Goal: Information Seeking & Learning: Learn about a topic

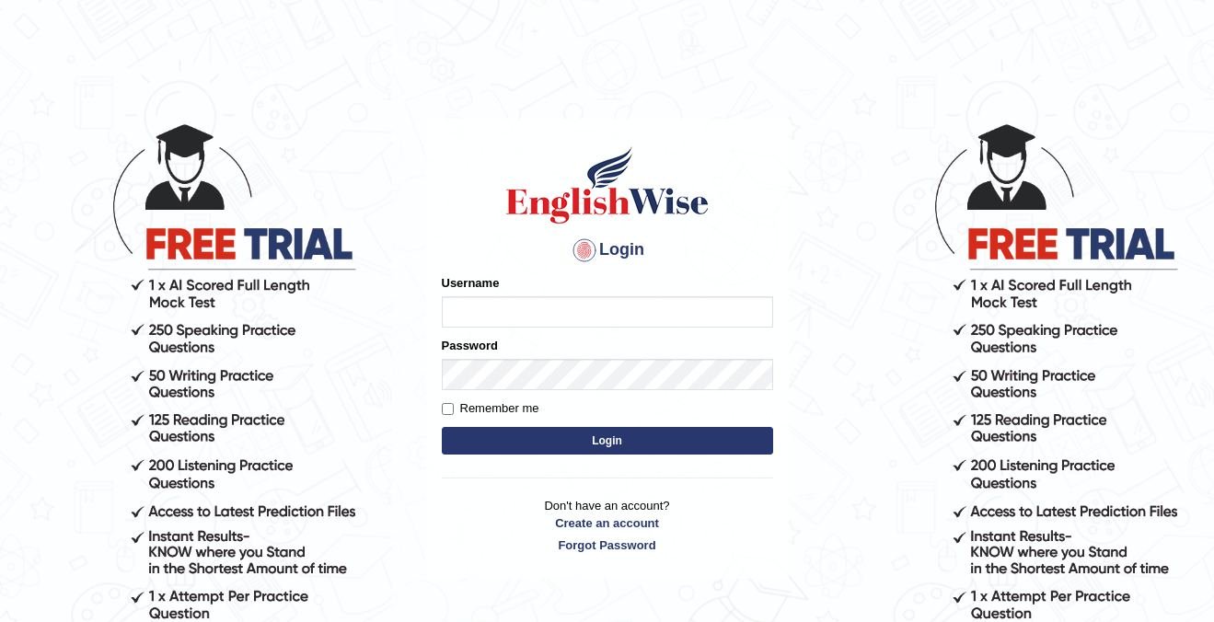
type input "cansu_parramatta"
click at [582, 444] on button "Login" at bounding box center [607, 441] width 331 height 28
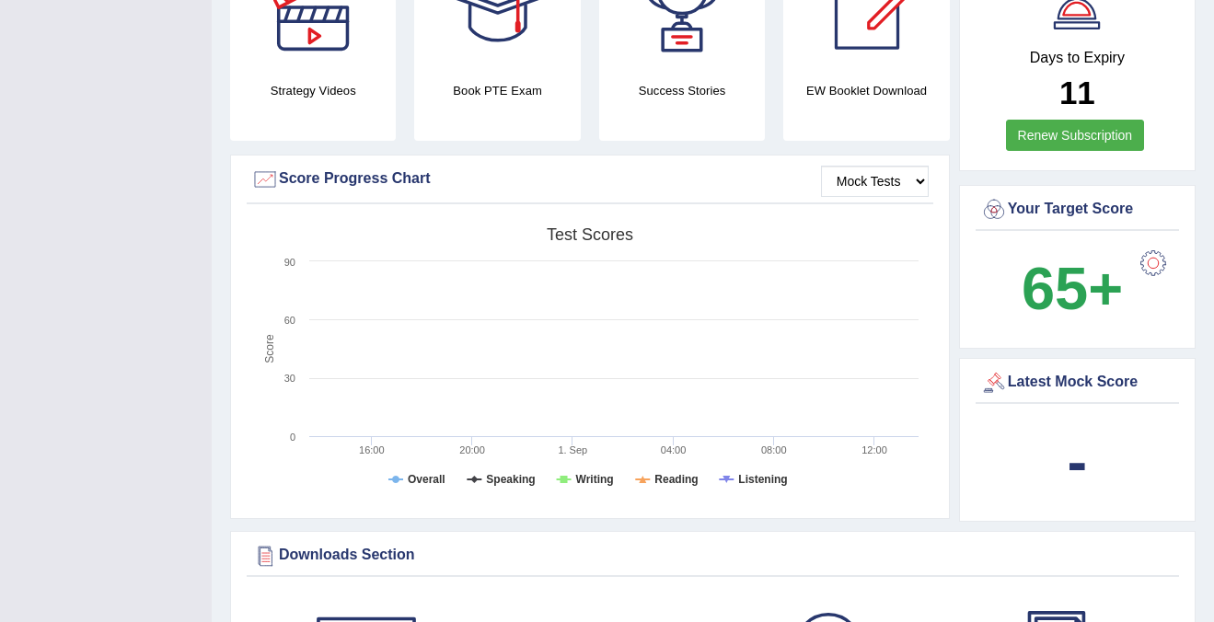
scroll to position [511, 0]
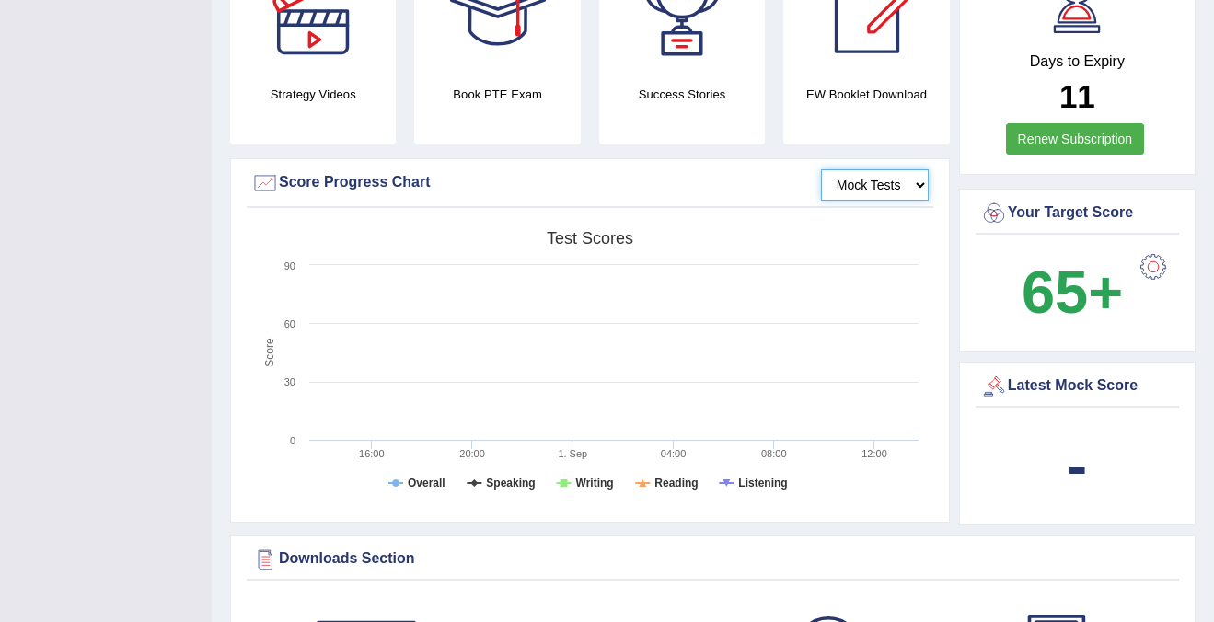
click at [901, 190] on select "Mock Tests" at bounding box center [875, 184] width 108 height 31
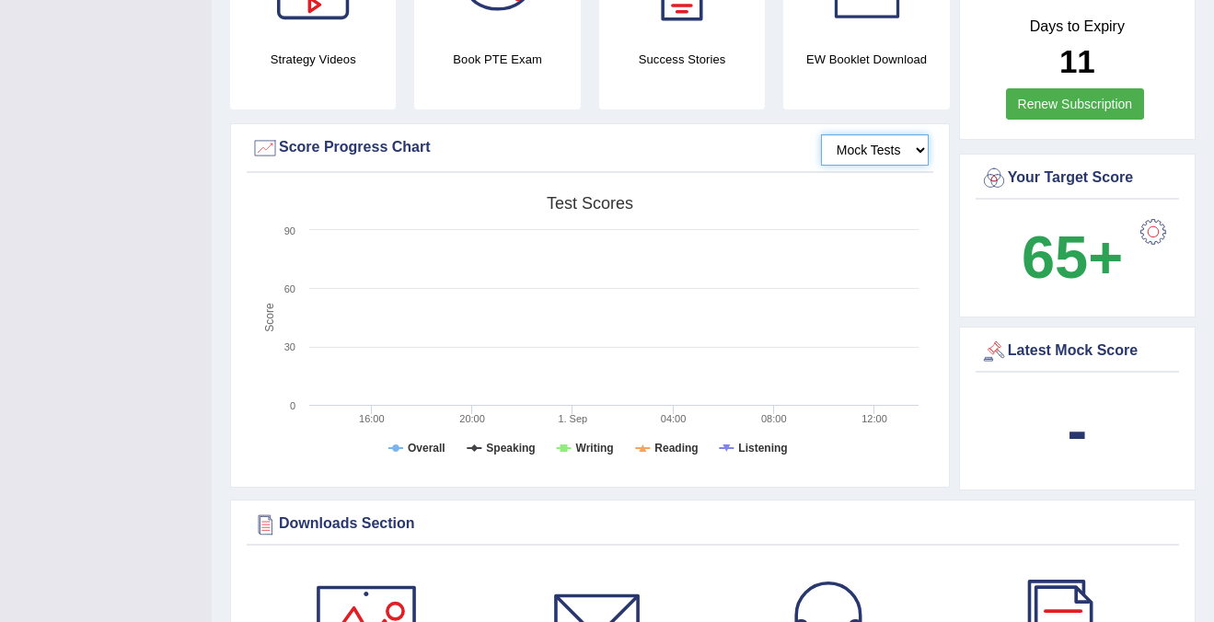
scroll to position [0, 0]
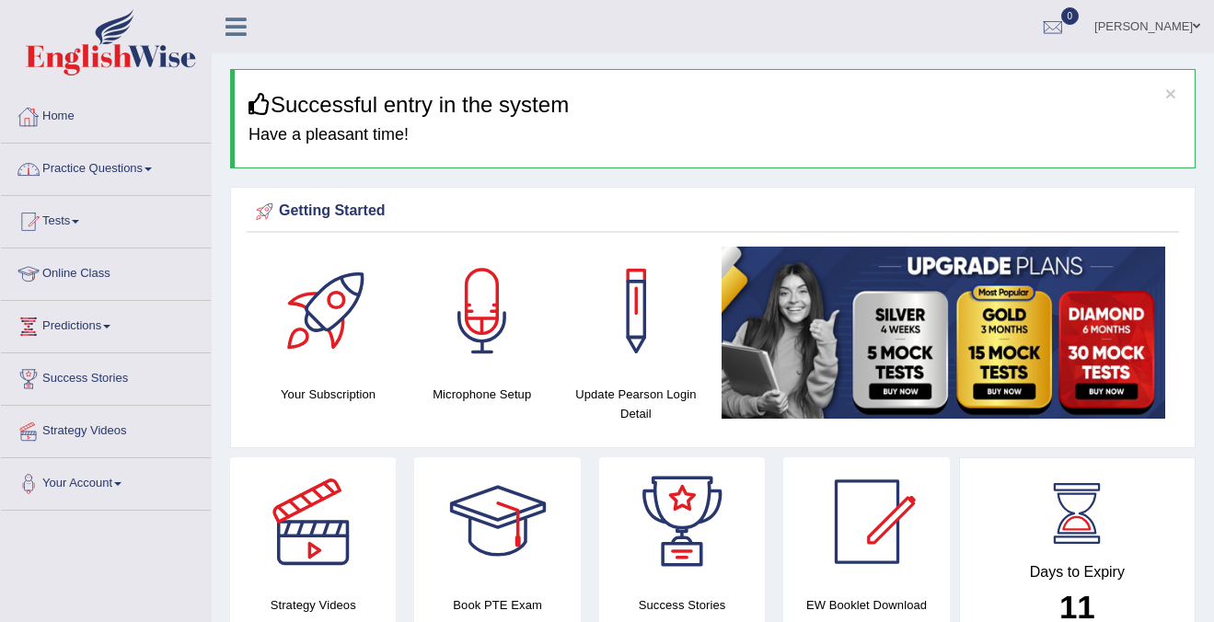
click at [95, 166] on link "Practice Questions" at bounding box center [106, 167] width 210 height 46
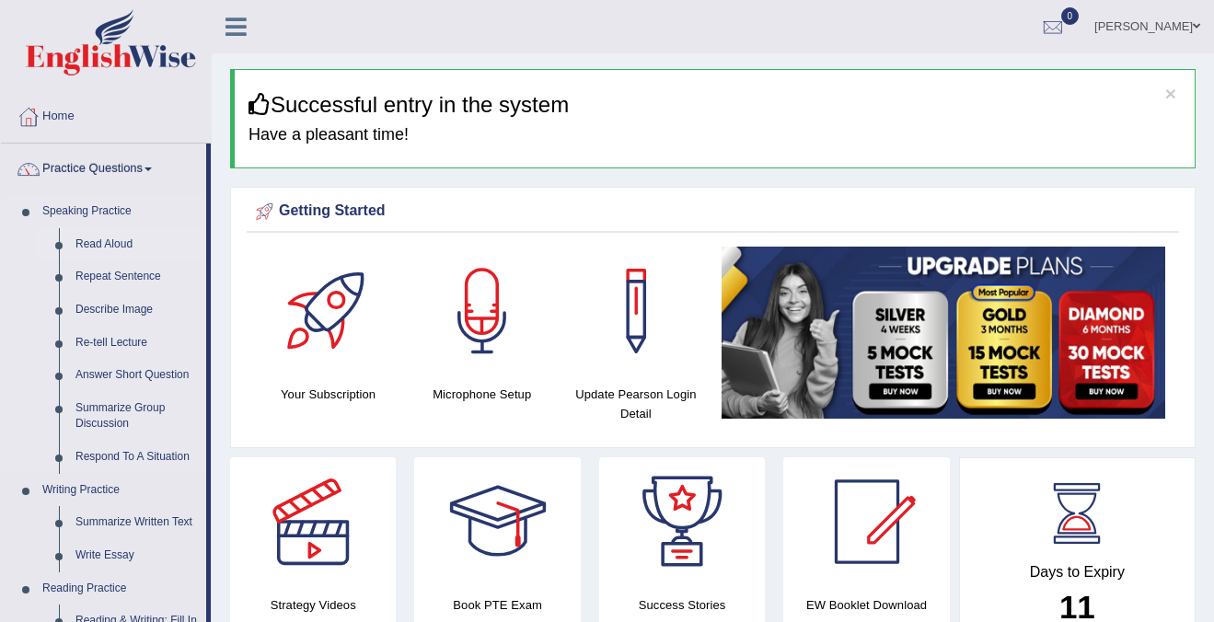
click at [94, 252] on link "Read Aloud" at bounding box center [136, 244] width 139 height 33
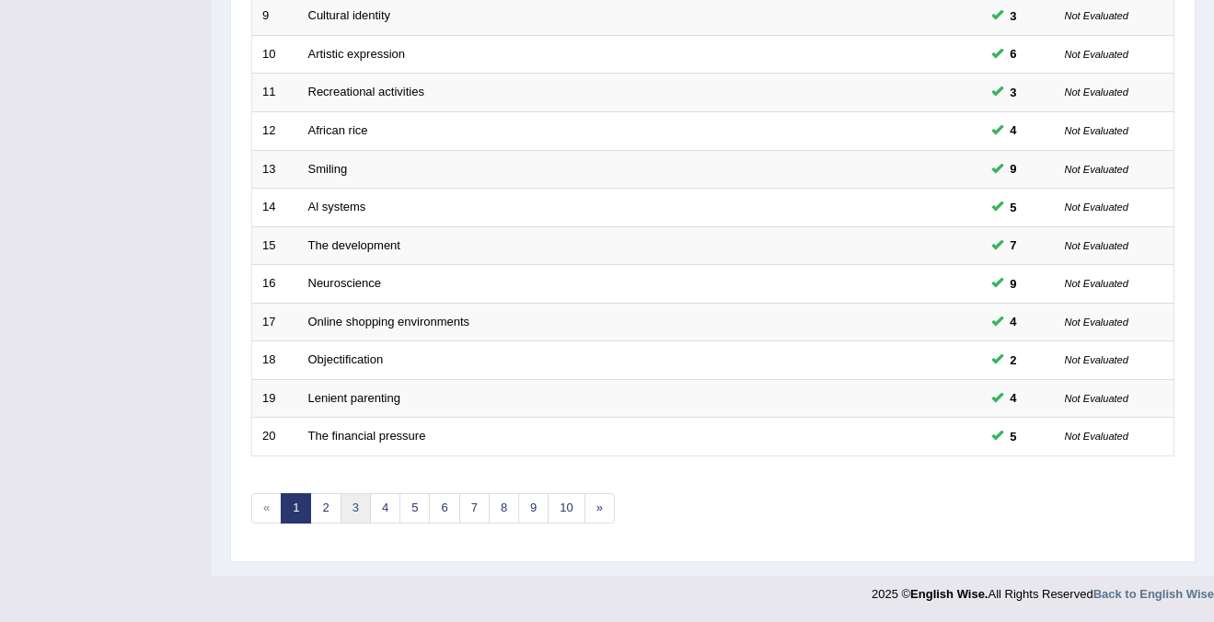
click at [349, 507] on link "3" at bounding box center [356, 508] width 30 height 30
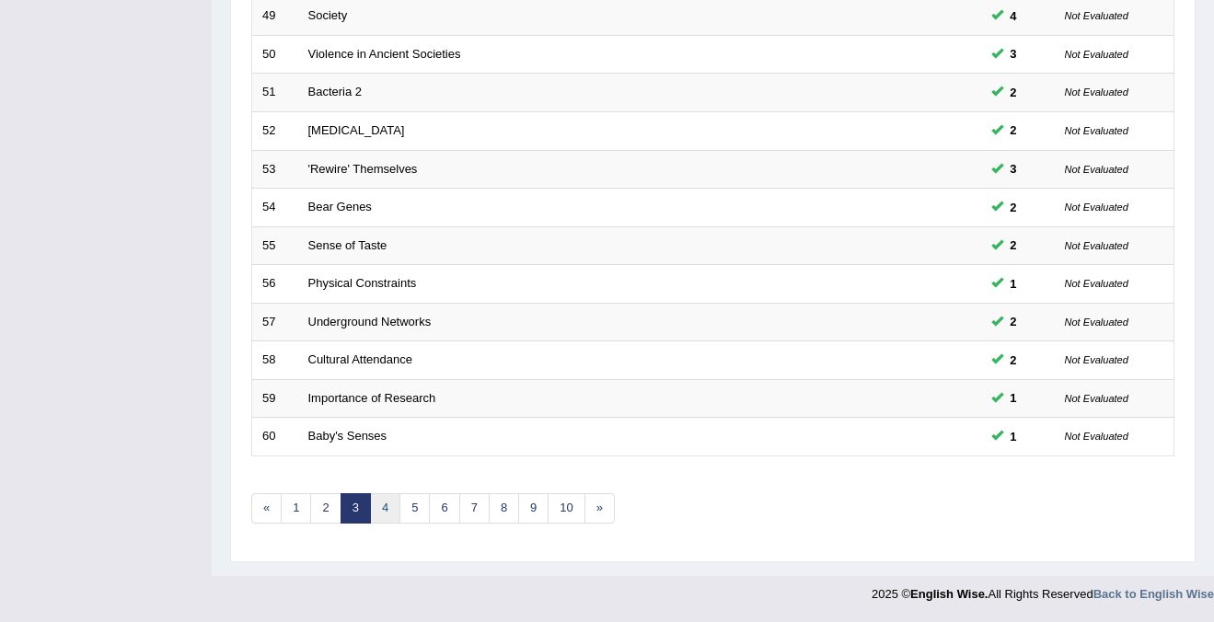
click at [381, 512] on link "4" at bounding box center [385, 508] width 30 height 30
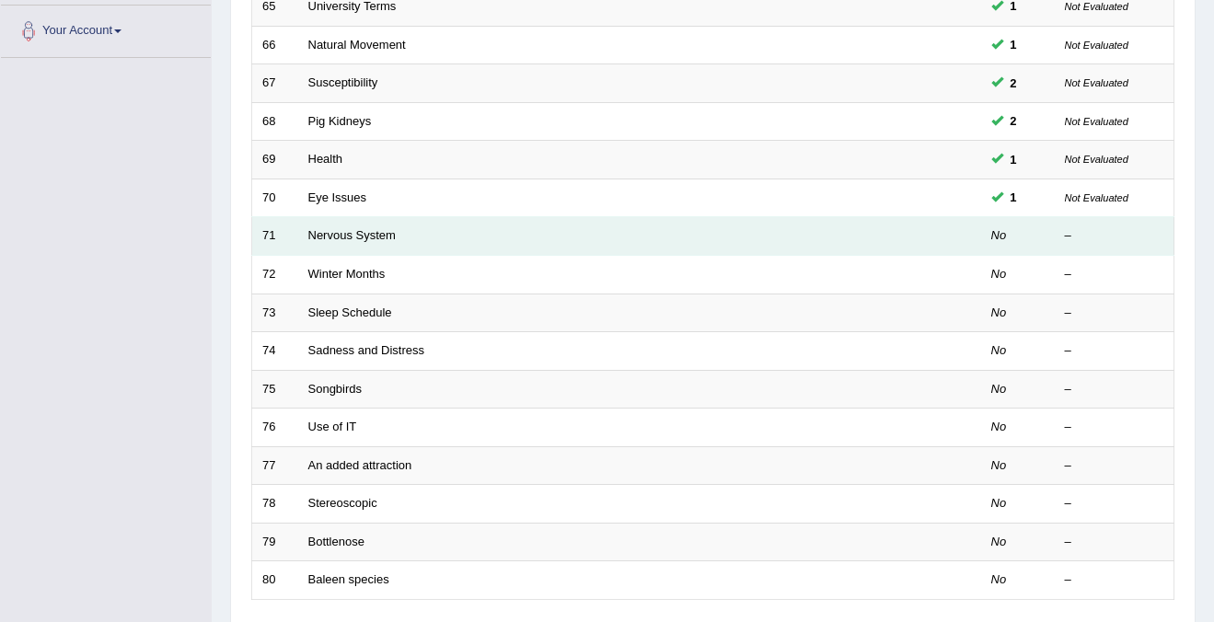
scroll to position [413, 0]
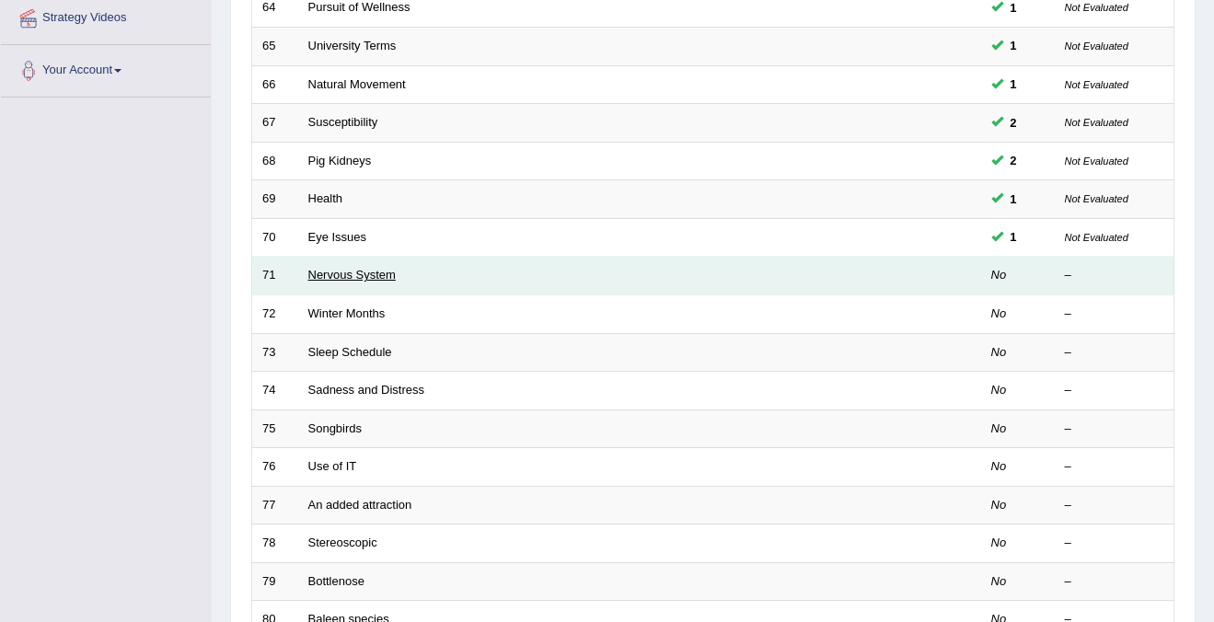
click at [356, 281] on link "Nervous System" at bounding box center [351, 275] width 87 height 14
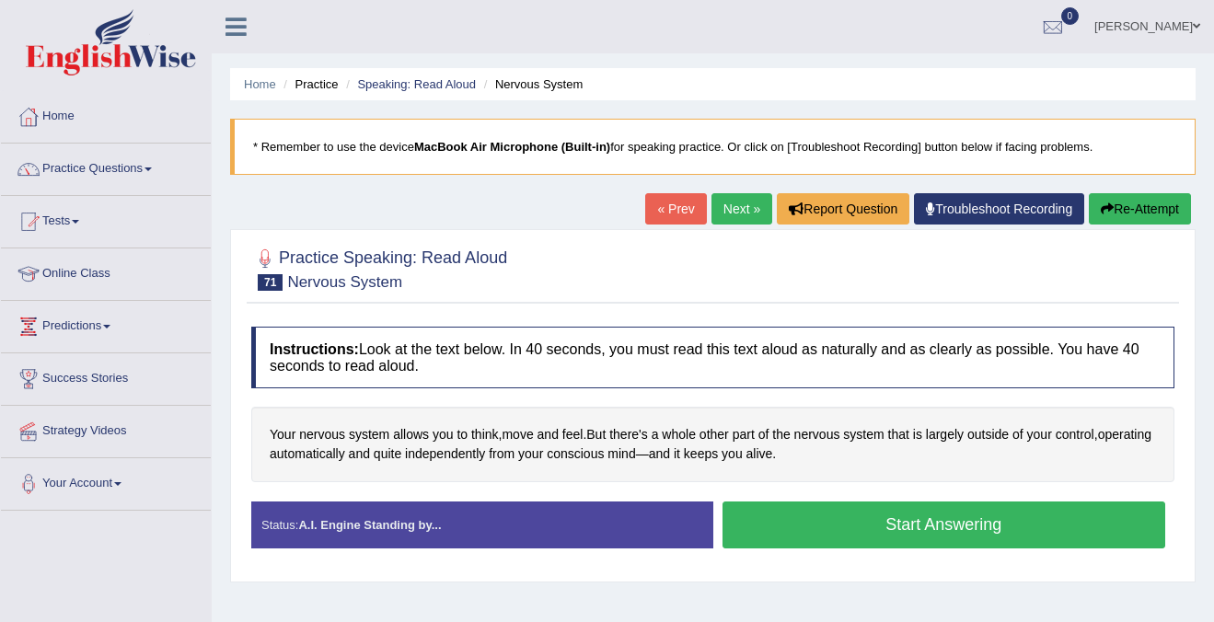
click at [872, 529] on button "Start Answering" at bounding box center [944, 525] width 444 height 47
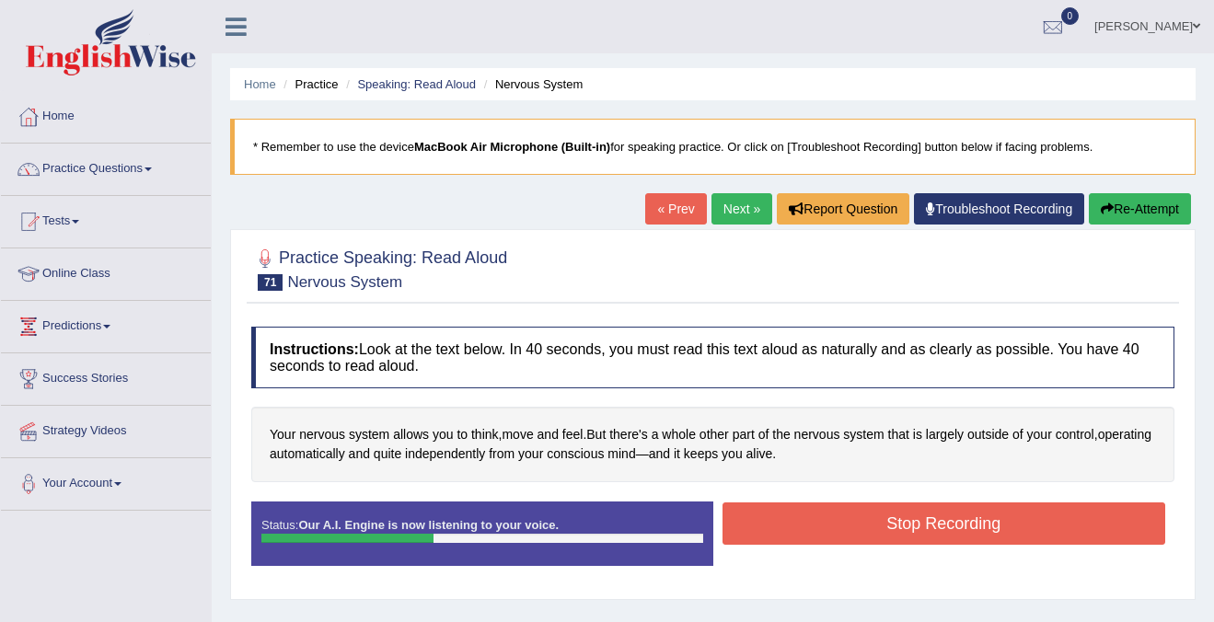
click at [872, 529] on button "Stop Recording" at bounding box center [944, 523] width 444 height 42
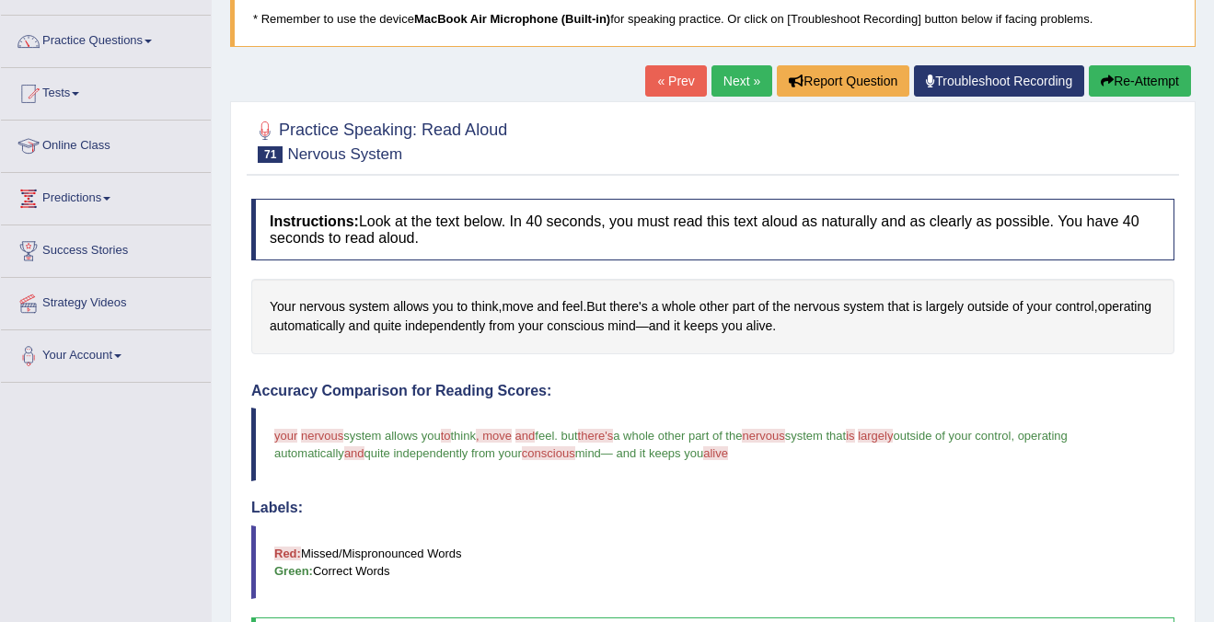
scroll to position [95, 0]
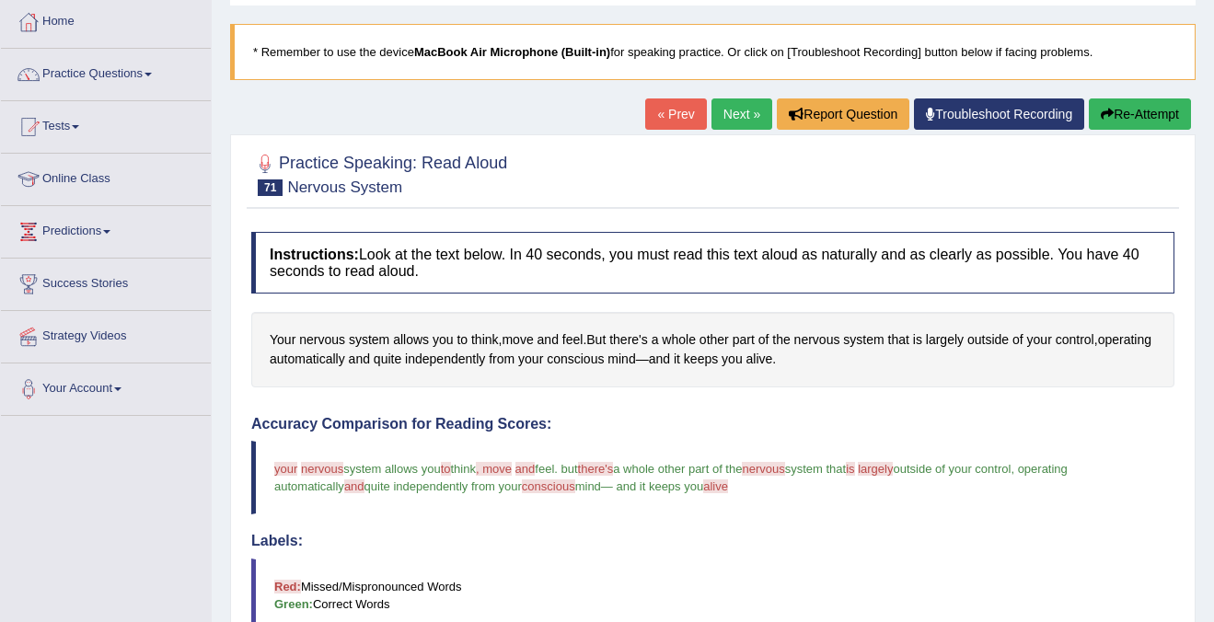
click at [560, 490] on span "conscious" at bounding box center [548, 486] width 53 height 14
click at [604, 366] on span "conscious" at bounding box center [575, 359] width 57 height 19
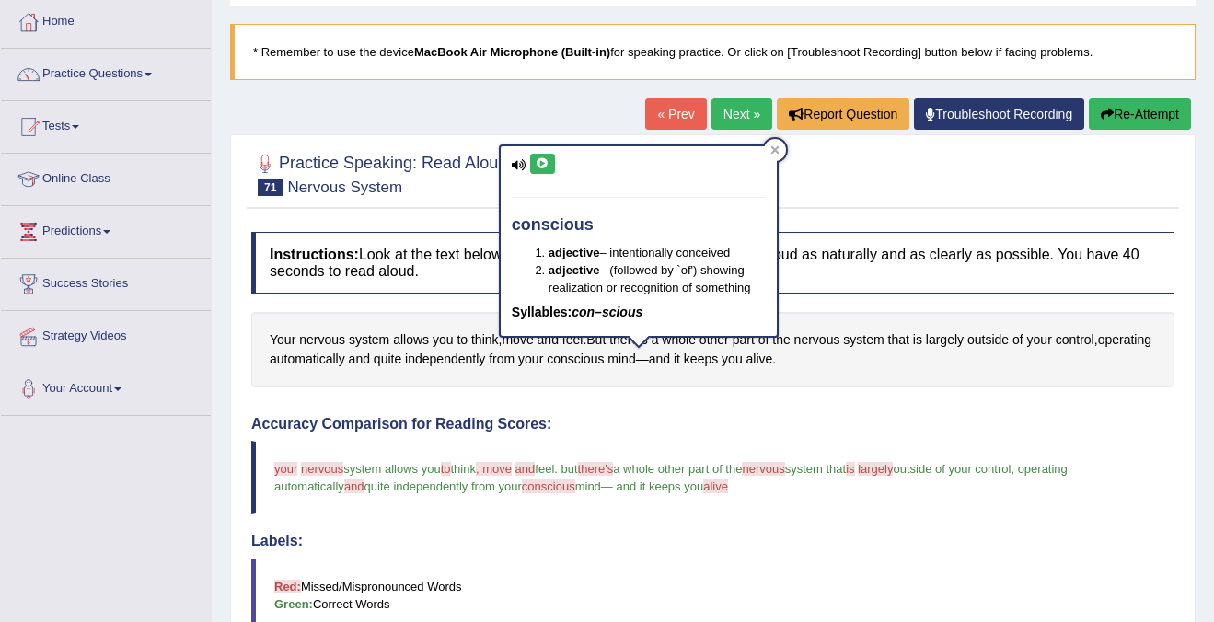
click at [540, 158] on icon at bounding box center [543, 163] width 14 height 11
click at [781, 146] on div at bounding box center [775, 150] width 22 height 22
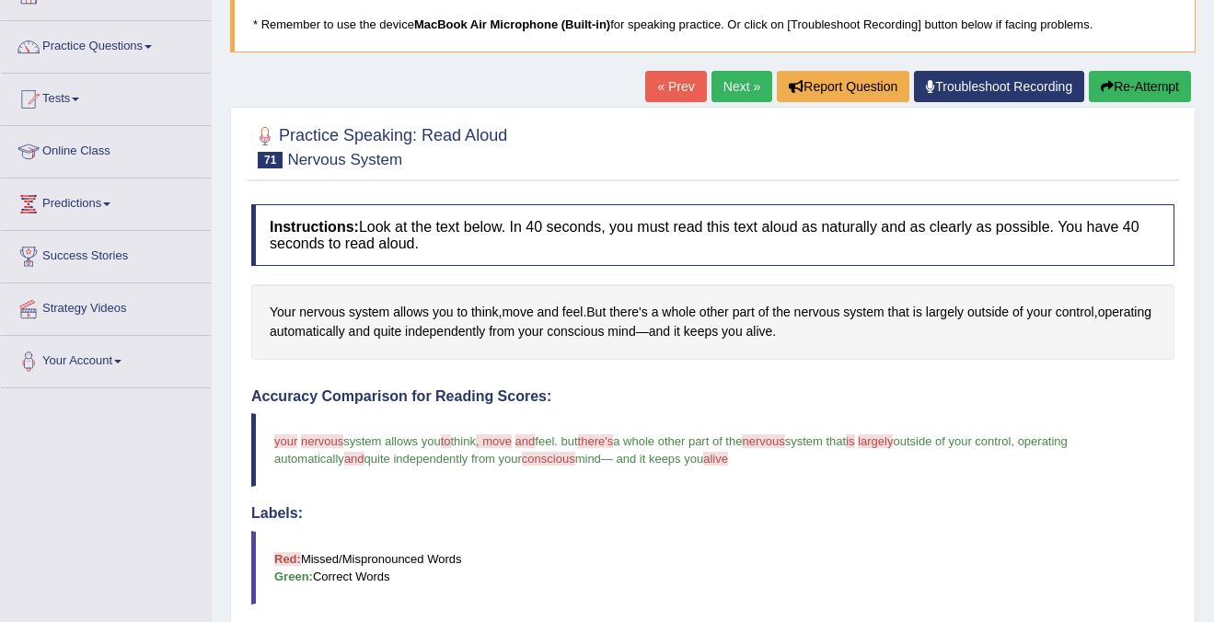
scroll to position [0, 0]
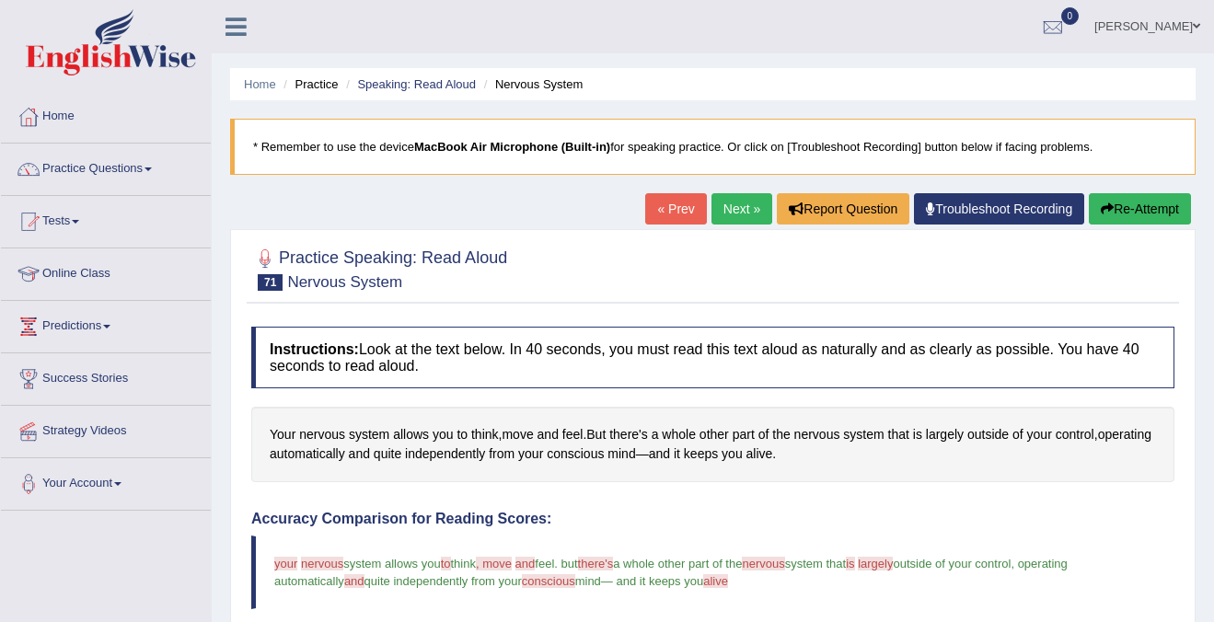
click at [745, 208] on link "Next »" at bounding box center [741, 208] width 61 height 31
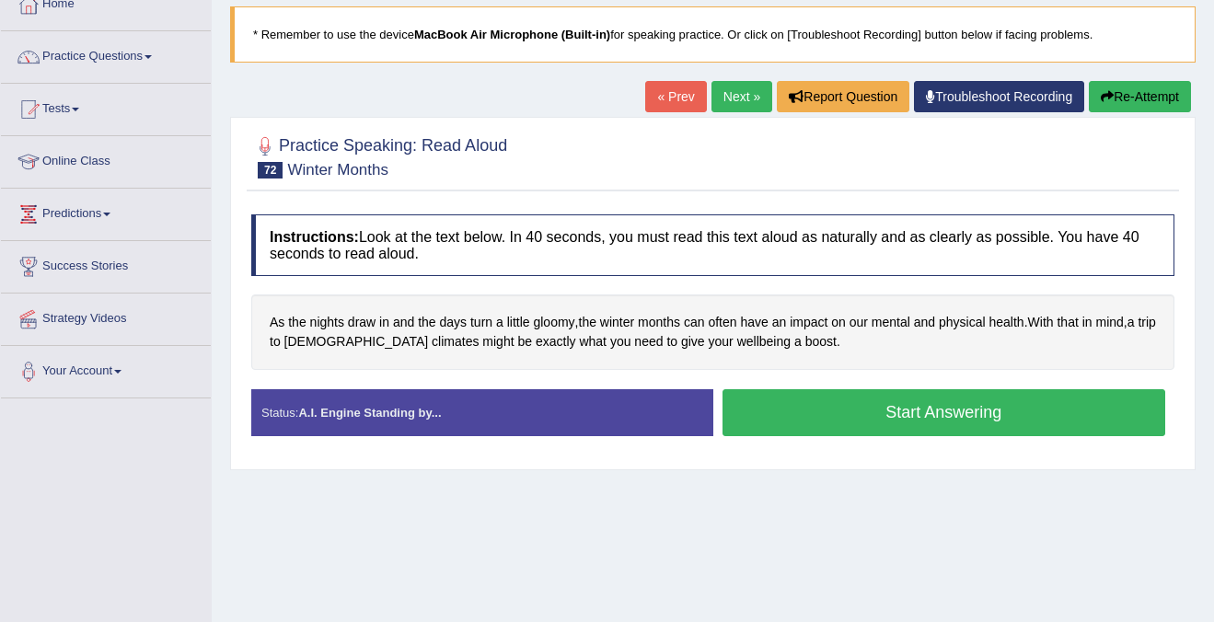
scroll to position [88, 0]
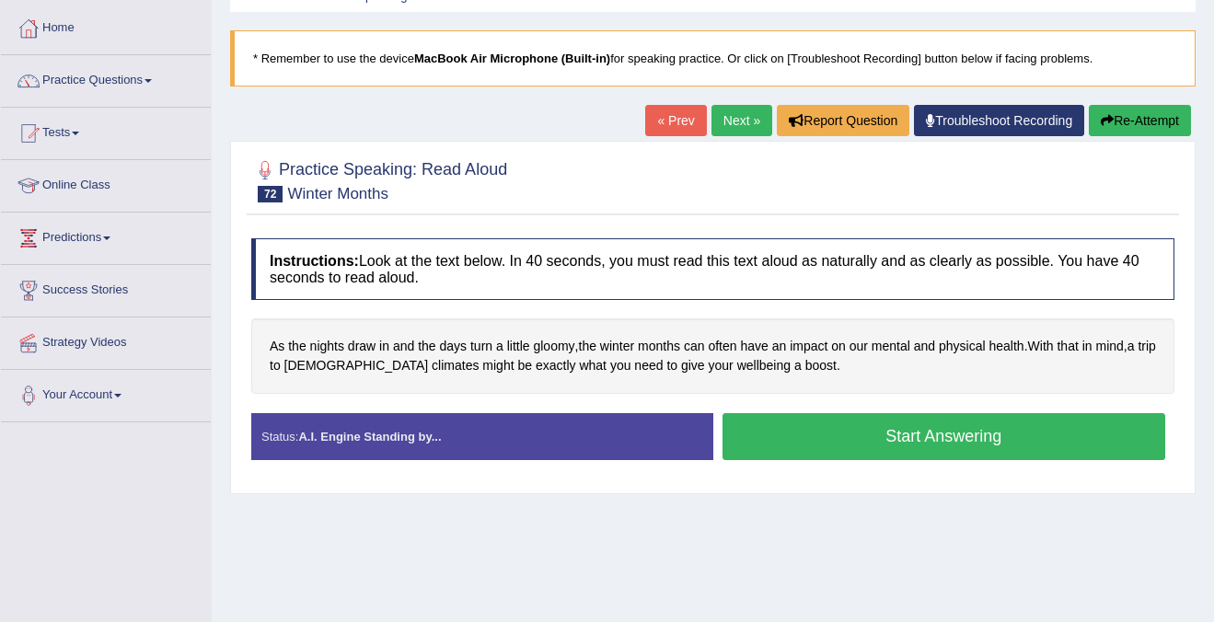
click at [913, 438] on button "Start Answering" at bounding box center [944, 436] width 444 height 47
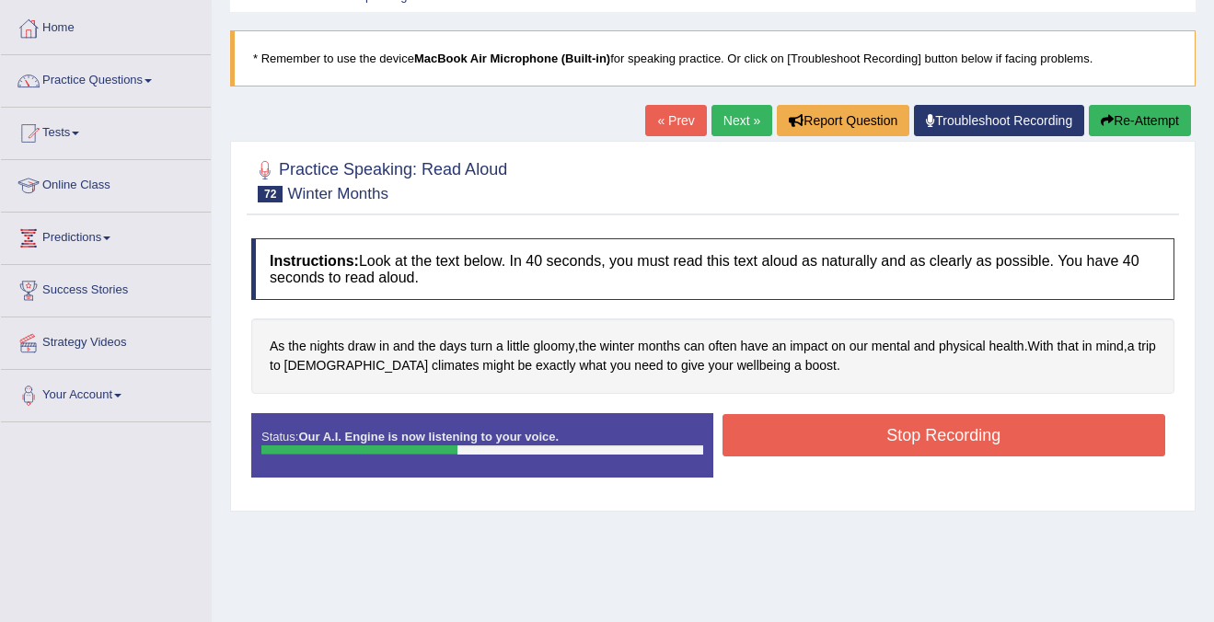
click at [913, 438] on button "Stop Recording" at bounding box center [944, 435] width 444 height 42
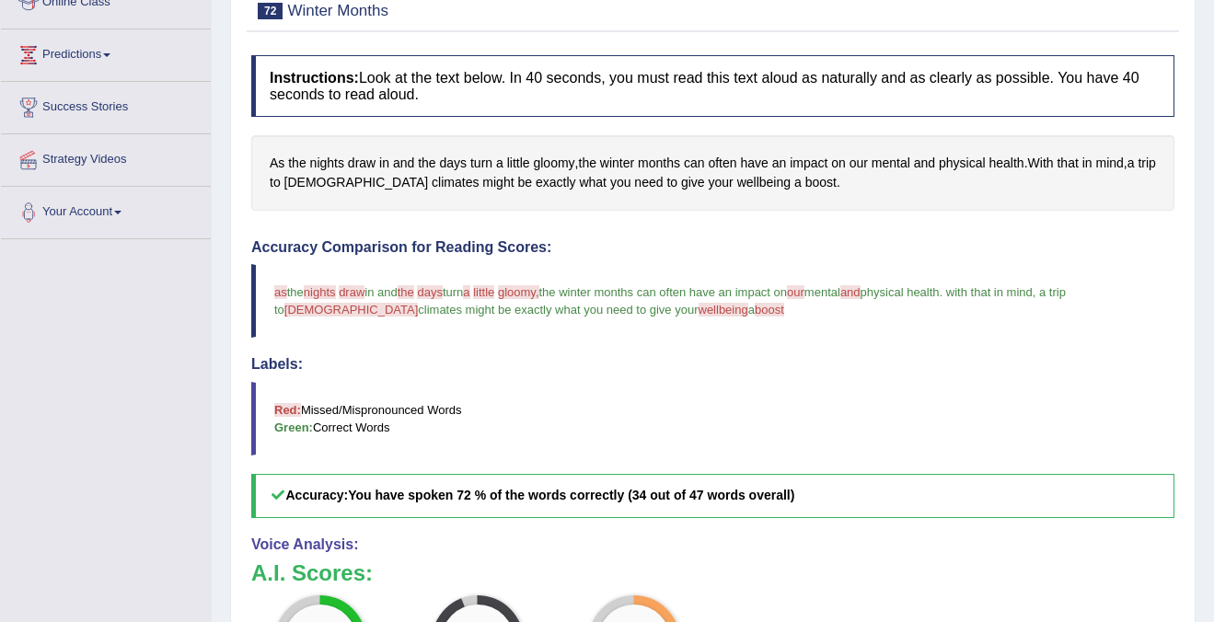
scroll to position [167, 0]
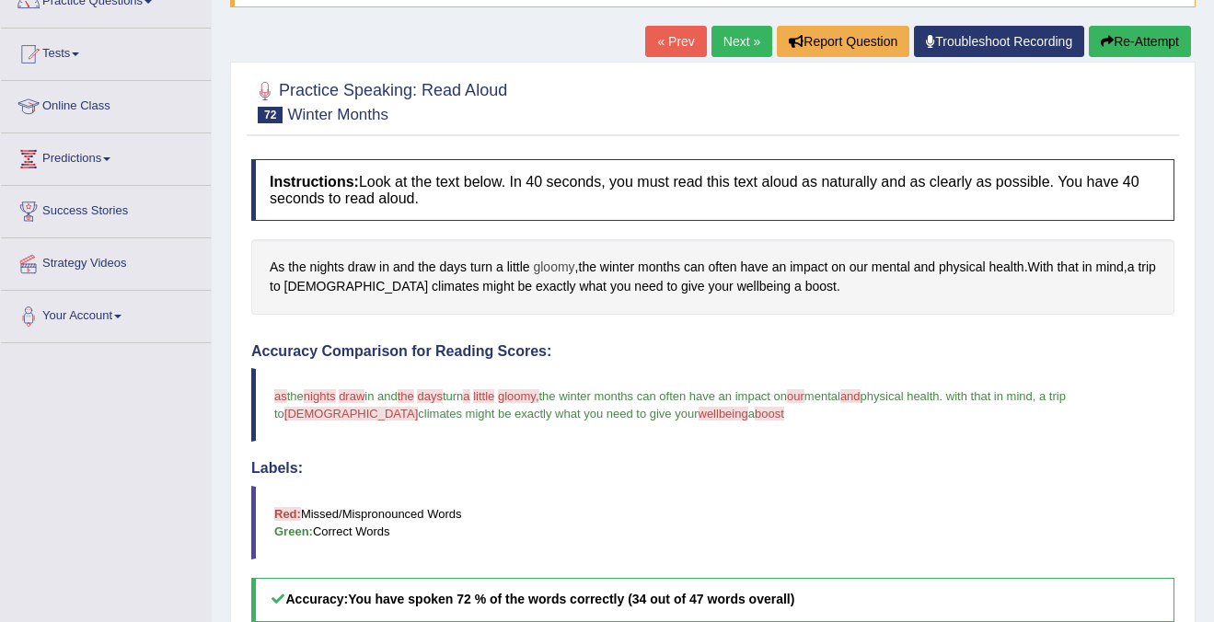
click at [549, 270] on span "gloomy" at bounding box center [553, 267] width 41 height 19
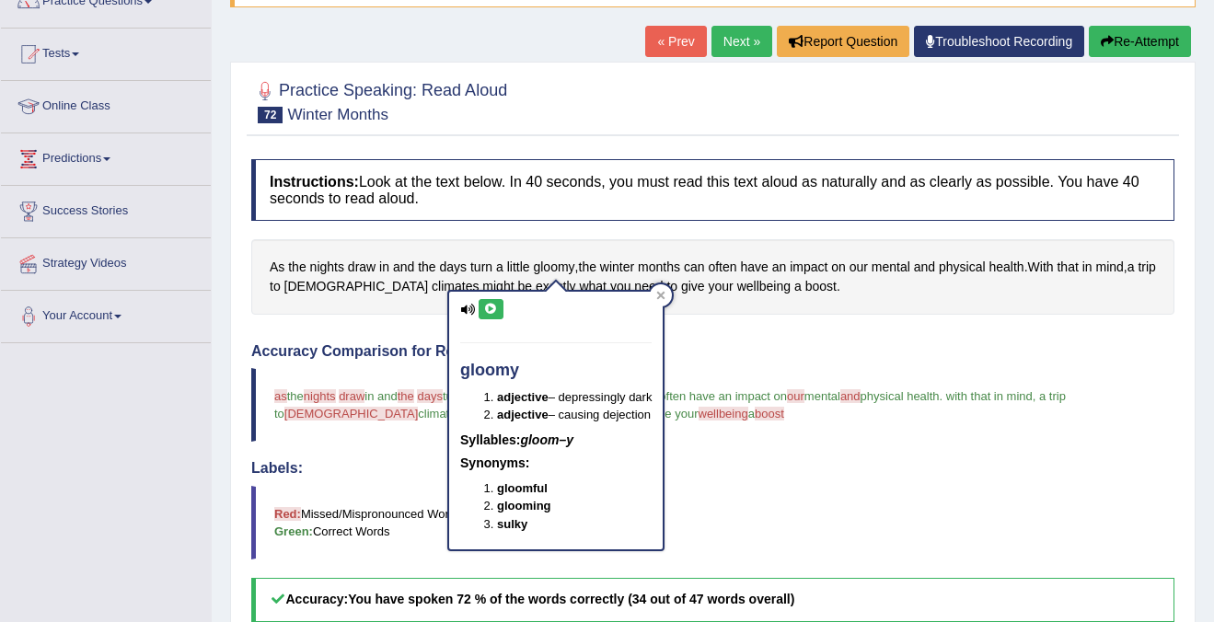
click at [490, 310] on icon at bounding box center [491, 309] width 14 height 11
click at [659, 296] on div at bounding box center [661, 295] width 22 height 22
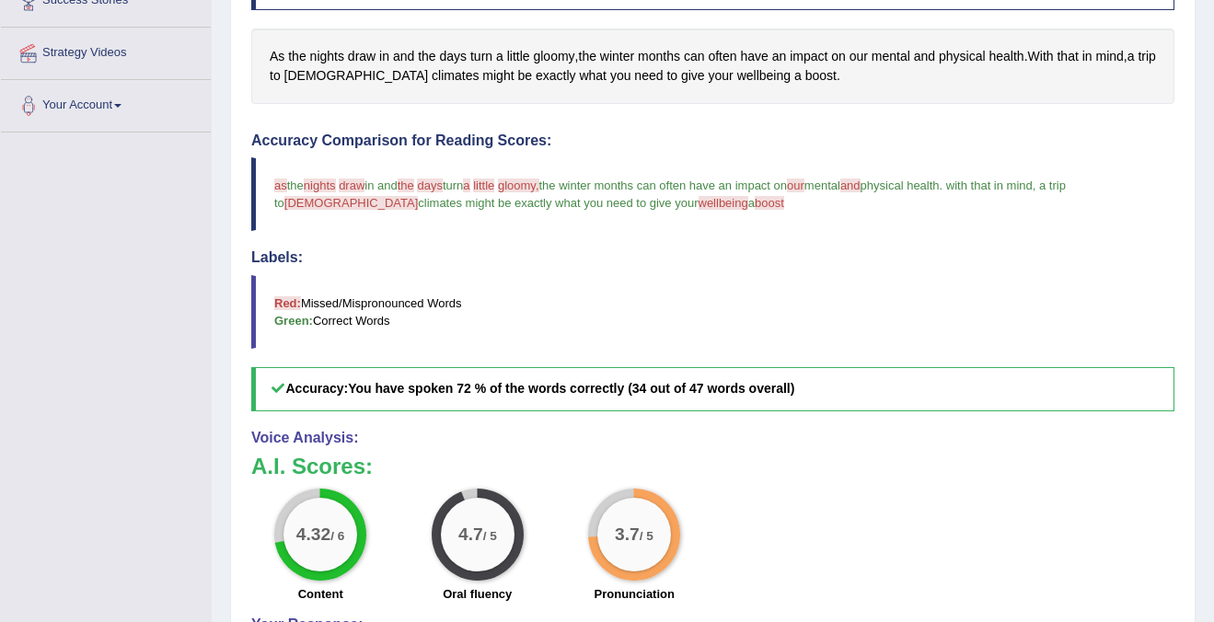
scroll to position [433, 0]
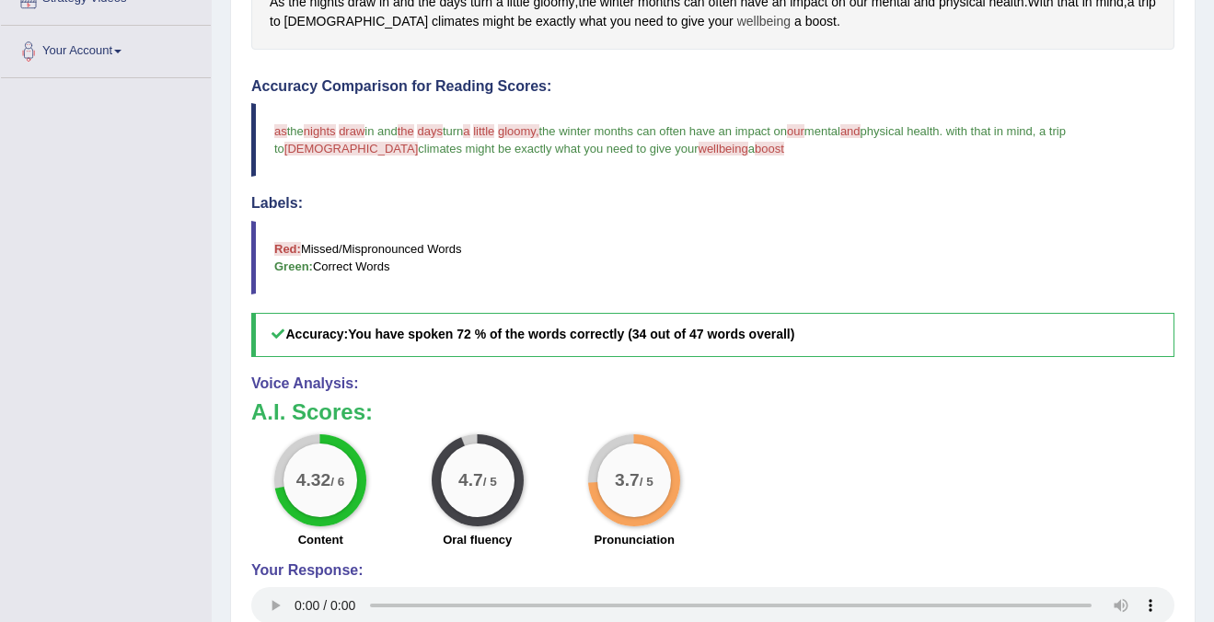
click at [737, 20] on span "wellbeing" at bounding box center [763, 21] width 53 height 19
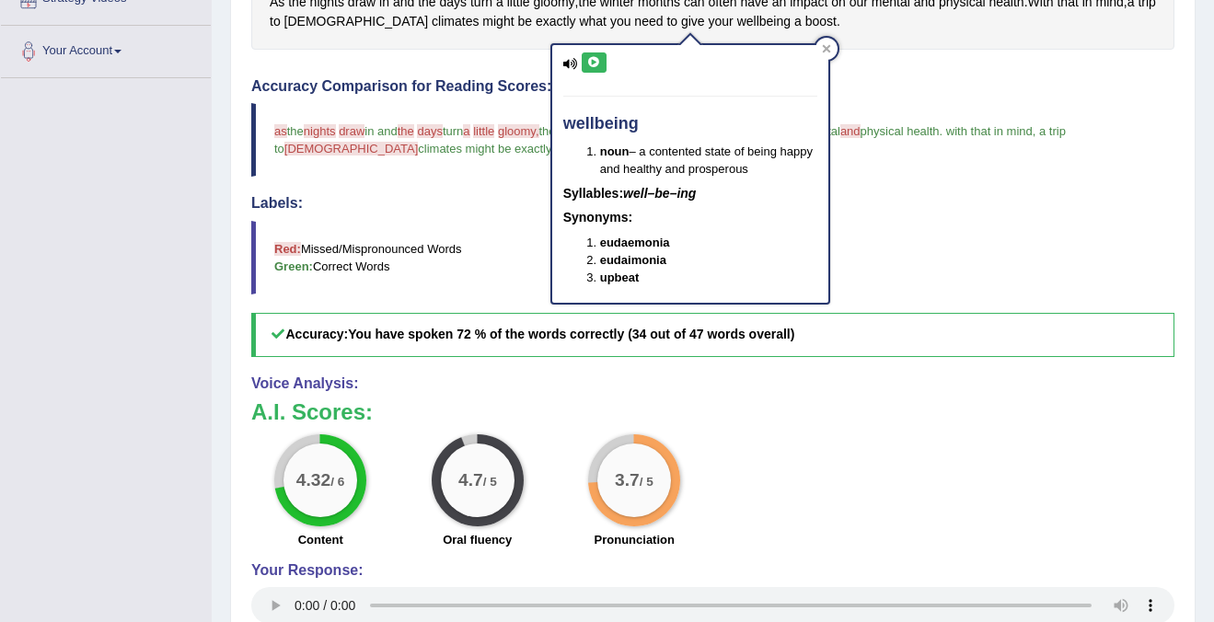
click at [583, 51] on div "wellbeing noun – a contented state of being happy and healthy and prosperous Sy…" at bounding box center [690, 174] width 276 height 258
click at [587, 59] on icon at bounding box center [594, 62] width 14 height 11
click at [823, 49] on icon at bounding box center [826, 48] width 9 height 9
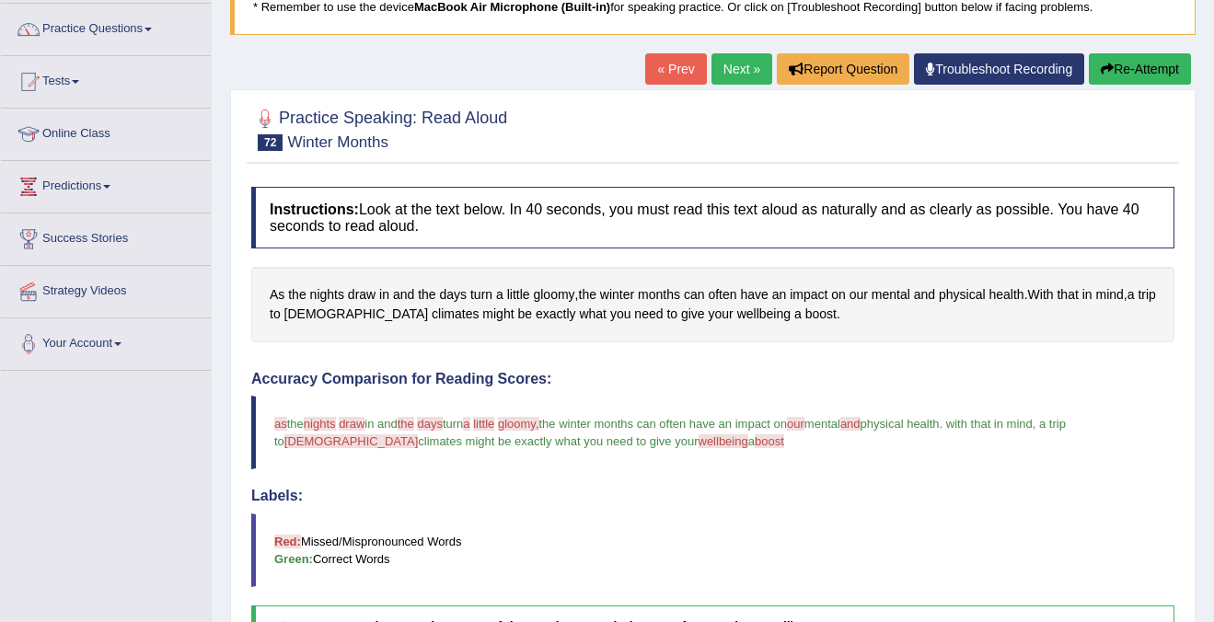
scroll to position [100, 0]
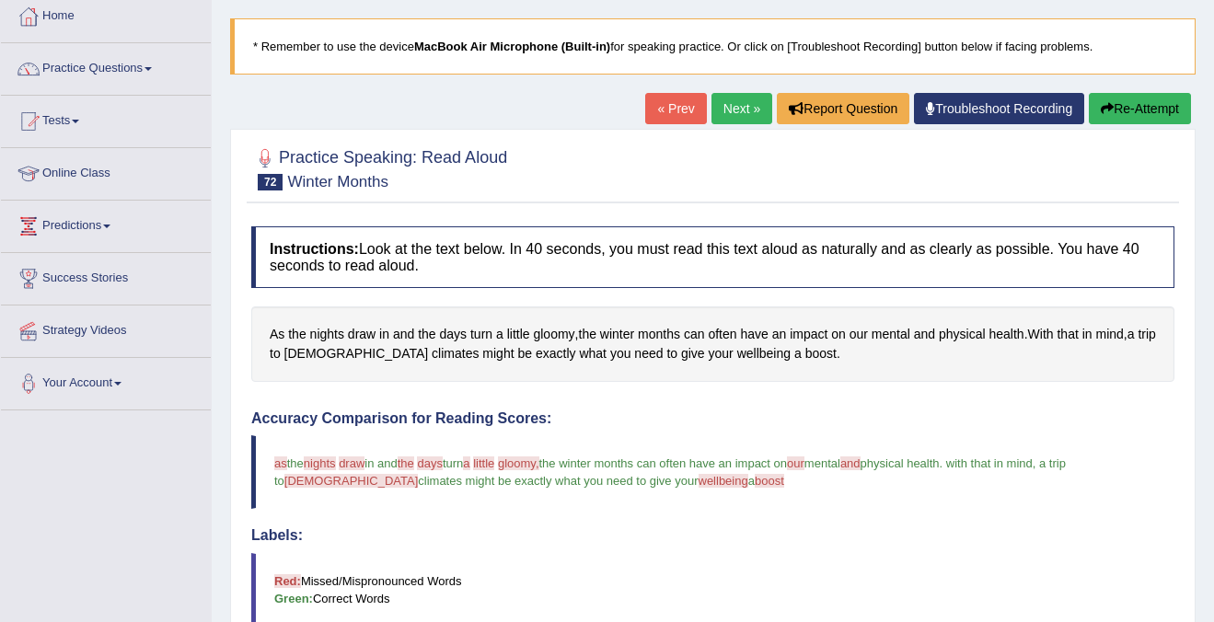
click at [718, 110] on link "Next »" at bounding box center [741, 108] width 61 height 31
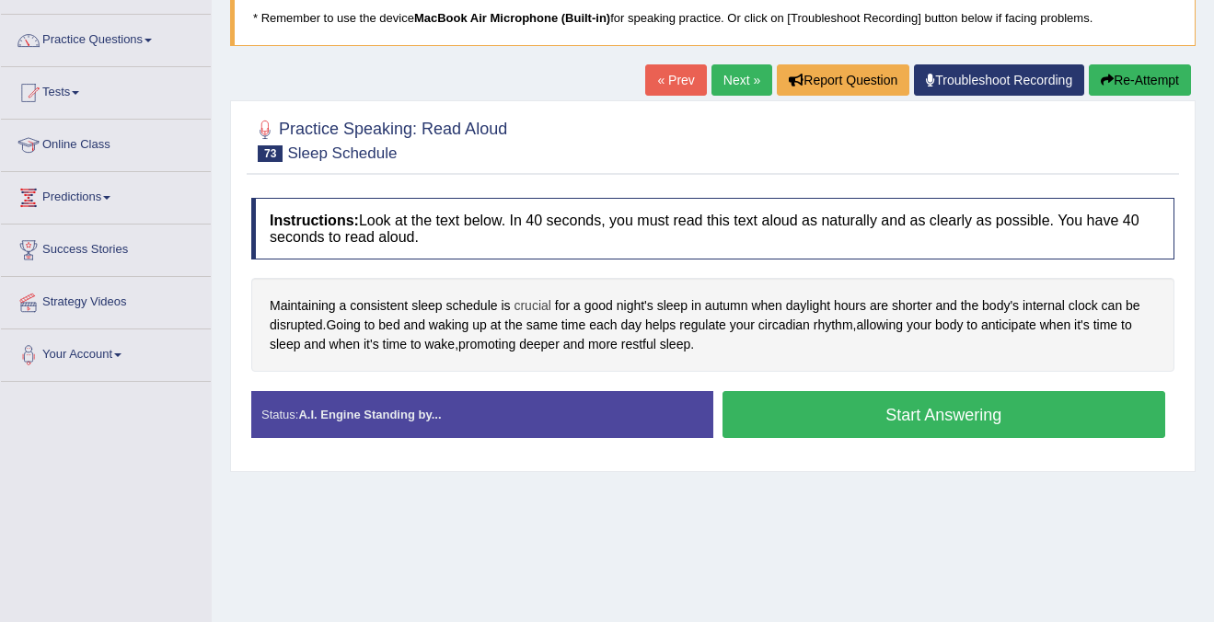
click at [534, 309] on span "crucial" at bounding box center [532, 305] width 37 height 19
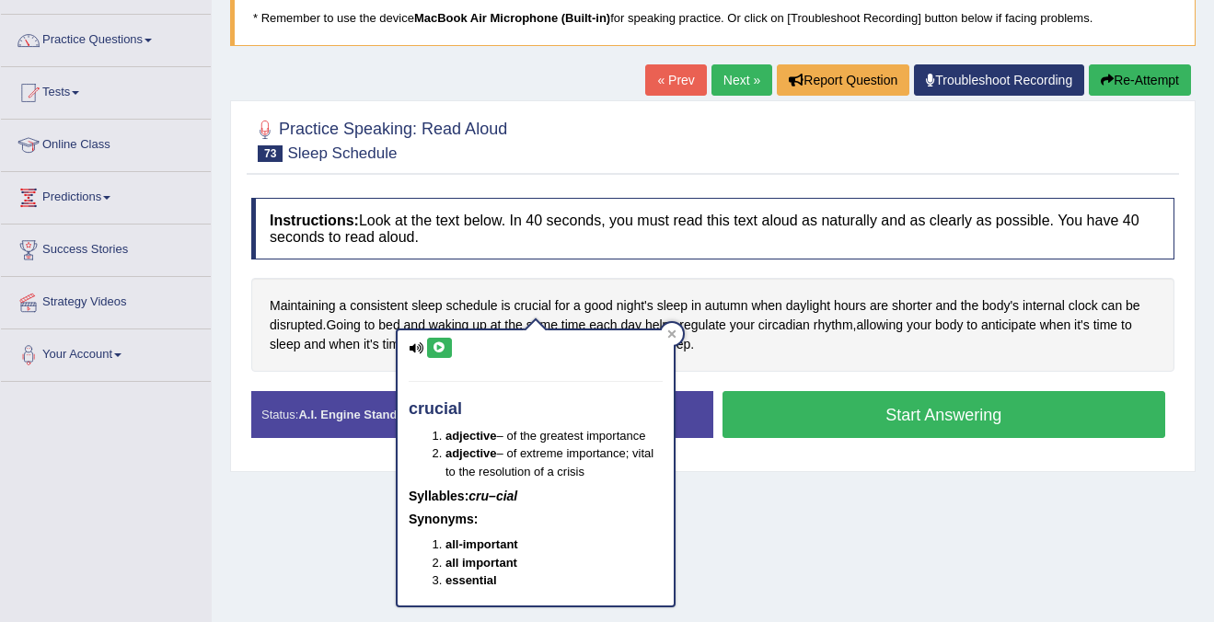
click at [442, 338] on button at bounding box center [439, 348] width 25 height 20
click at [676, 329] on div at bounding box center [672, 334] width 22 height 22
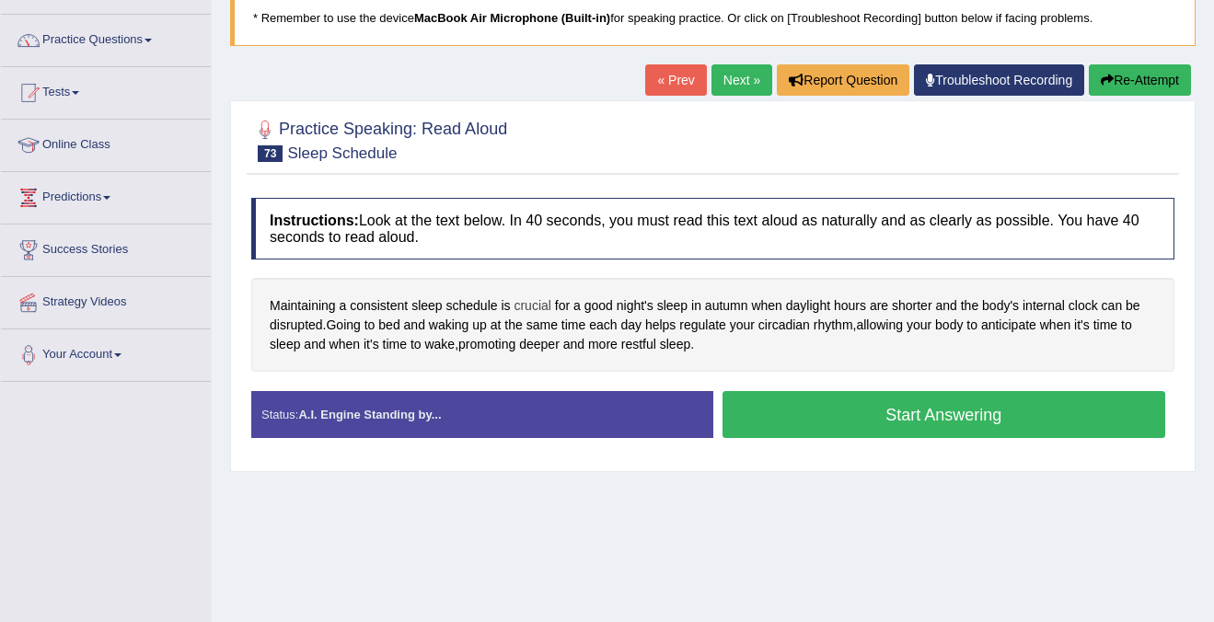
click at [533, 306] on span "crucial" at bounding box center [532, 305] width 37 height 19
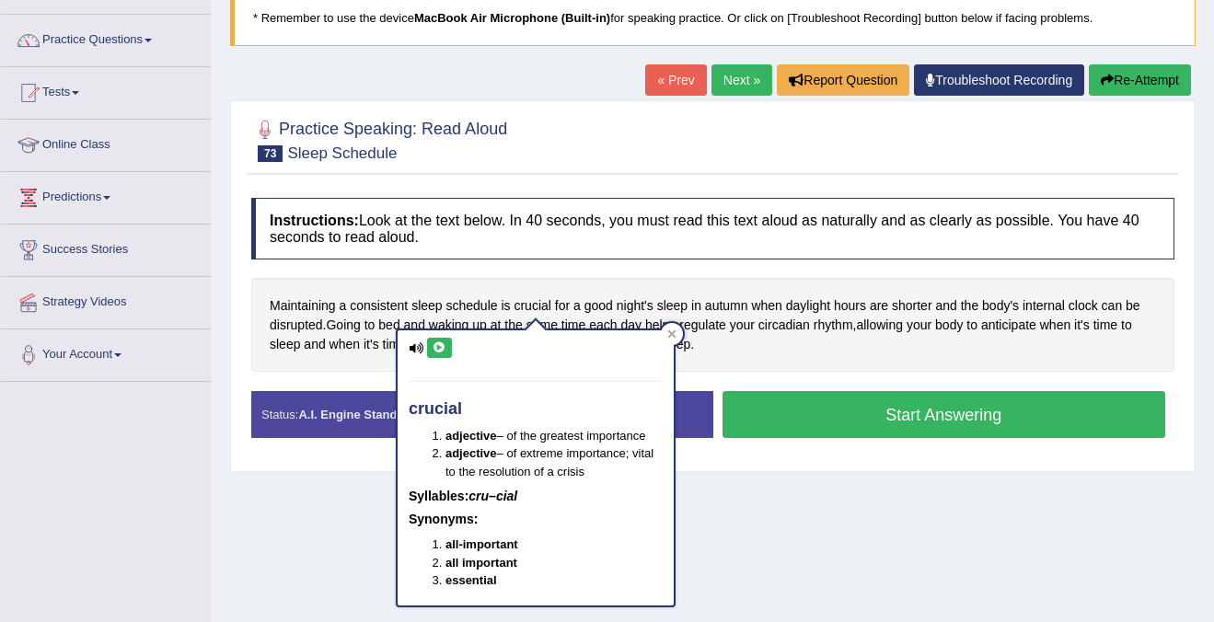
click at [438, 347] on icon at bounding box center [440, 347] width 14 height 11
click at [673, 329] on icon at bounding box center [671, 333] width 9 height 9
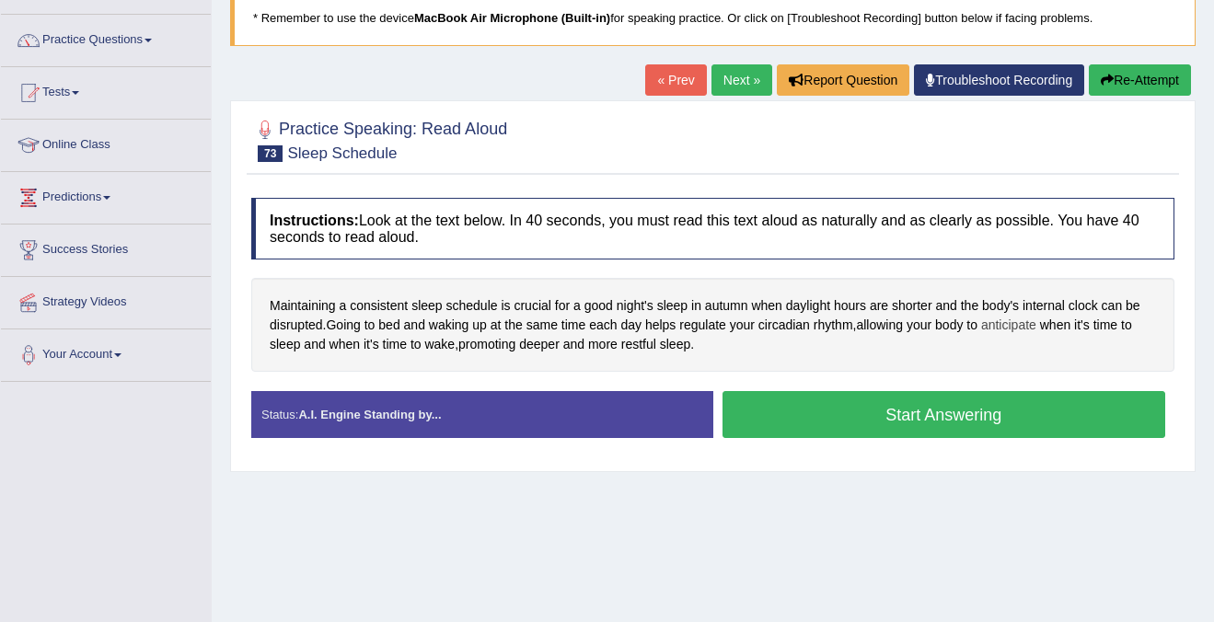
click at [1025, 323] on span "anticipate" at bounding box center [1008, 325] width 55 height 19
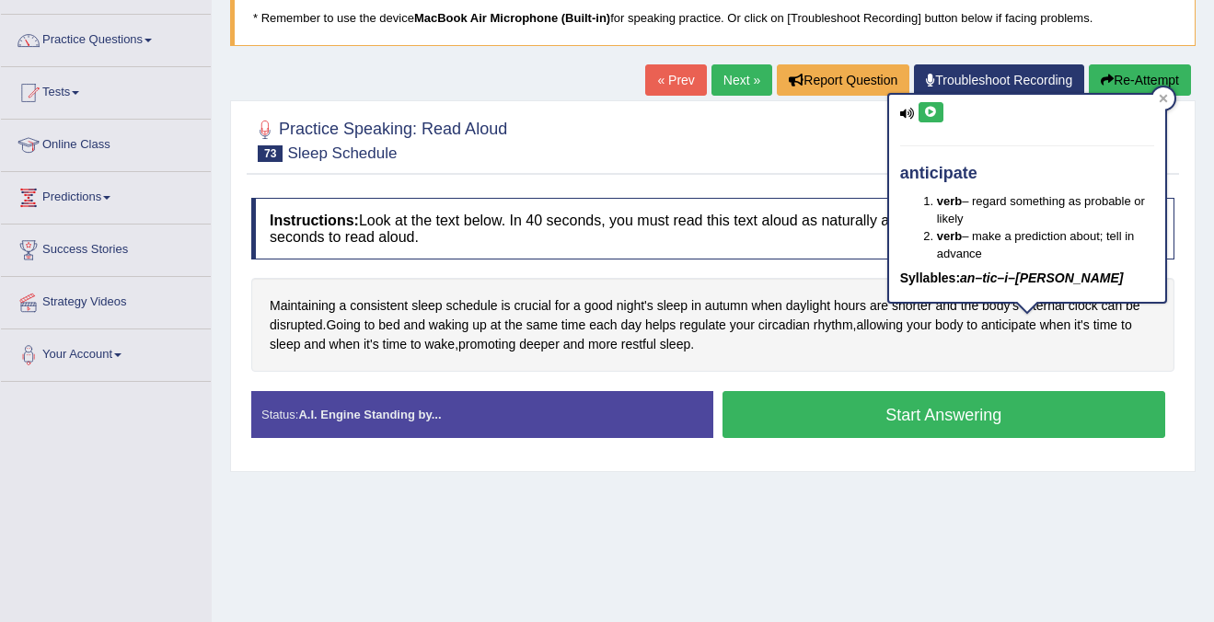
click at [925, 117] on icon at bounding box center [931, 112] width 14 height 11
click at [1166, 94] on icon at bounding box center [1163, 98] width 9 height 9
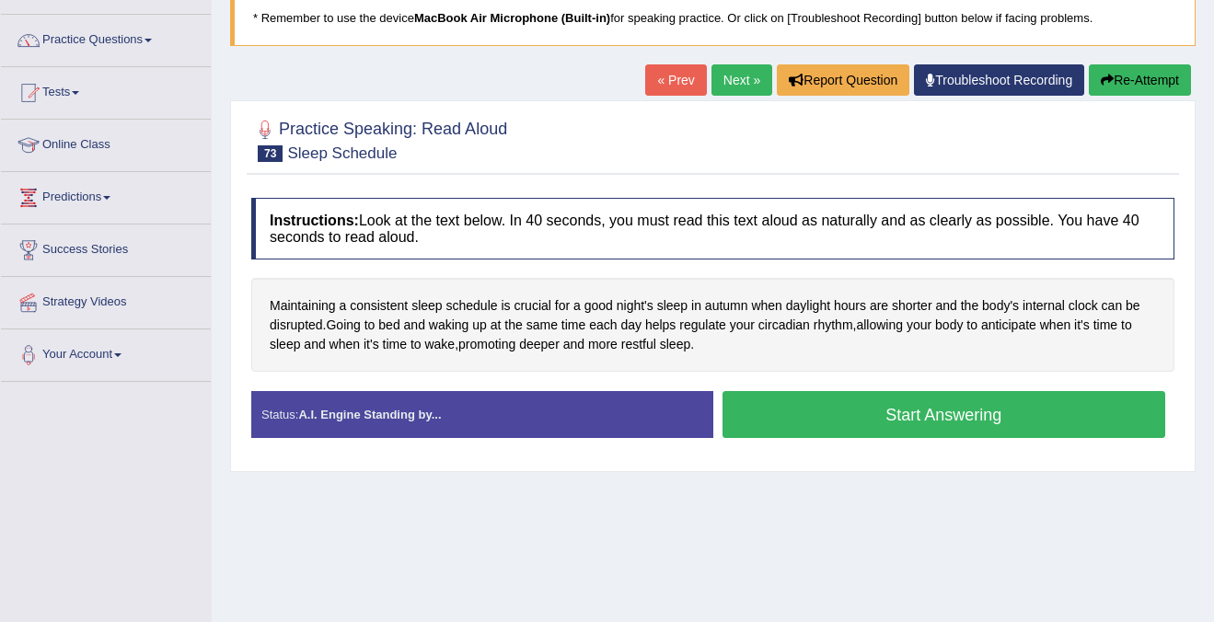
click at [869, 413] on button "Start Answering" at bounding box center [944, 414] width 444 height 47
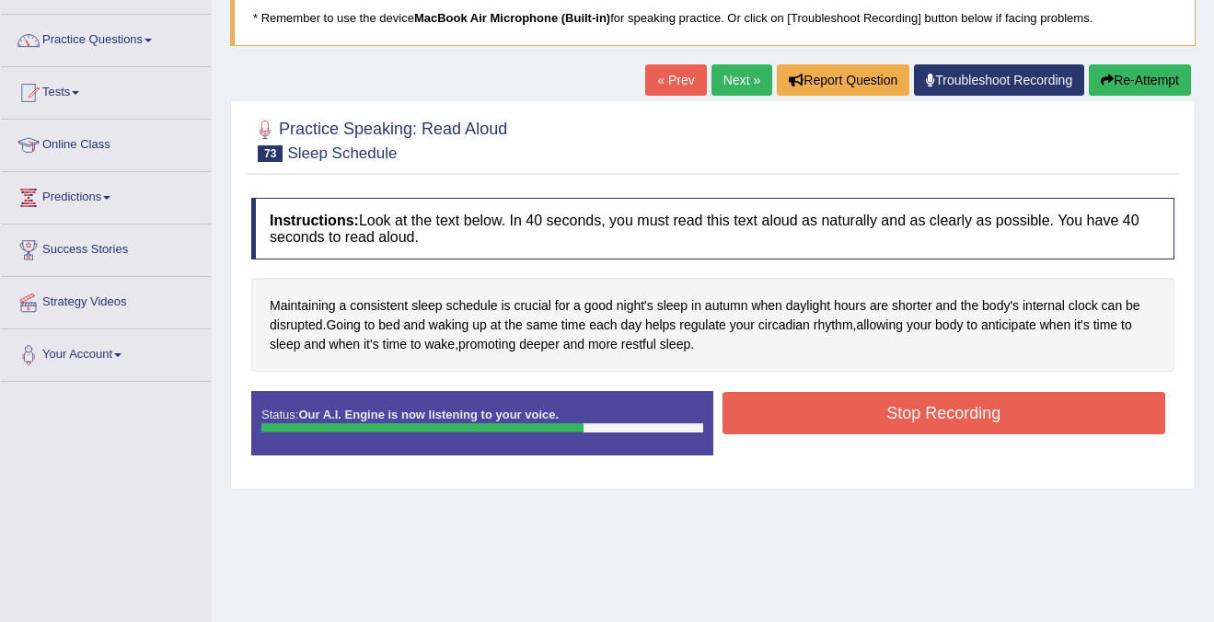
click at [869, 413] on button "Stop Recording" at bounding box center [944, 413] width 444 height 42
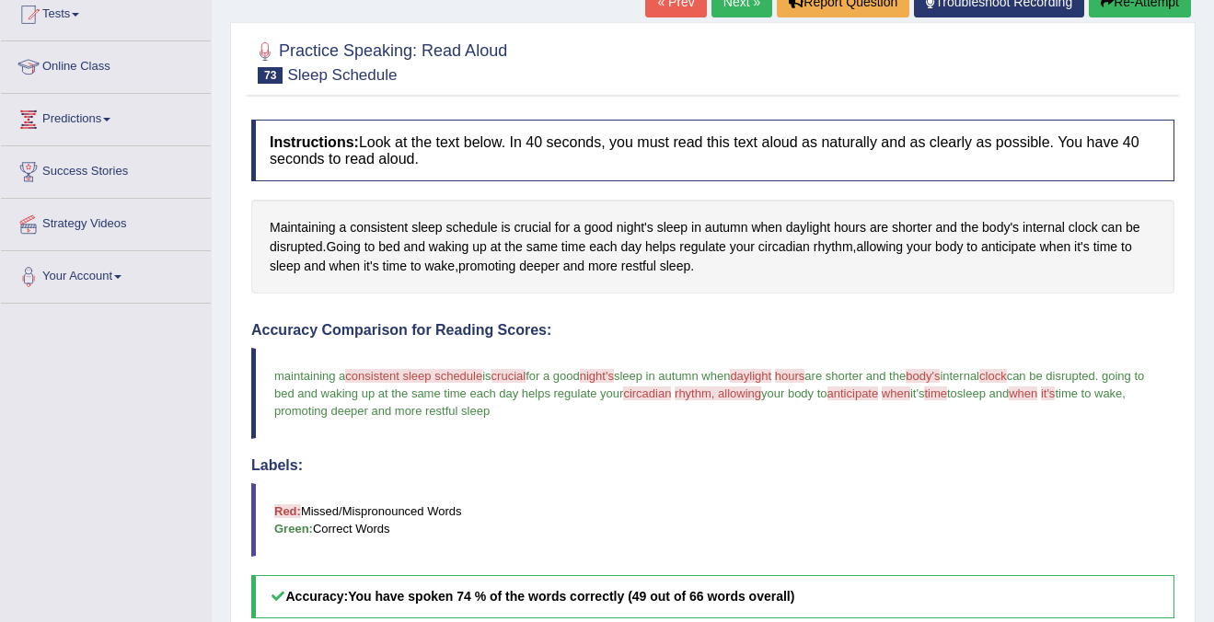
scroll to position [202, 0]
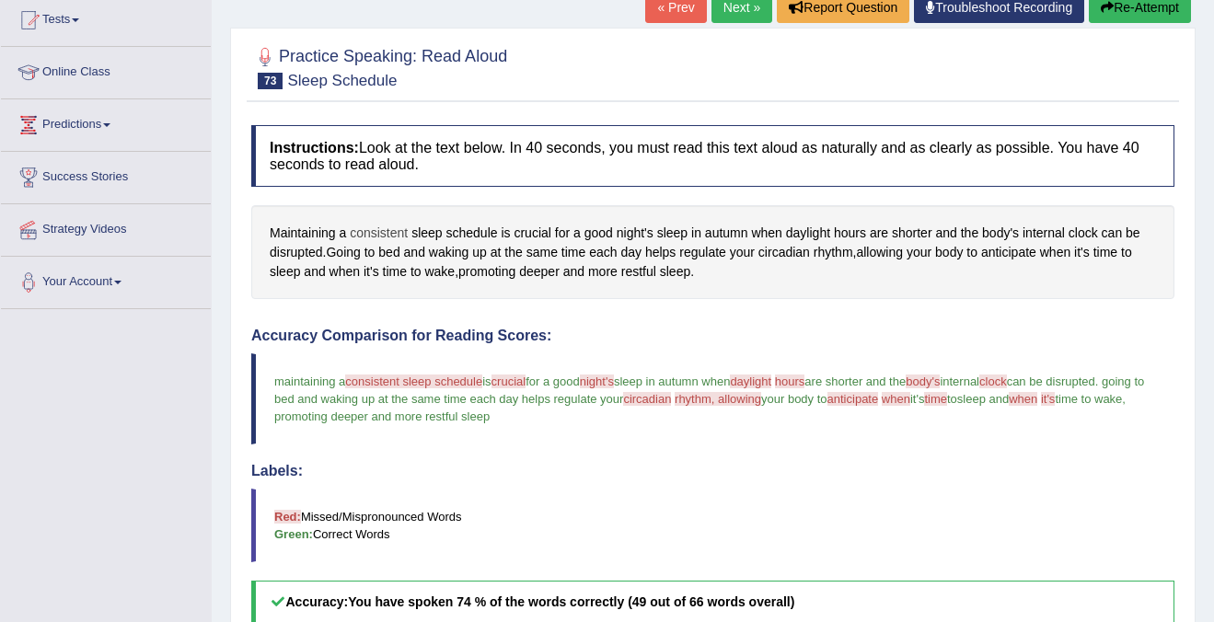
click at [385, 229] on span "consistent" at bounding box center [379, 233] width 58 height 19
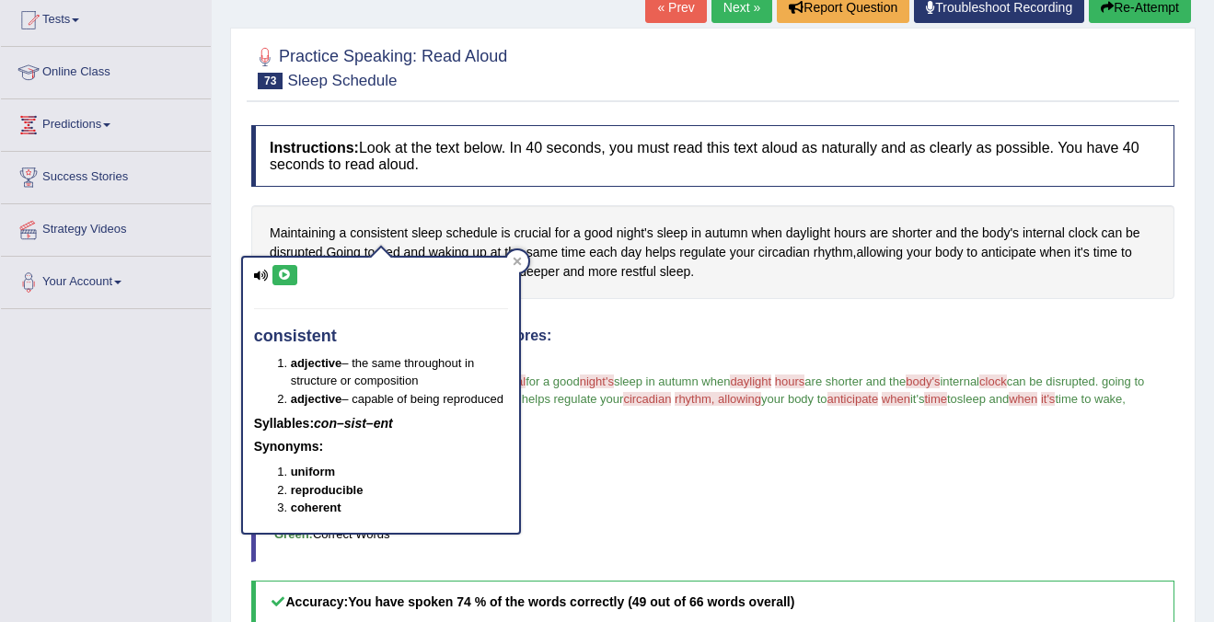
click at [288, 270] on icon at bounding box center [285, 275] width 14 height 11
click at [515, 254] on div at bounding box center [517, 261] width 22 height 22
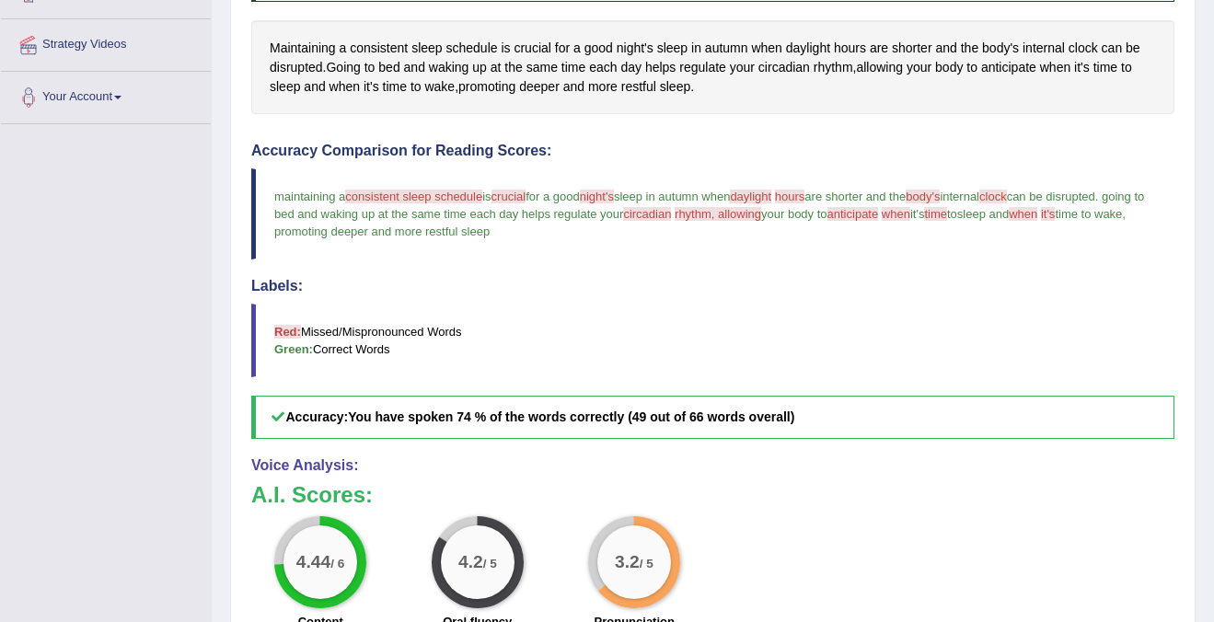
scroll to position [381, 0]
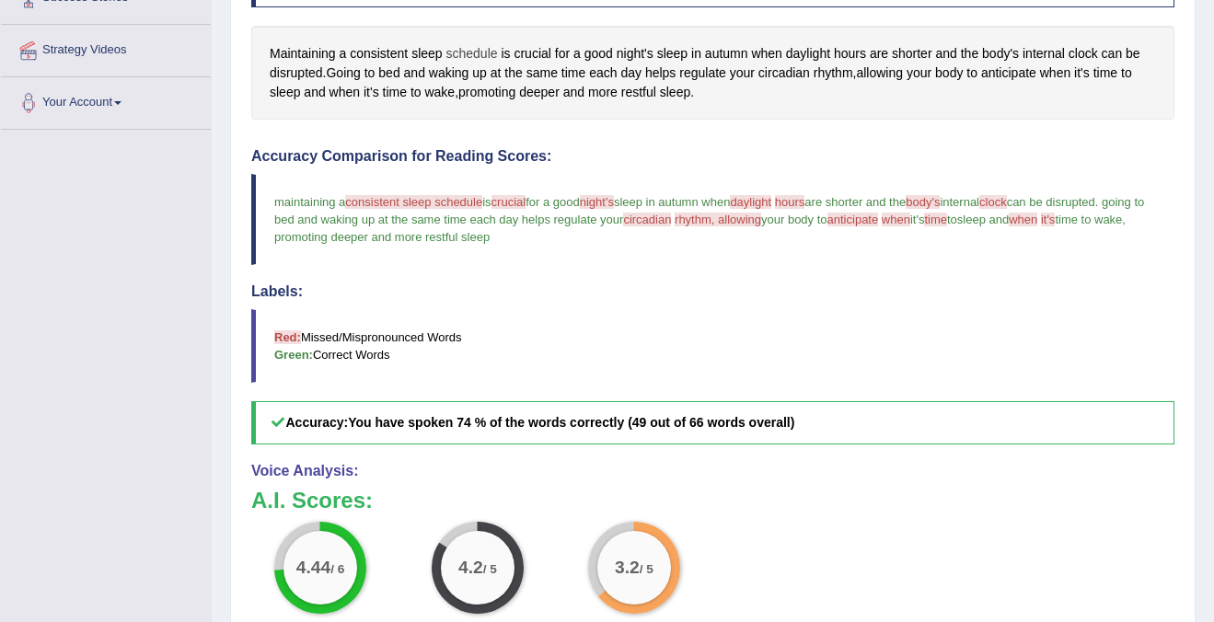
click at [470, 55] on span "schedule" at bounding box center [471, 53] width 52 height 19
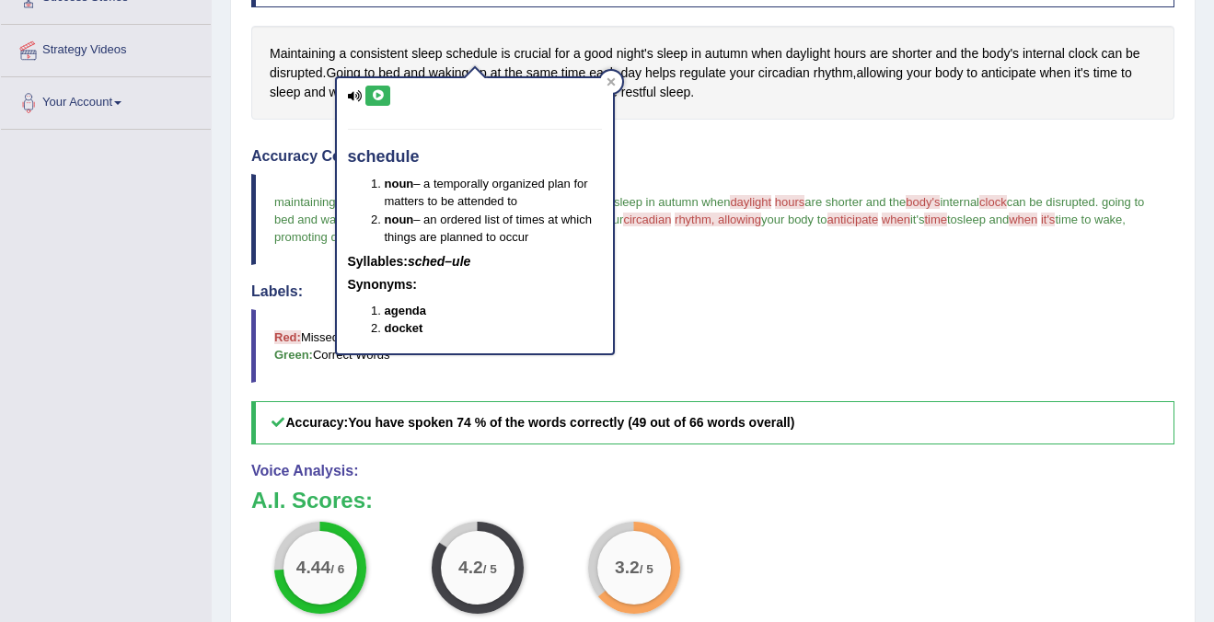
click at [378, 94] on icon at bounding box center [378, 95] width 14 height 11
click at [613, 78] on icon at bounding box center [610, 81] width 8 height 8
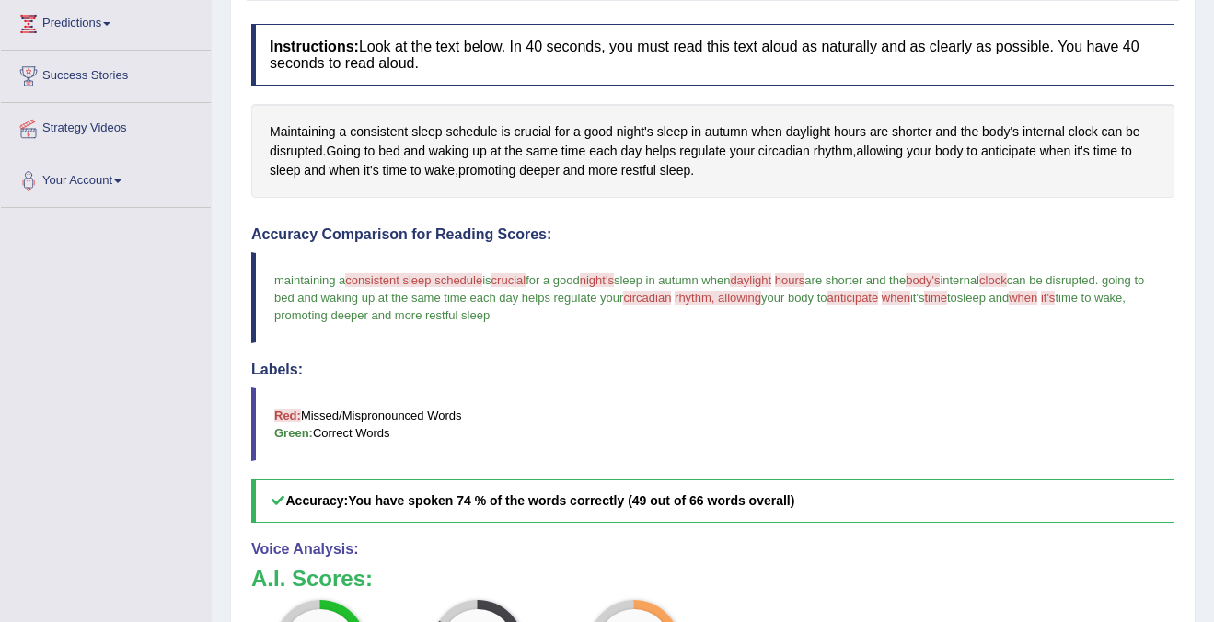
scroll to position [288, 0]
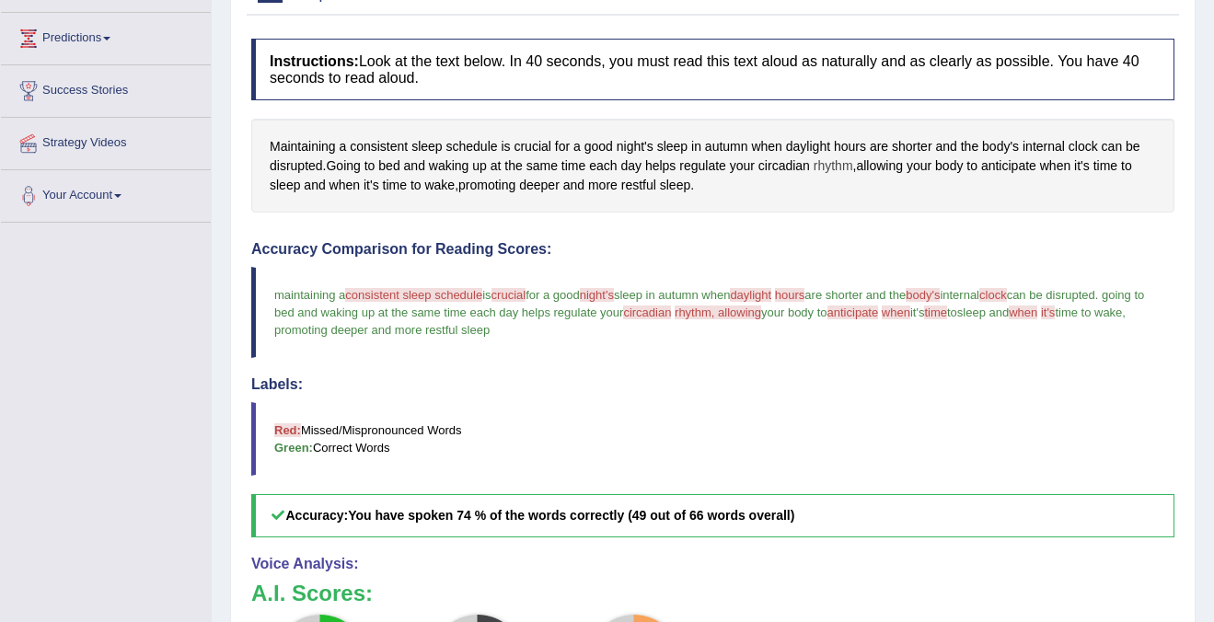
click at [846, 169] on span "rhythm" at bounding box center [834, 165] width 40 height 19
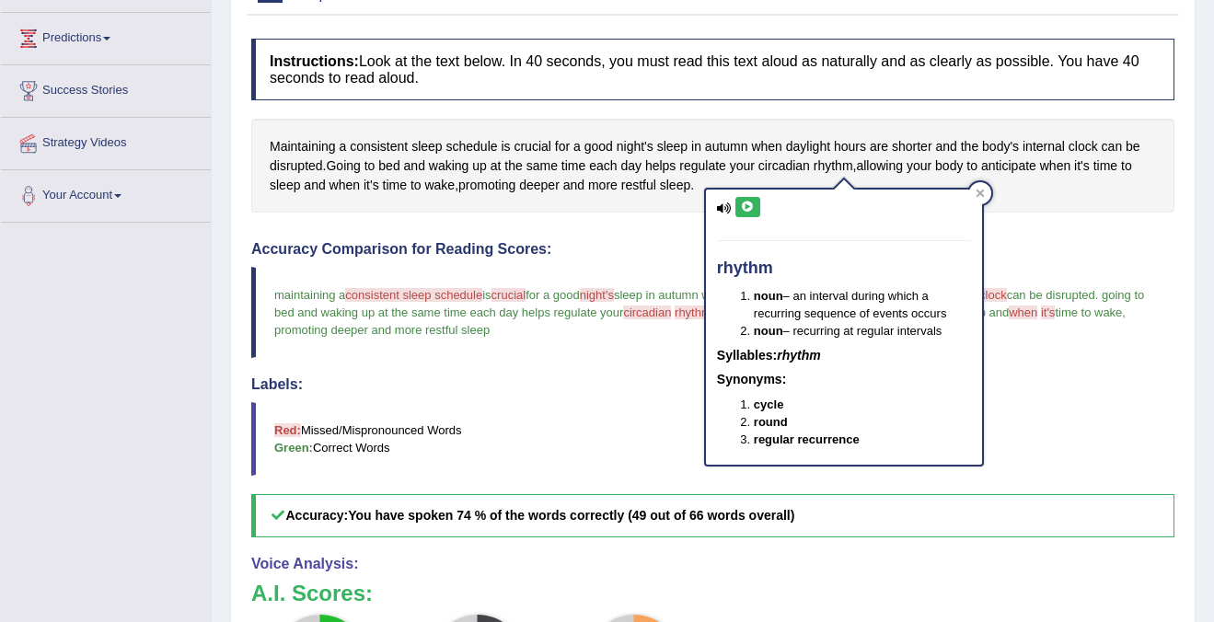
click at [753, 200] on button at bounding box center [747, 207] width 25 height 20
click at [981, 194] on icon at bounding box center [980, 194] width 8 height 8
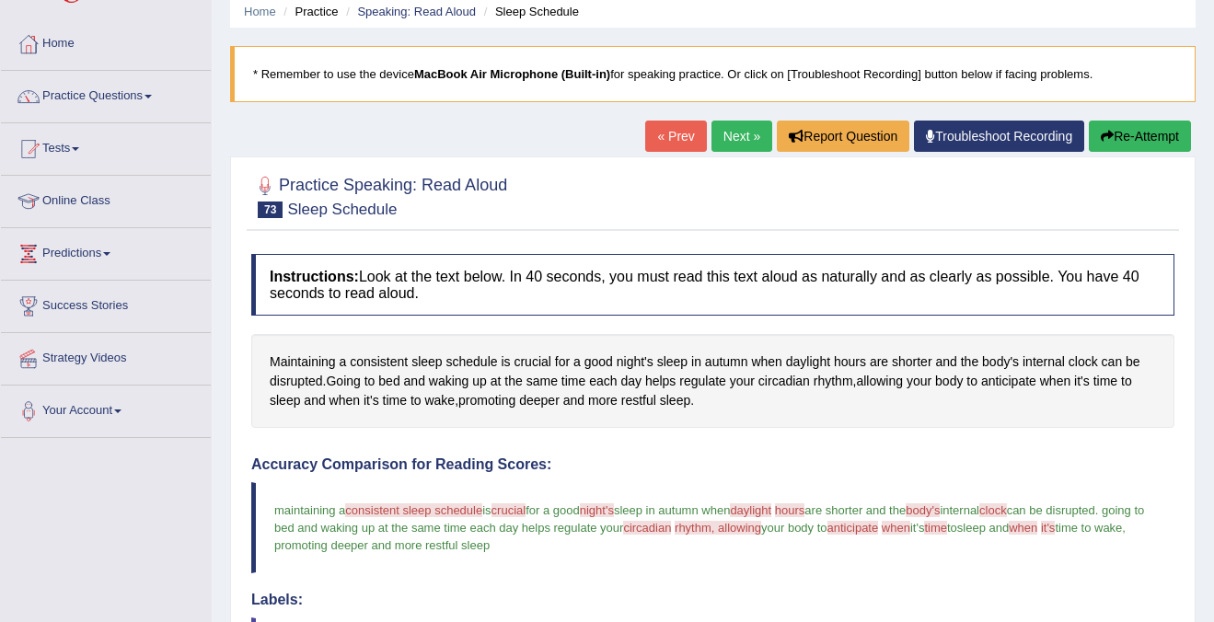
scroll to position [0, 0]
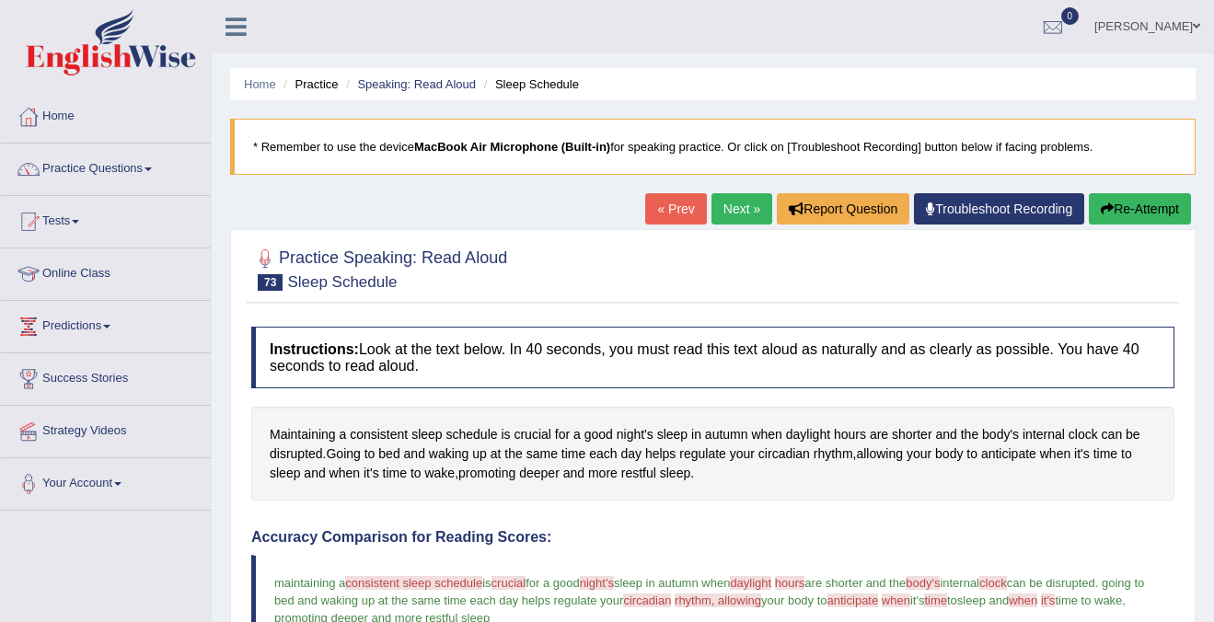
click at [730, 203] on link "Next »" at bounding box center [741, 208] width 61 height 31
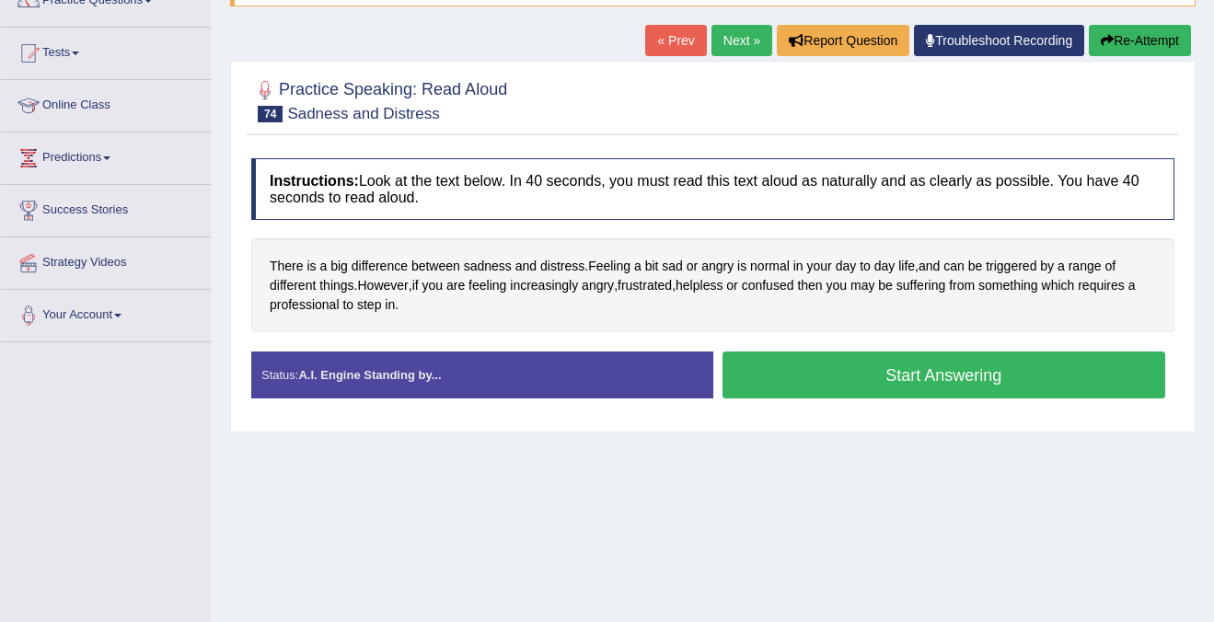
scroll to position [141, 0]
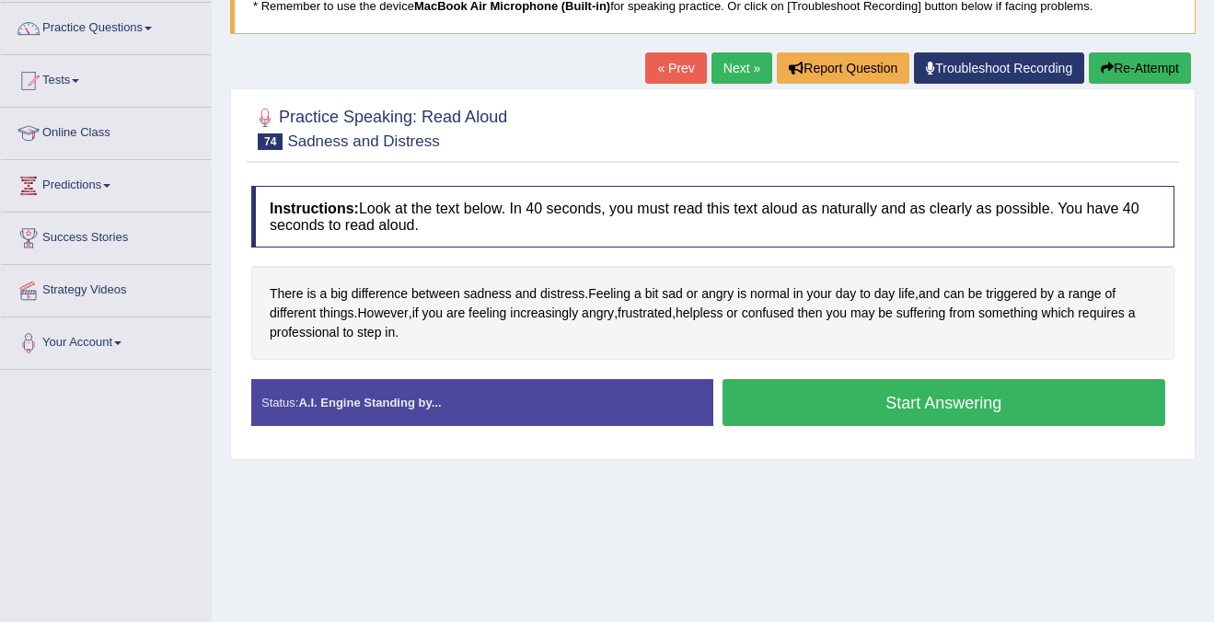
click at [870, 418] on button "Start Answering" at bounding box center [944, 402] width 444 height 47
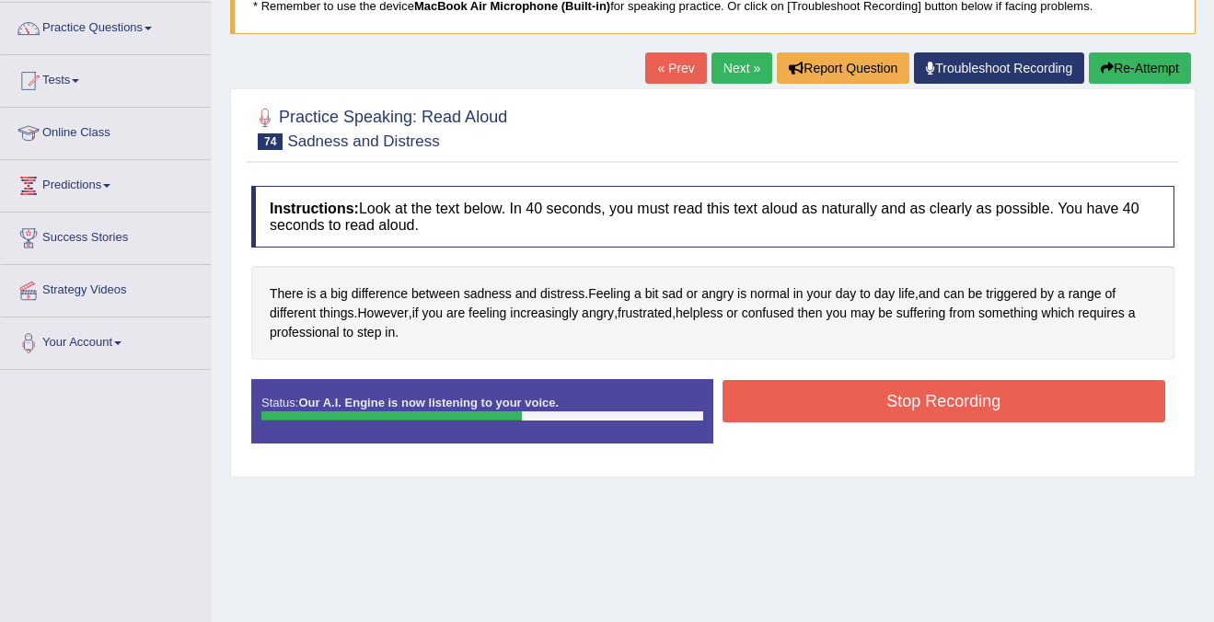
click at [870, 418] on button "Stop Recording" at bounding box center [944, 401] width 444 height 42
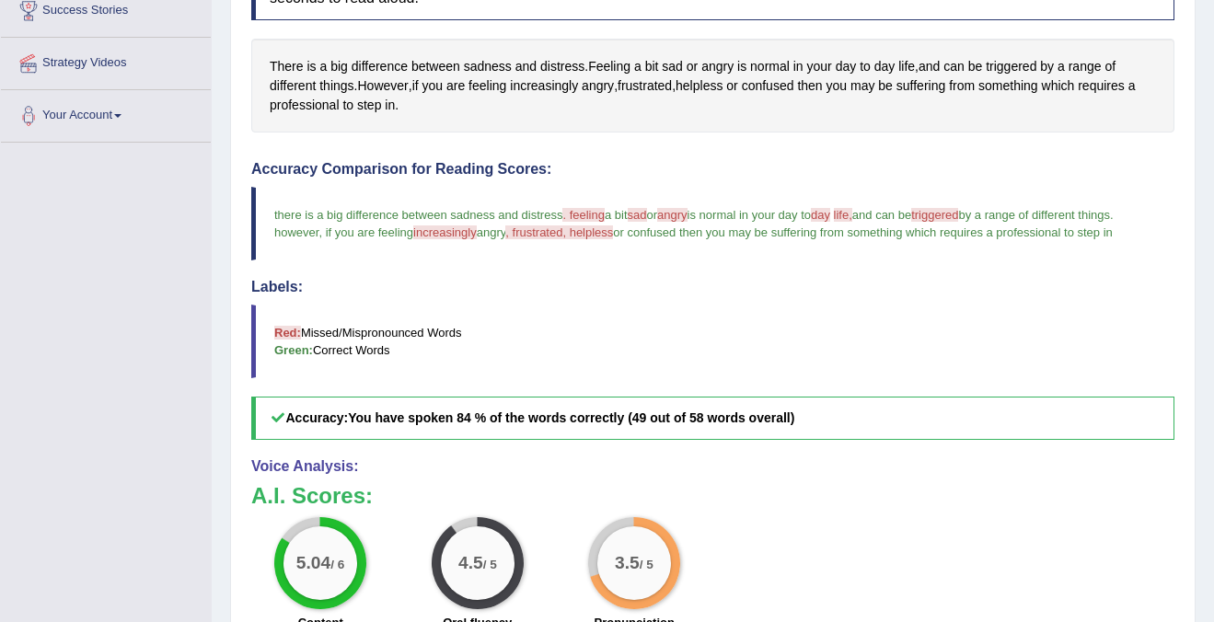
scroll to position [0, 0]
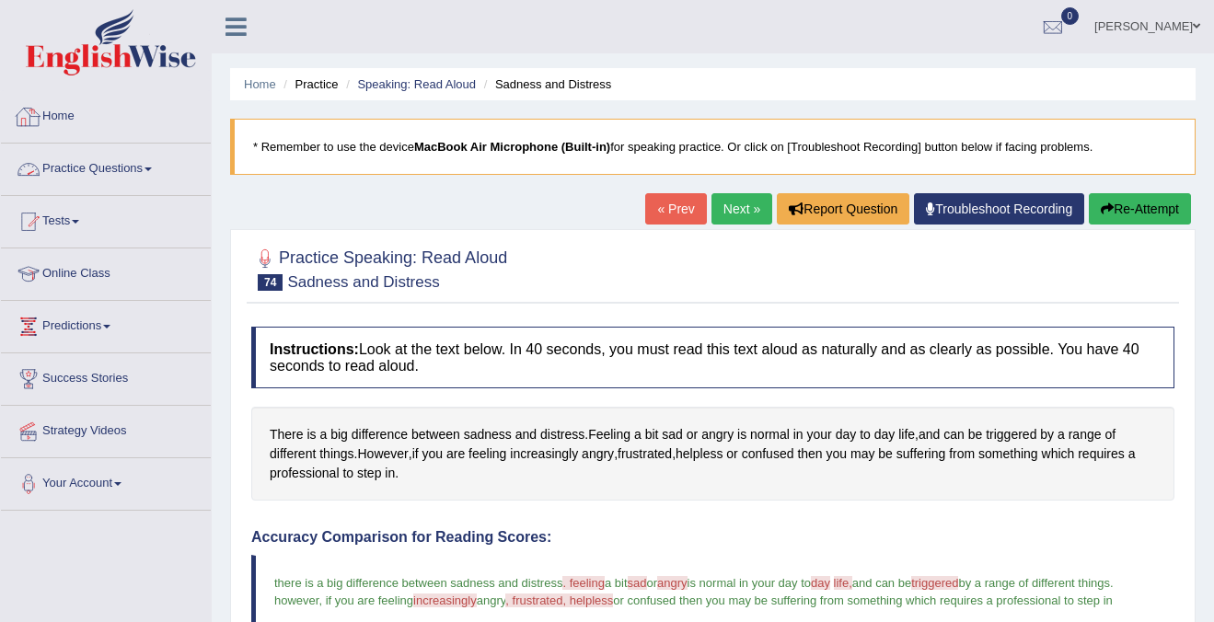
click at [65, 162] on link "Practice Questions" at bounding box center [106, 167] width 210 height 46
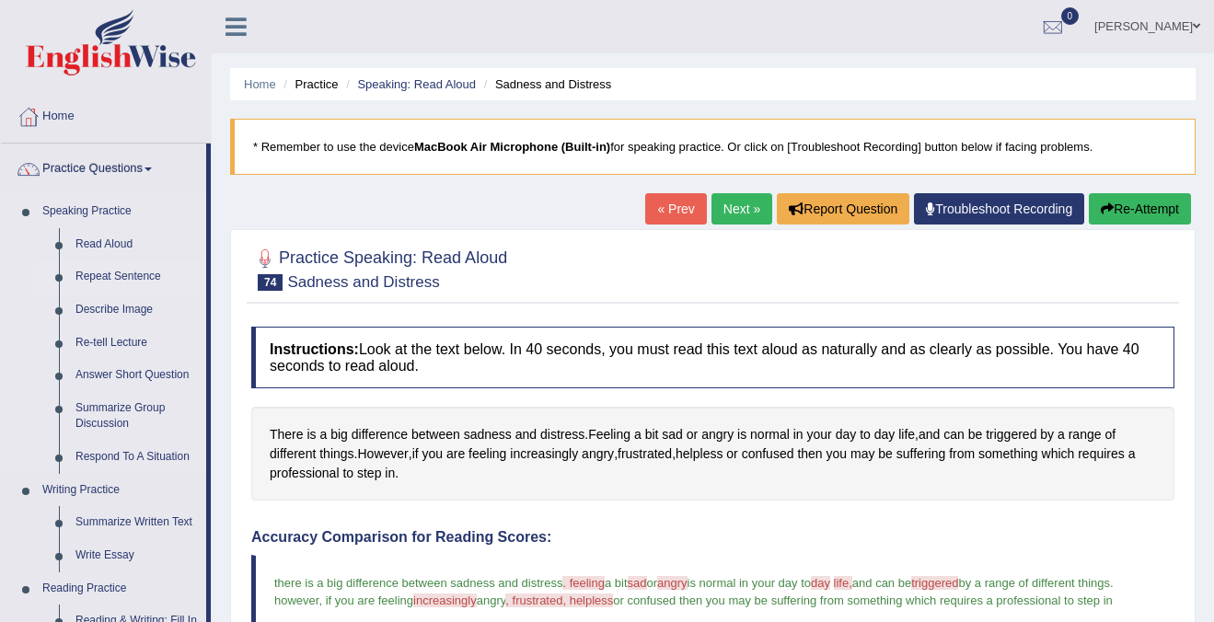
click at [108, 279] on link "Repeat Sentence" at bounding box center [136, 276] width 139 height 33
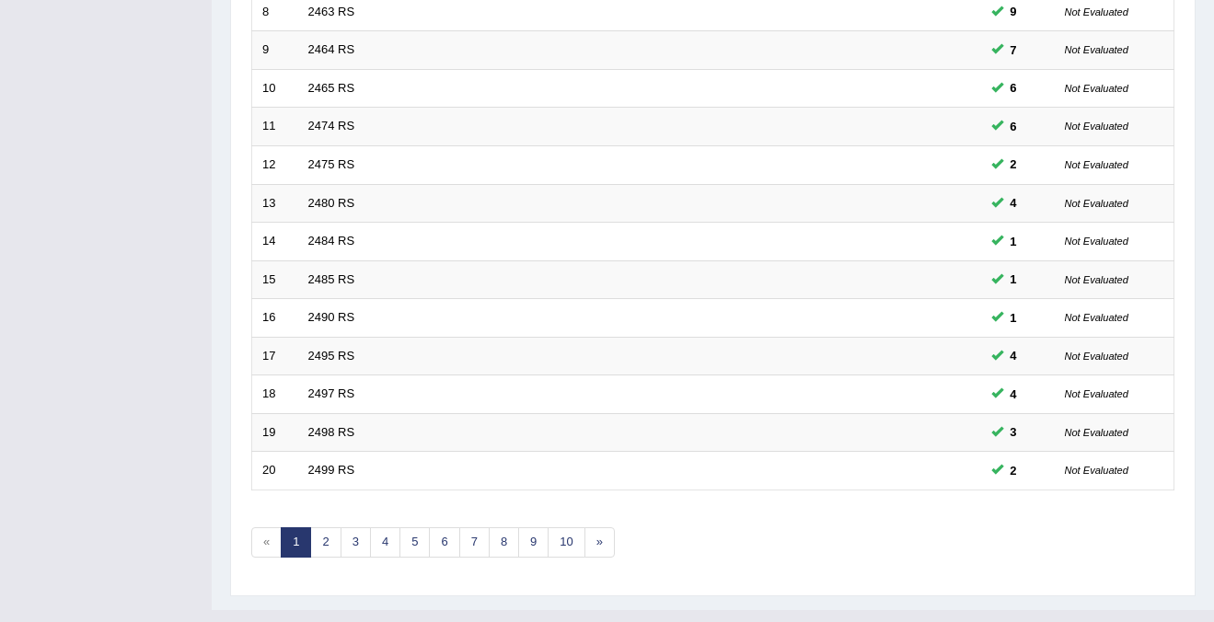
scroll to position [596, 0]
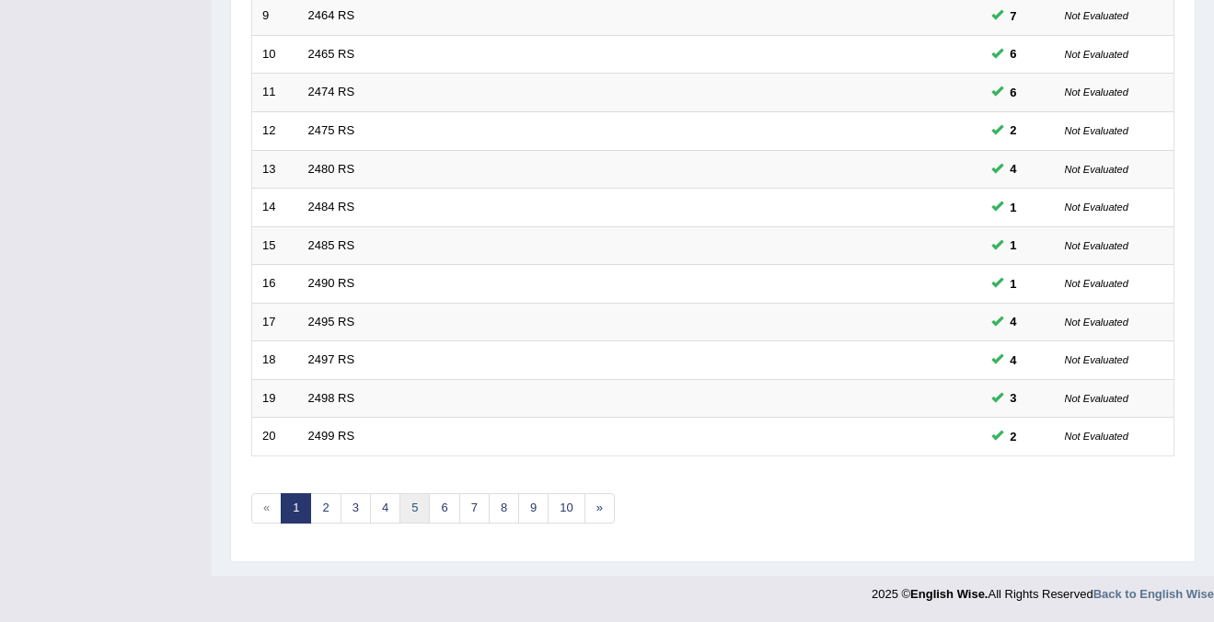
click at [414, 506] on link "5" at bounding box center [414, 508] width 30 height 30
click at [442, 519] on link "6" at bounding box center [444, 508] width 30 height 30
click at [475, 510] on link "7" at bounding box center [474, 508] width 30 height 30
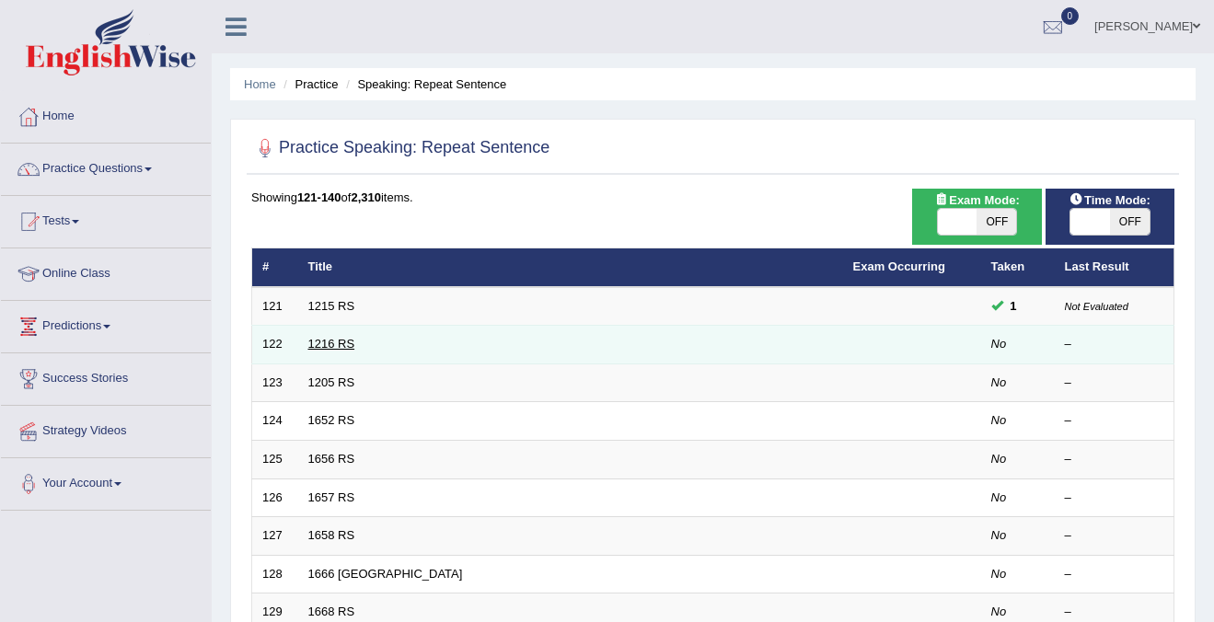
click at [316, 344] on link "1216 RS" at bounding box center [331, 344] width 47 height 14
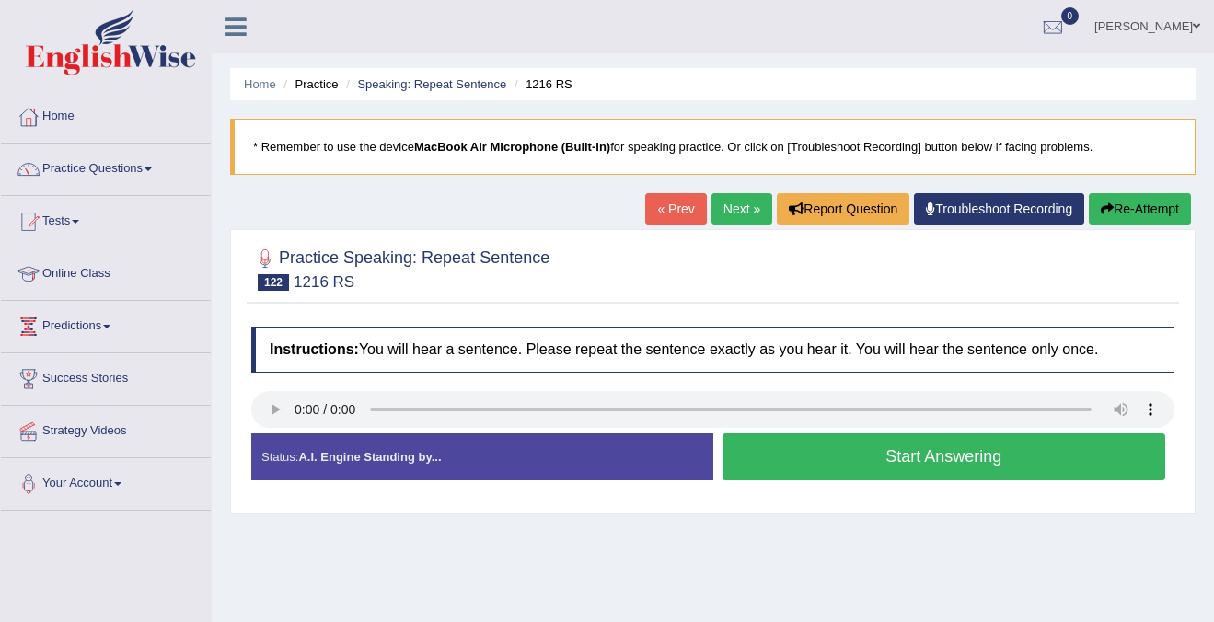
click at [812, 462] on button "Start Answering" at bounding box center [944, 456] width 444 height 47
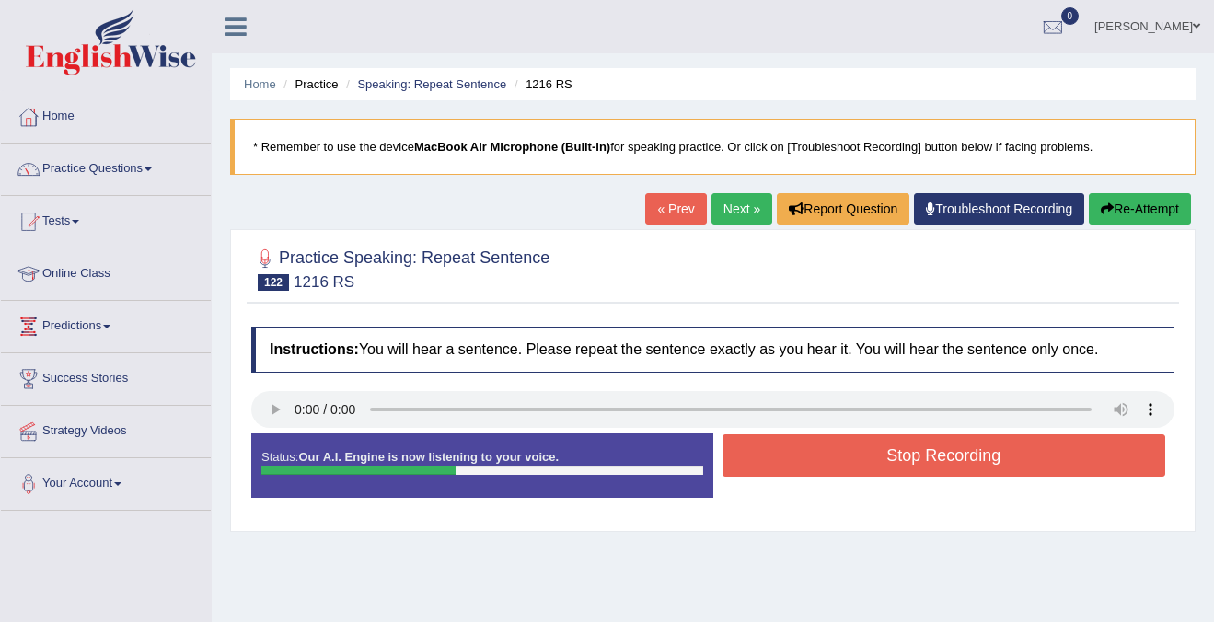
click at [812, 462] on button "Stop Recording" at bounding box center [944, 455] width 444 height 42
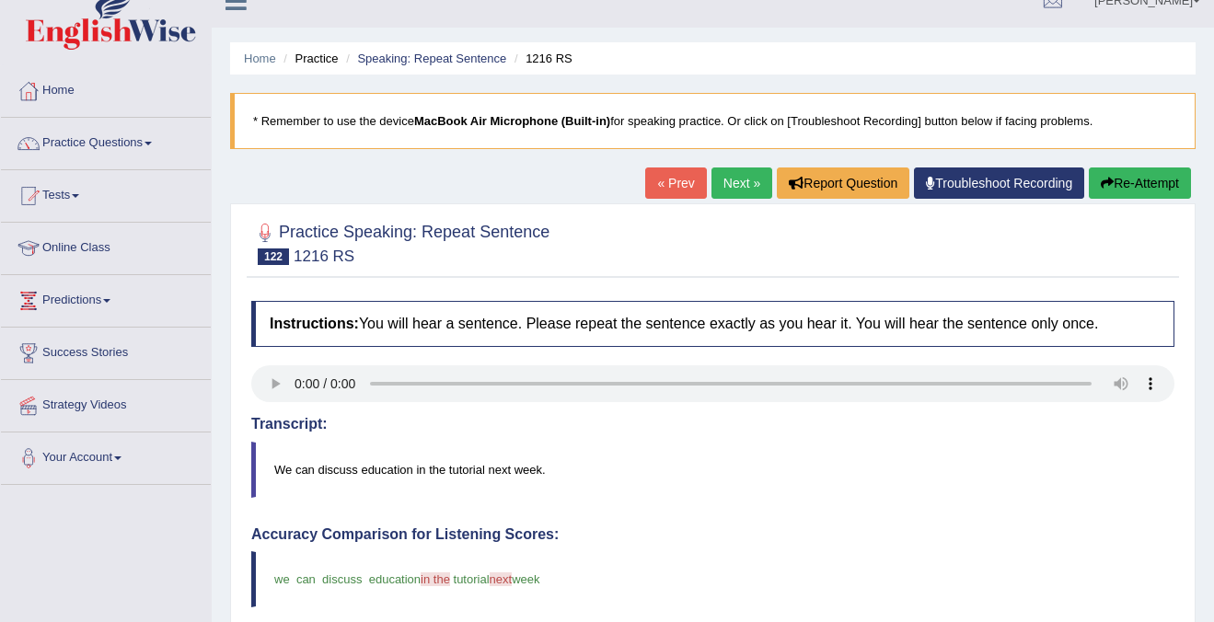
scroll to position [1, 0]
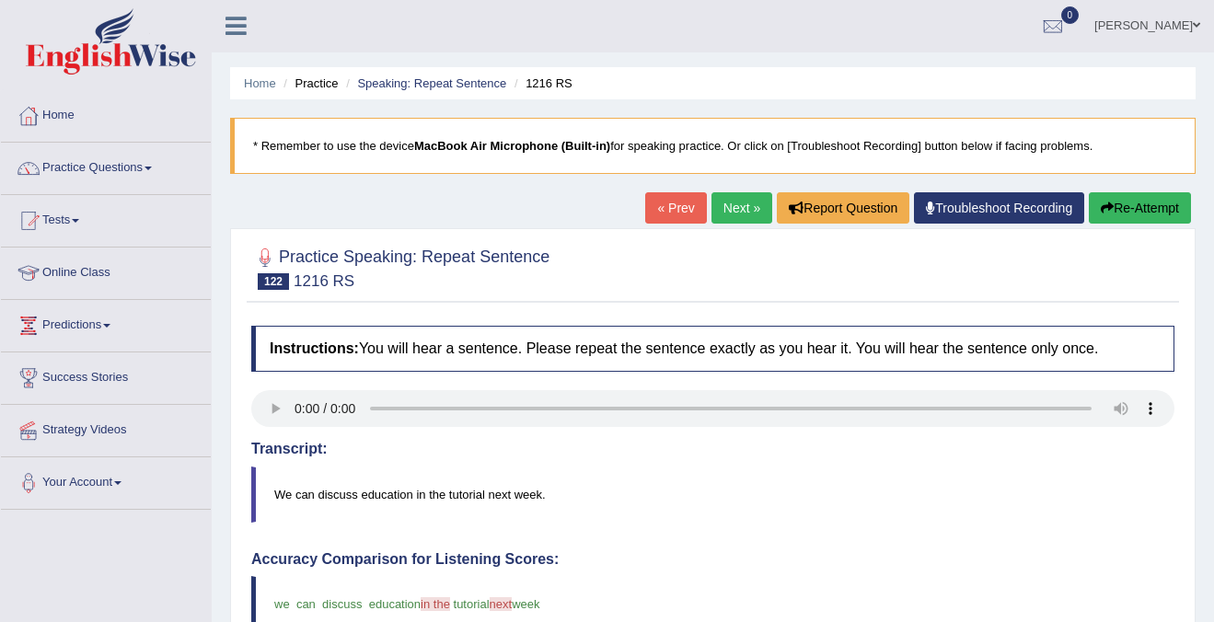
click at [730, 210] on link "Next »" at bounding box center [741, 207] width 61 height 31
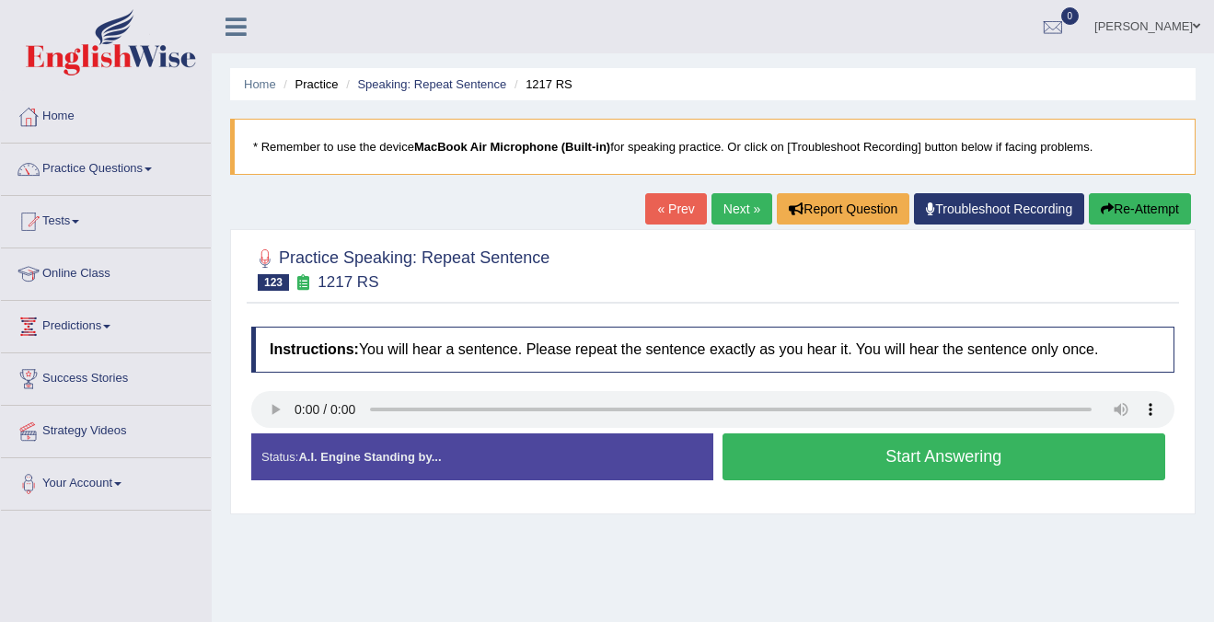
click at [867, 461] on button "Start Answering" at bounding box center [944, 456] width 444 height 47
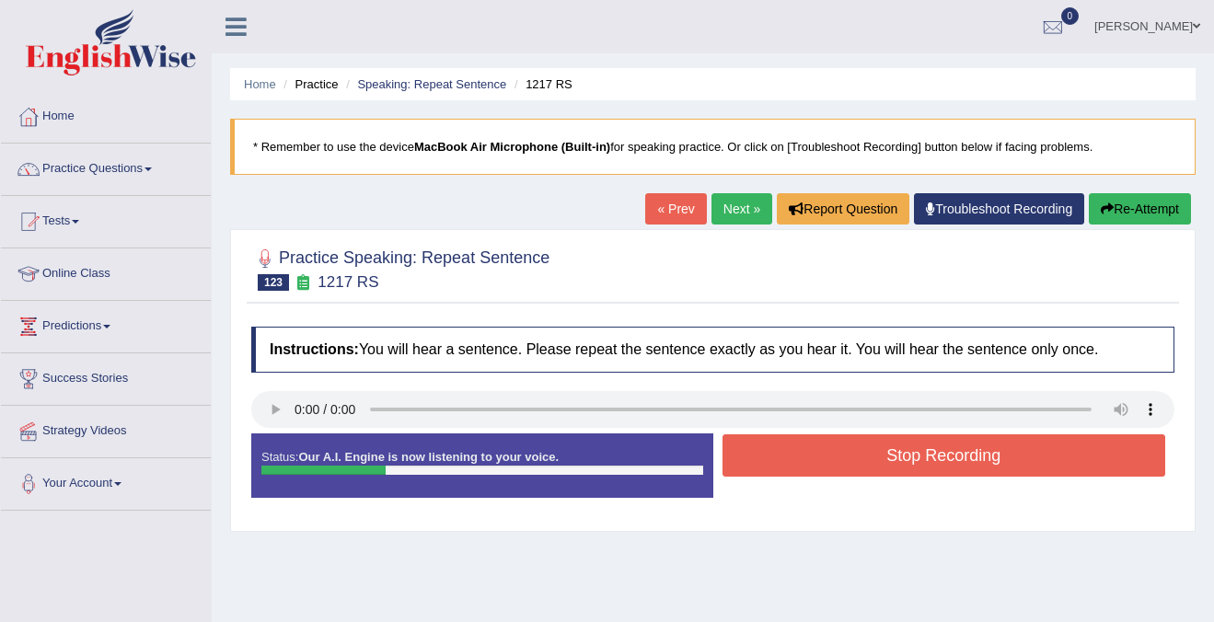
click at [867, 461] on button "Stop Recording" at bounding box center [944, 455] width 444 height 42
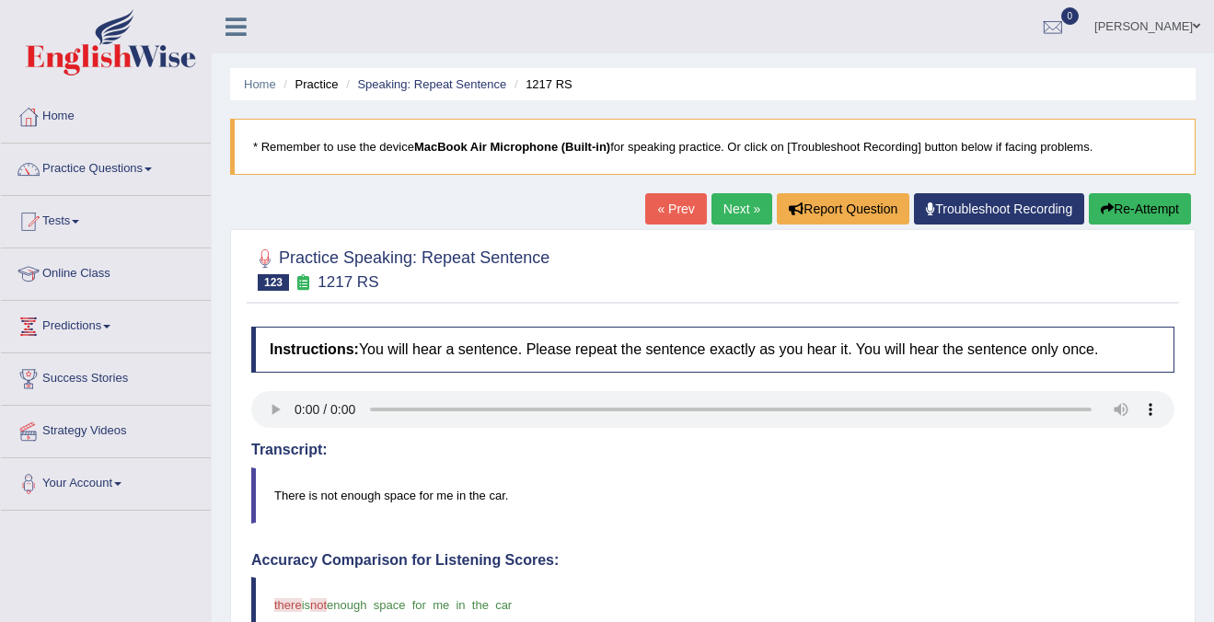
click at [738, 209] on link "Next »" at bounding box center [741, 208] width 61 height 31
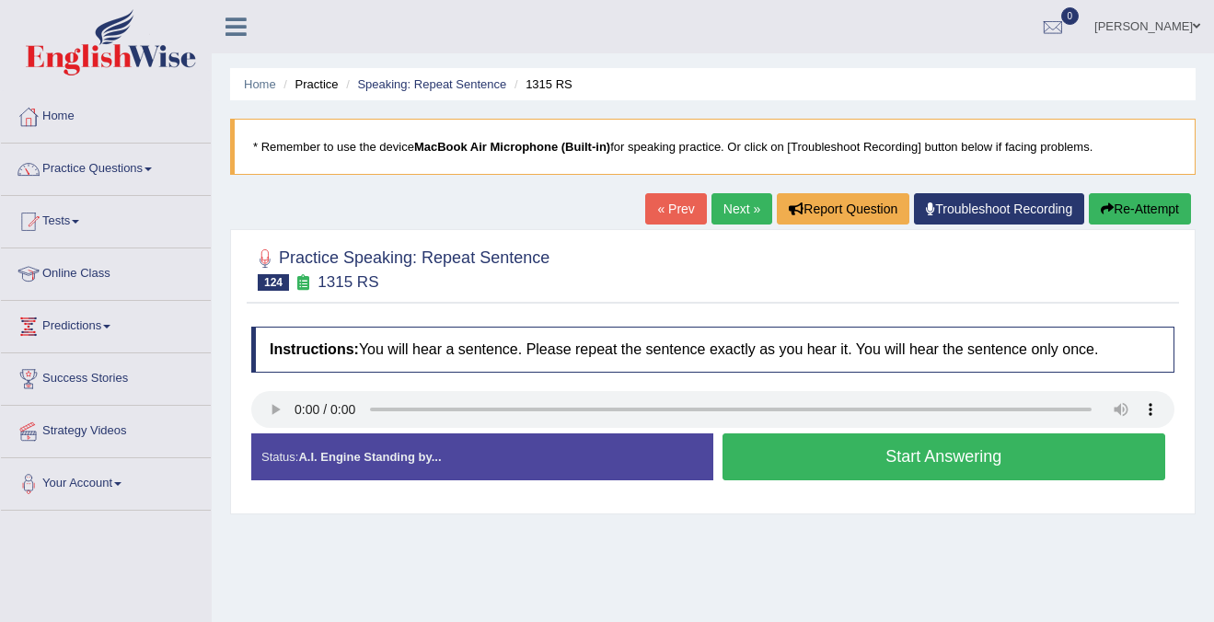
click at [801, 449] on button "Start Answering" at bounding box center [944, 456] width 444 height 47
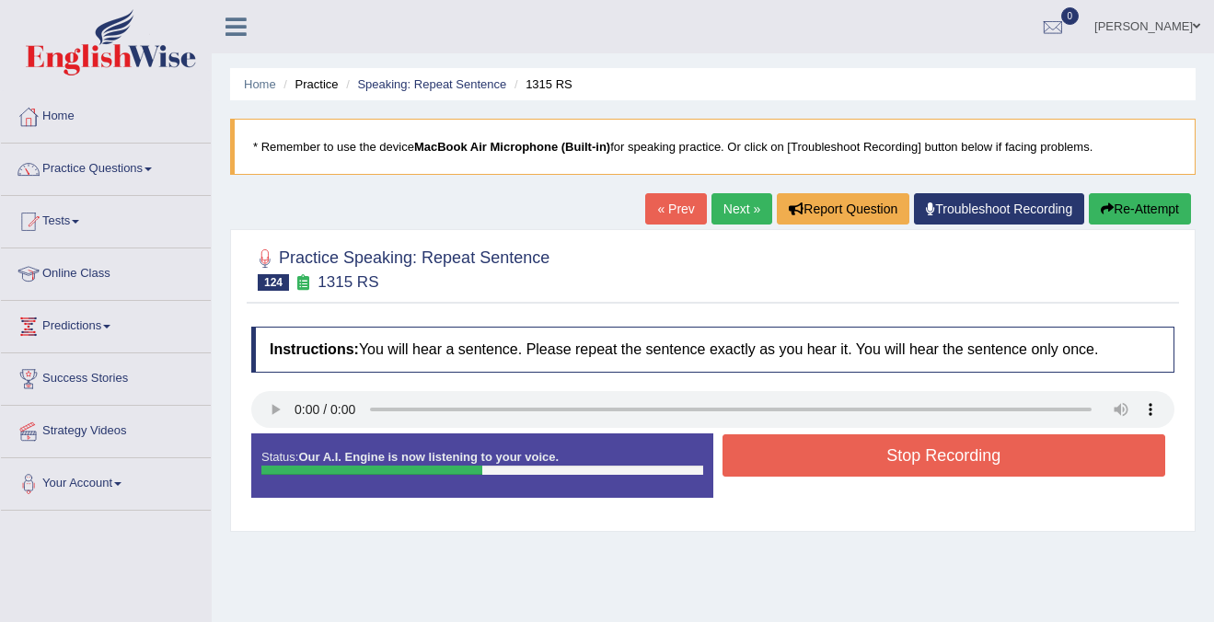
click at [801, 449] on button "Stop Recording" at bounding box center [944, 455] width 444 height 42
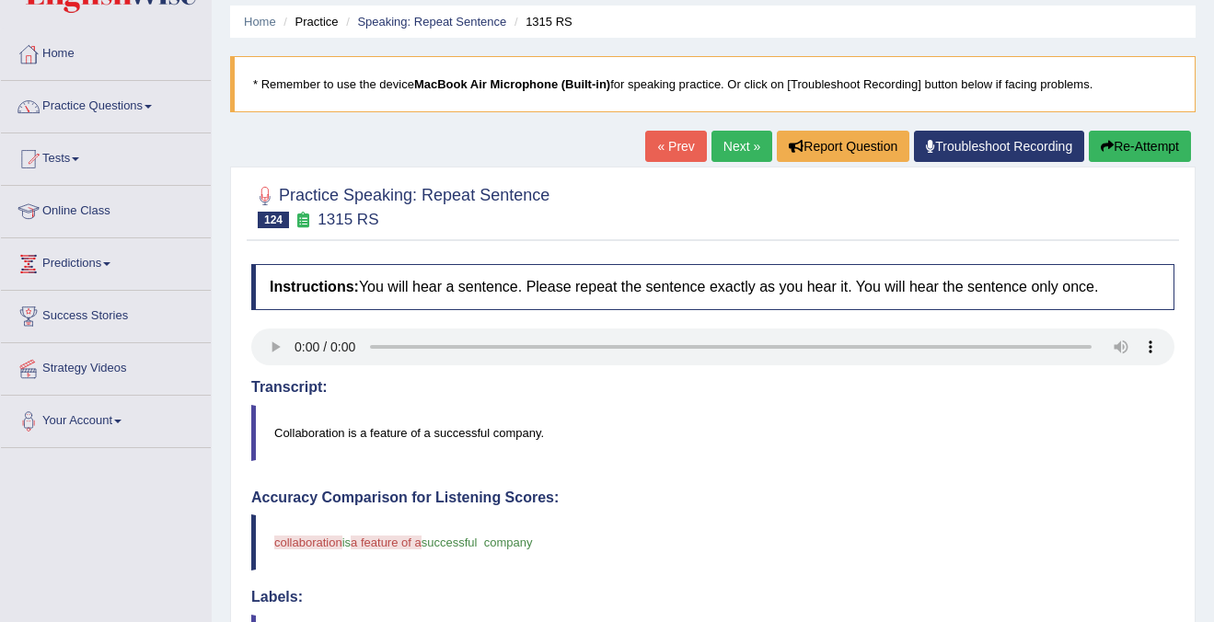
scroll to position [60, 0]
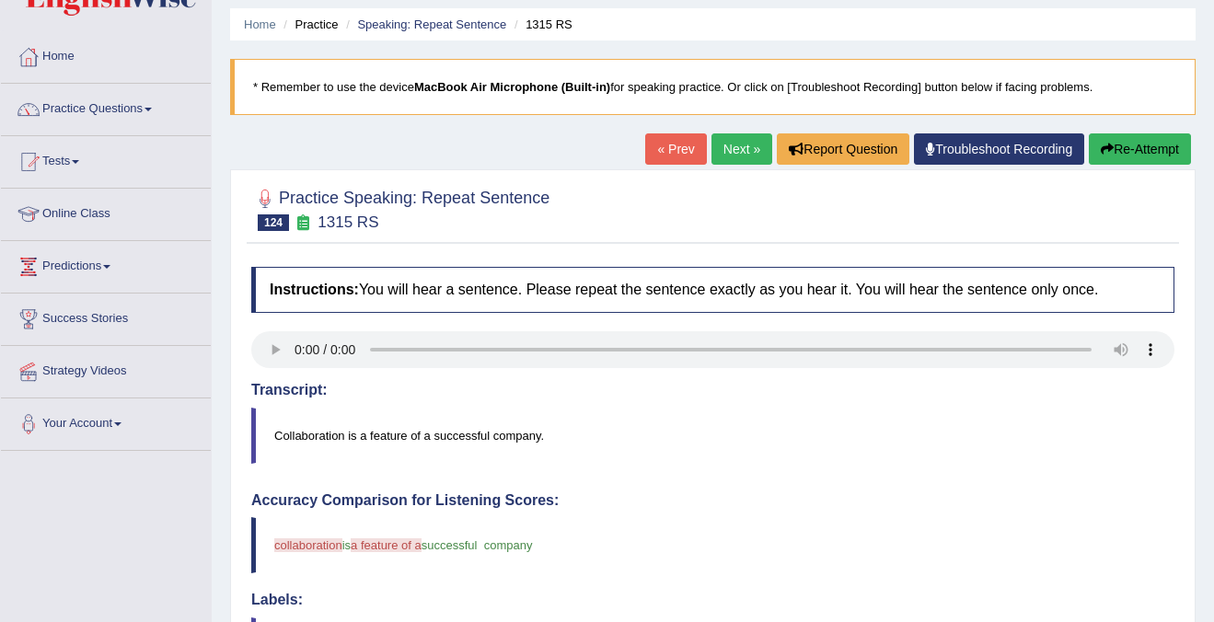
click at [299, 428] on blockquote "Collaboration is a feature of a successful company." at bounding box center [712, 436] width 923 height 56
click at [305, 432] on blockquote "Collaboration is a feature of a successful company." at bounding box center [712, 436] width 923 height 56
click at [308, 434] on blockquote "Collaboration is a feature of a successful company." at bounding box center [712, 436] width 923 height 56
click at [740, 147] on link "Next »" at bounding box center [741, 148] width 61 height 31
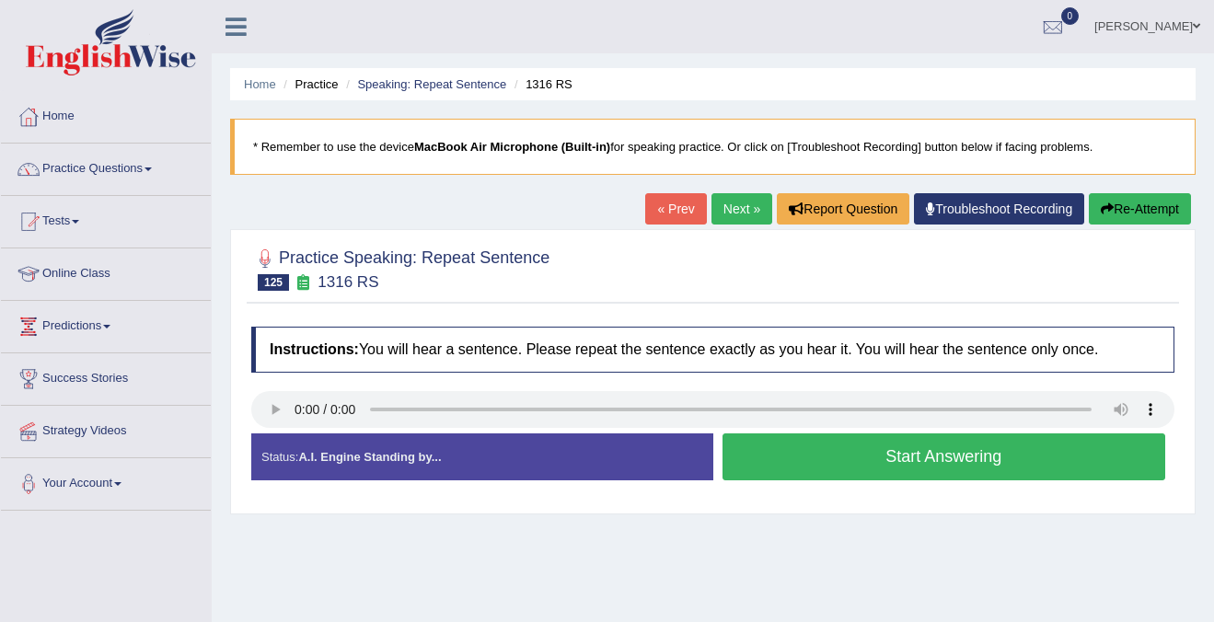
click at [838, 458] on button "Start Answering" at bounding box center [944, 456] width 444 height 47
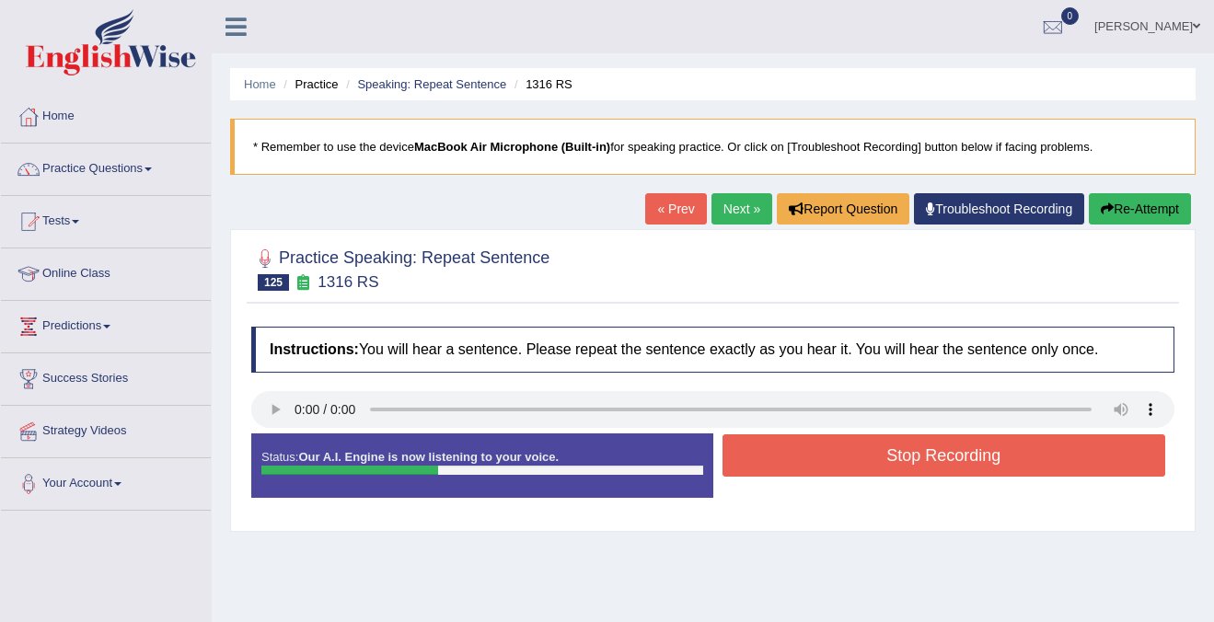
click at [838, 458] on button "Stop Recording" at bounding box center [944, 455] width 444 height 42
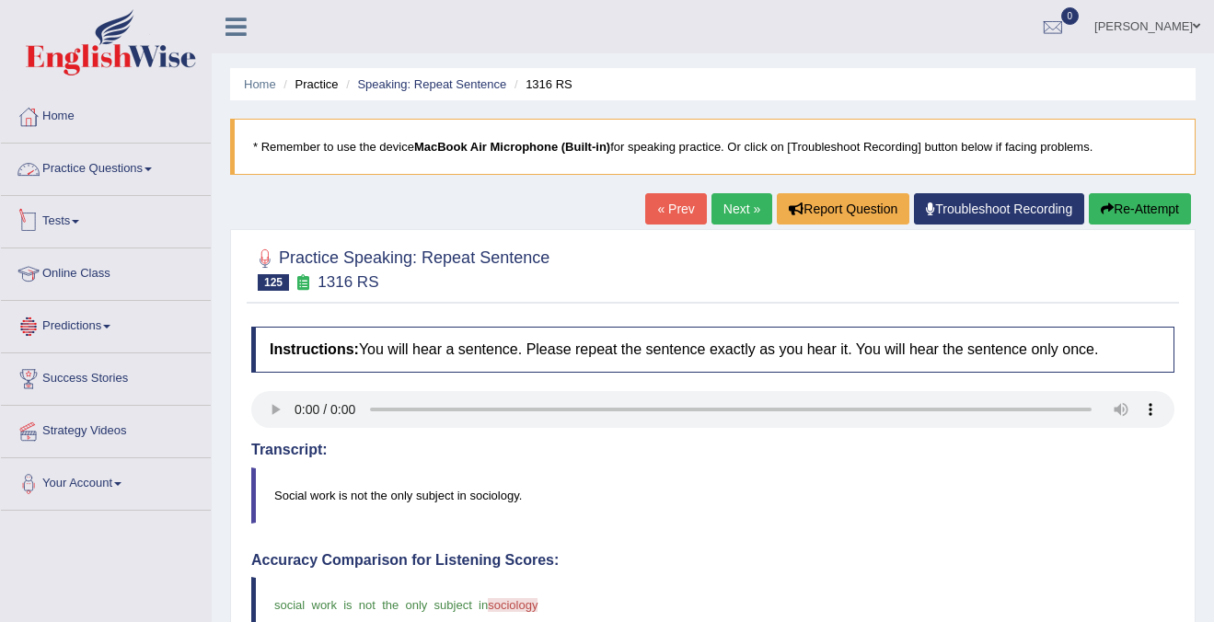
click at [116, 162] on link "Practice Questions" at bounding box center [106, 167] width 210 height 46
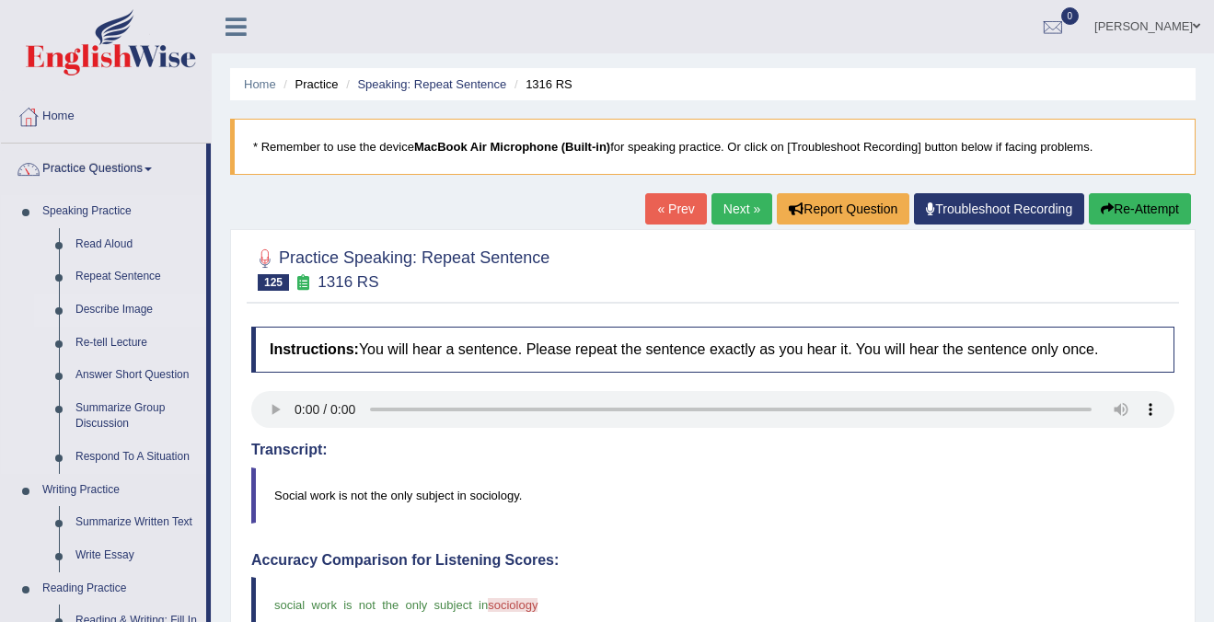
click at [115, 312] on link "Describe Image" at bounding box center [136, 310] width 139 height 33
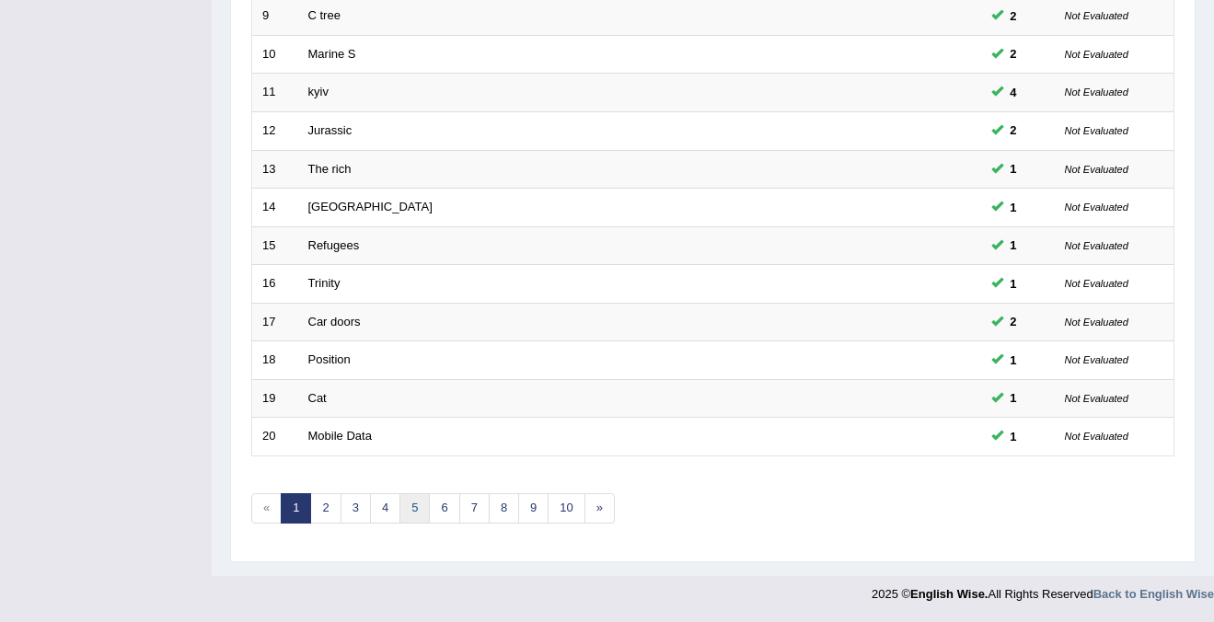
click at [414, 518] on link "5" at bounding box center [414, 508] width 30 height 30
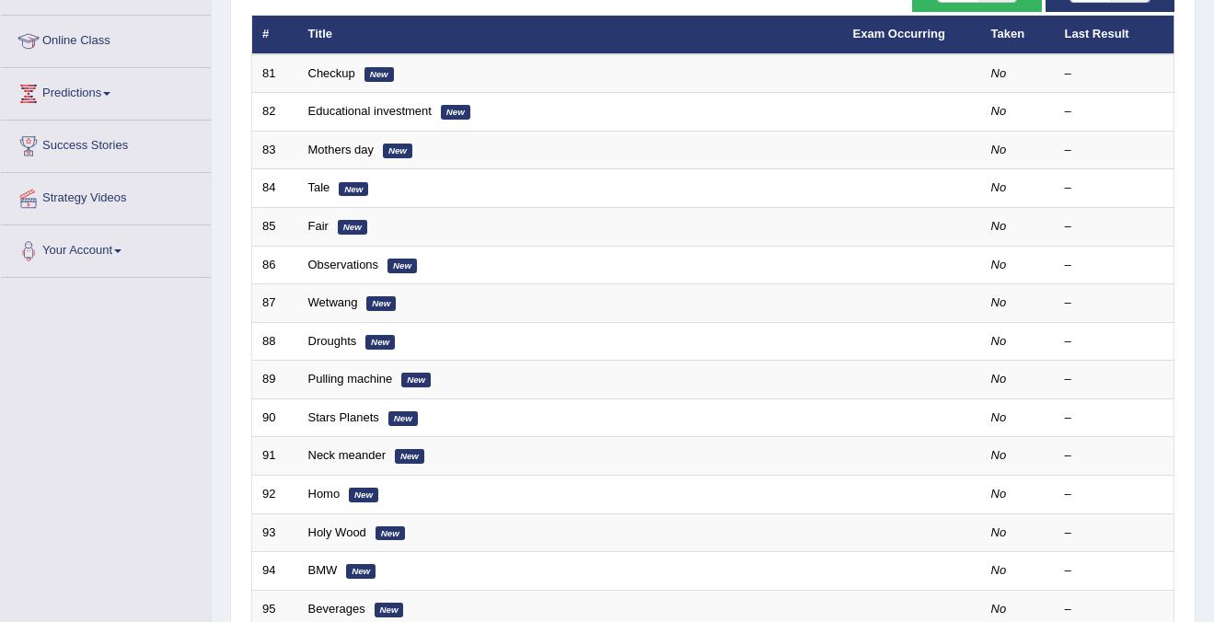
scroll to position [596, 0]
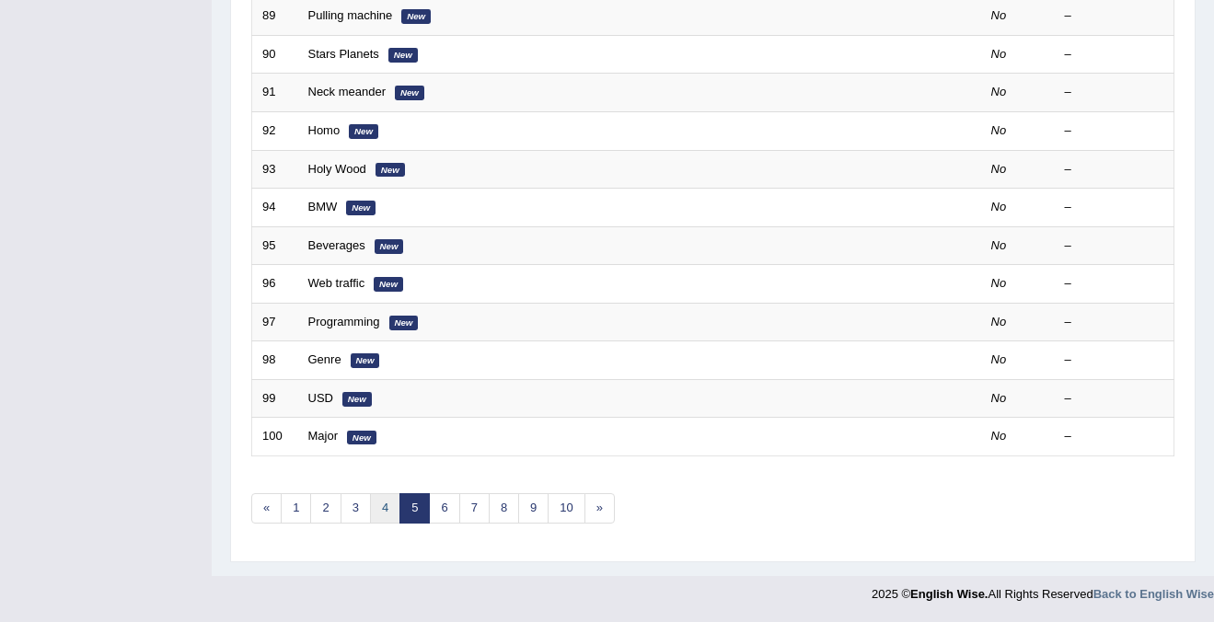
click at [378, 506] on link "4" at bounding box center [385, 508] width 30 height 30
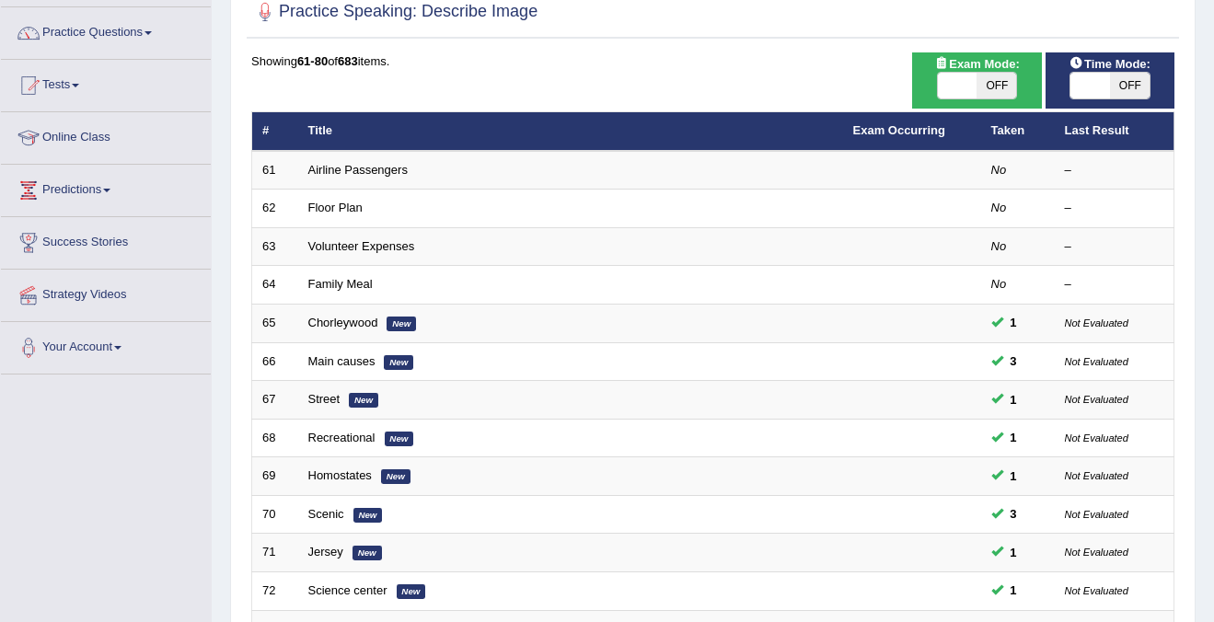
scroll to position [98, 0]
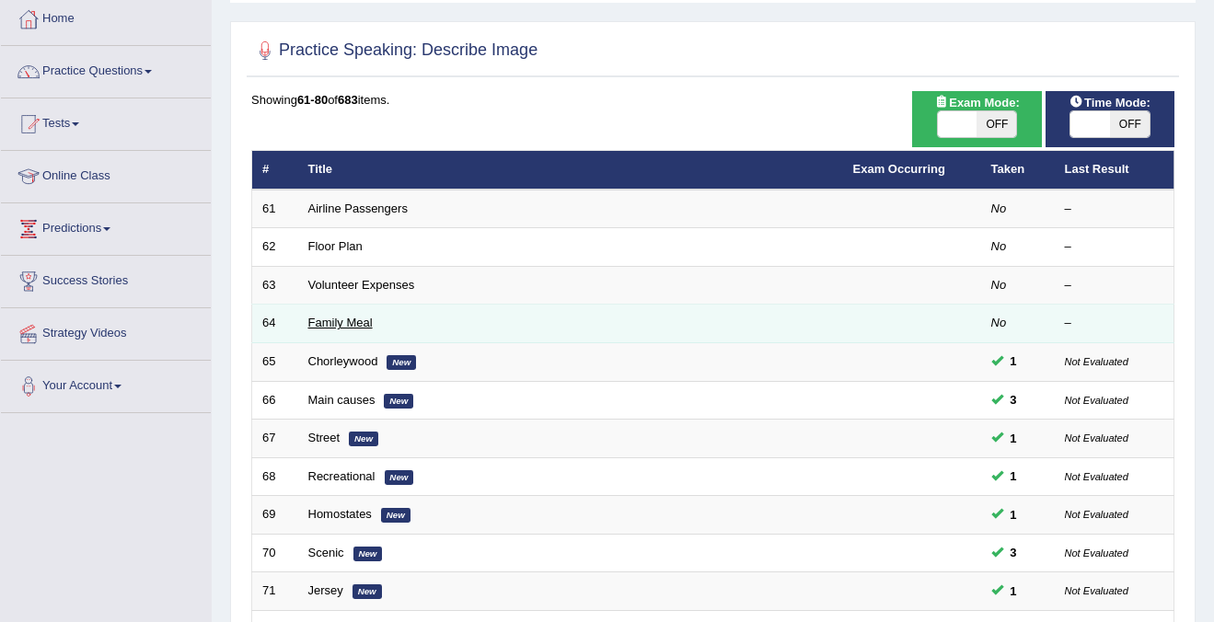
click at [340, 320] on link "Family Meal" at bounding box center [340, 323] width 64 height 14
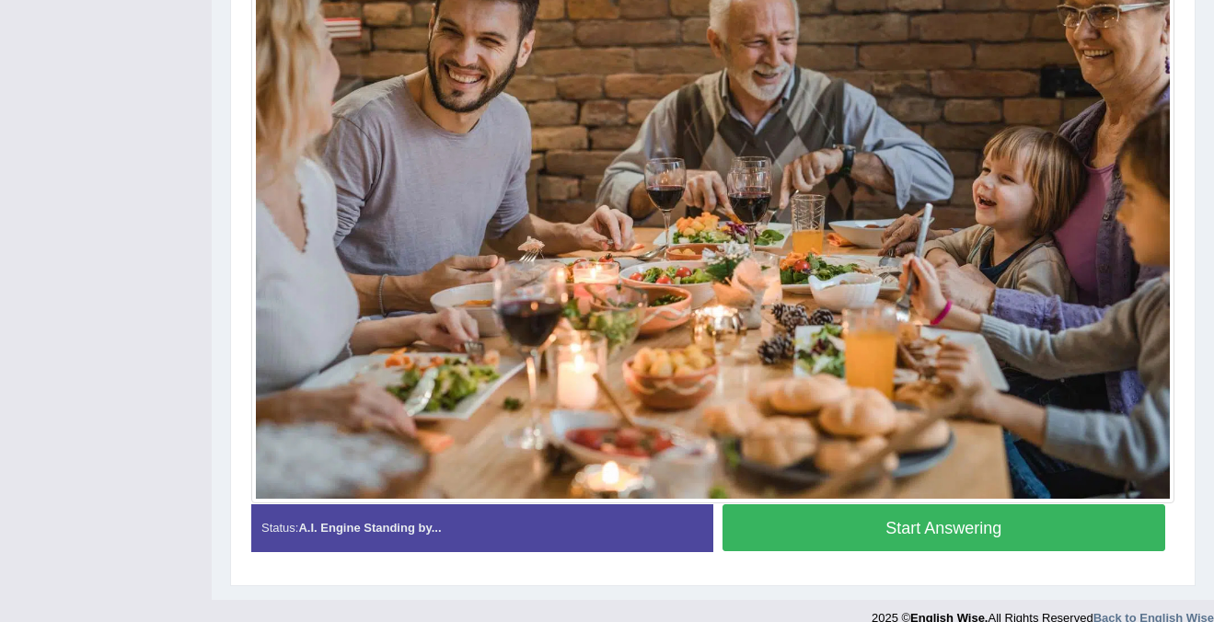
scroll to position [516, 0]
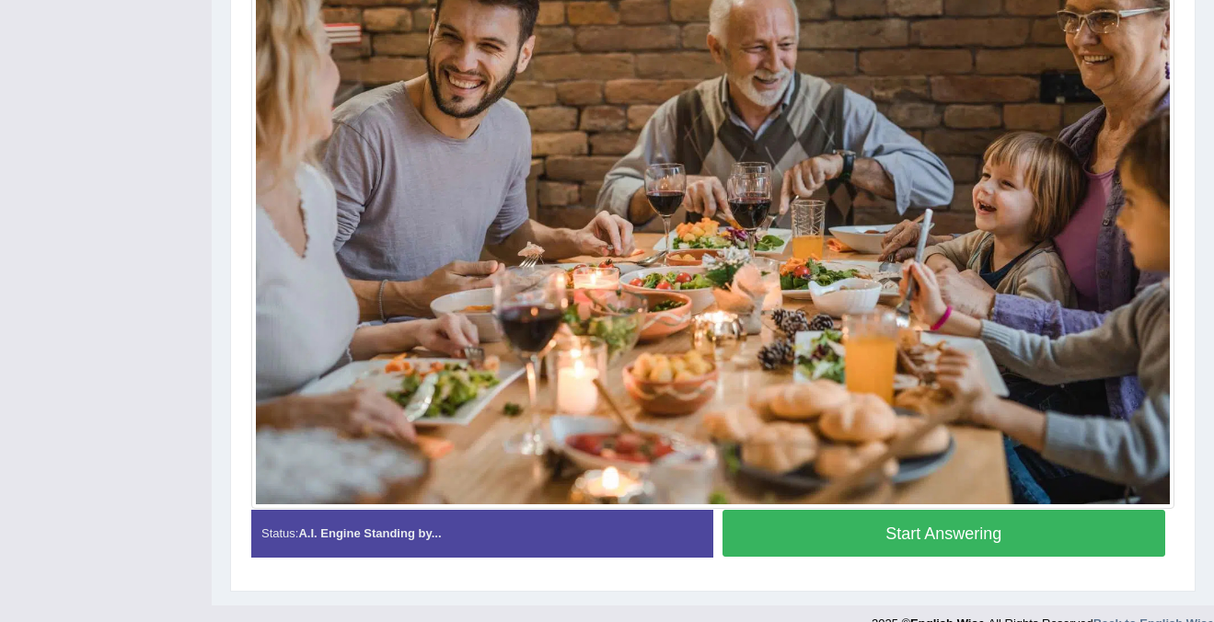
click at [950, 525] on button "Start Answering" at bounding box center [944, 533] width 444 height 47
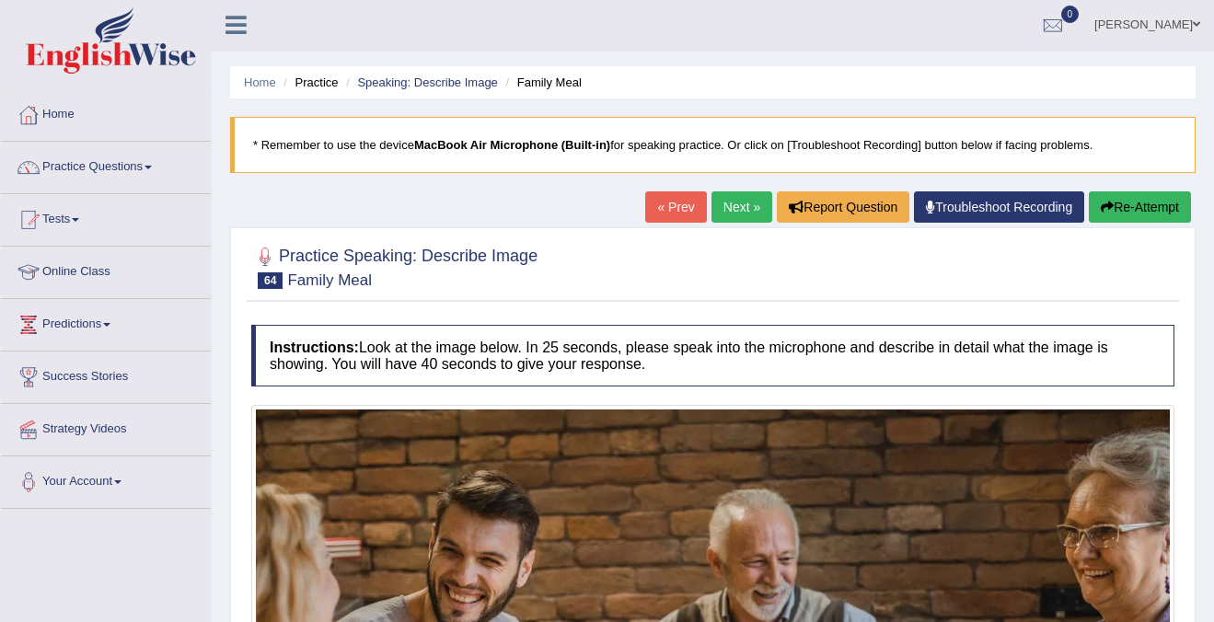
scroll to position [0, 0]
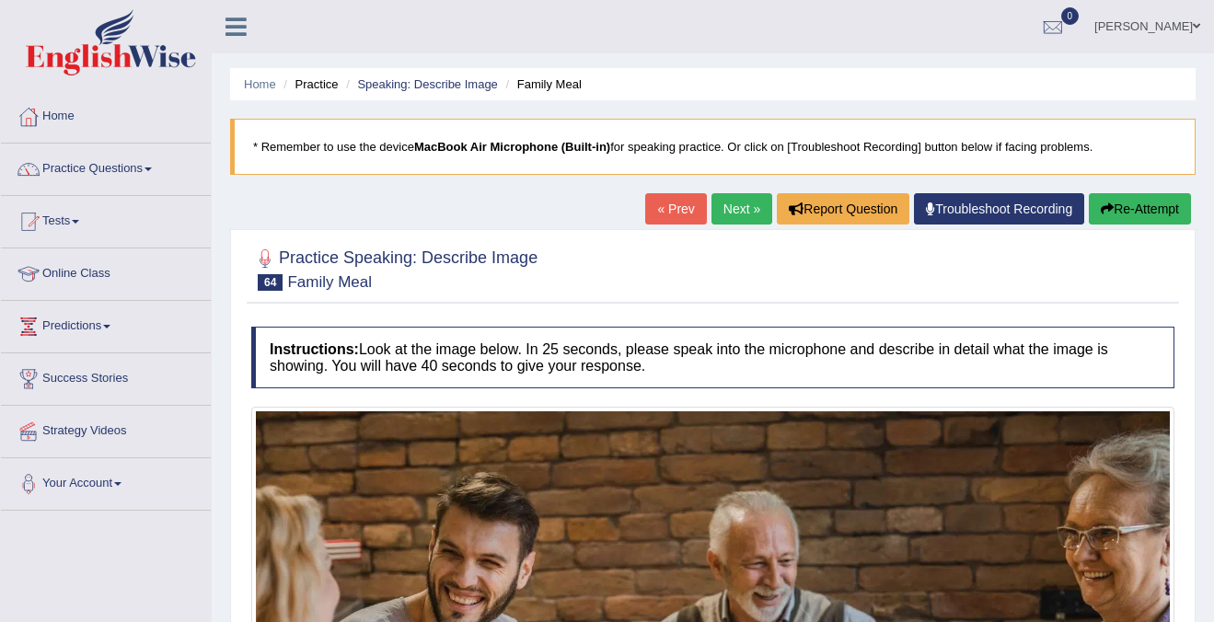
click at [733, 205] on link "Next »" at bounding box center [741, 208] width 61 height 31
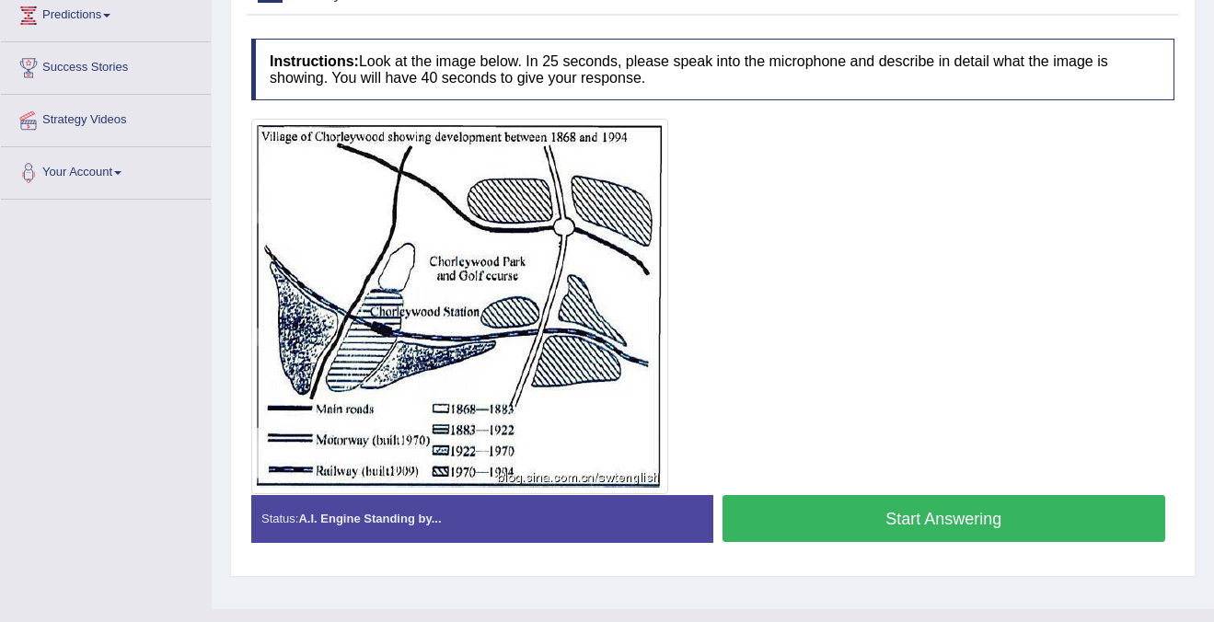
scroll to position [305, 0]
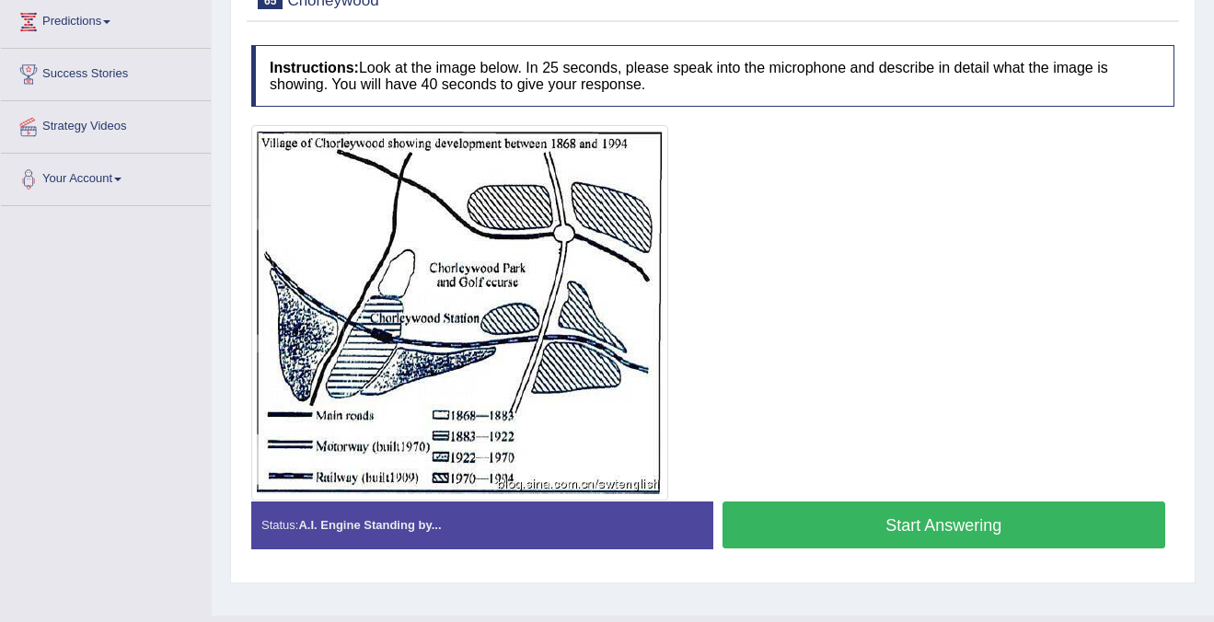
click at [944, 526] on button "Start Answering" at bounding box center [944, 525] width 444 height 47
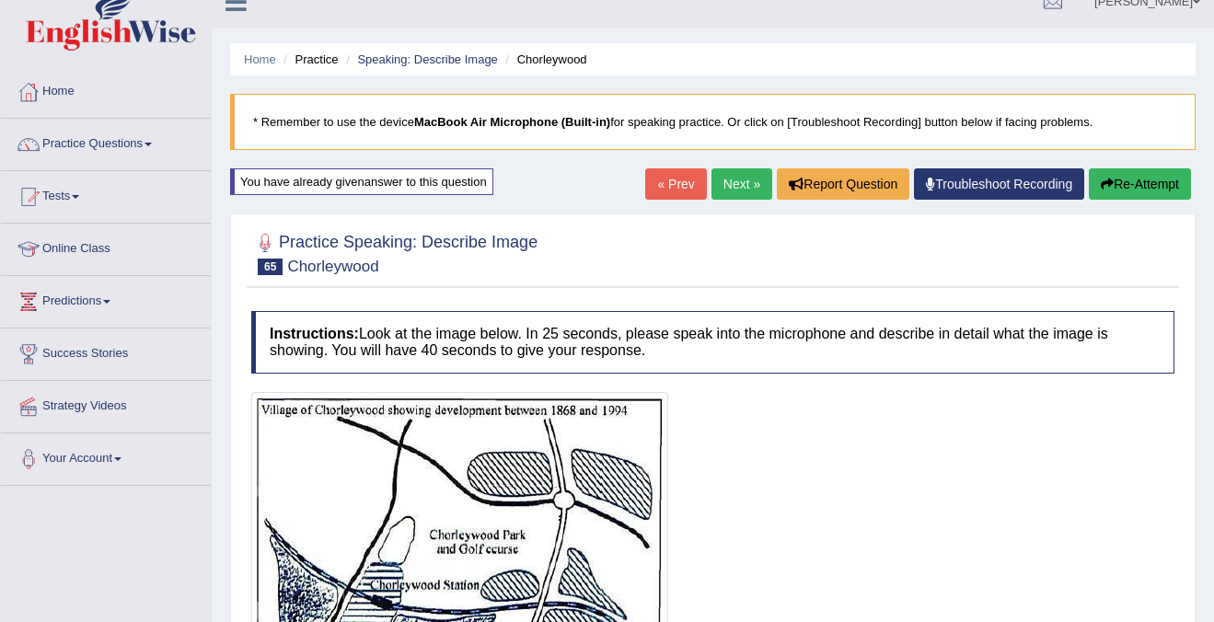
scroll to position [0, 0]
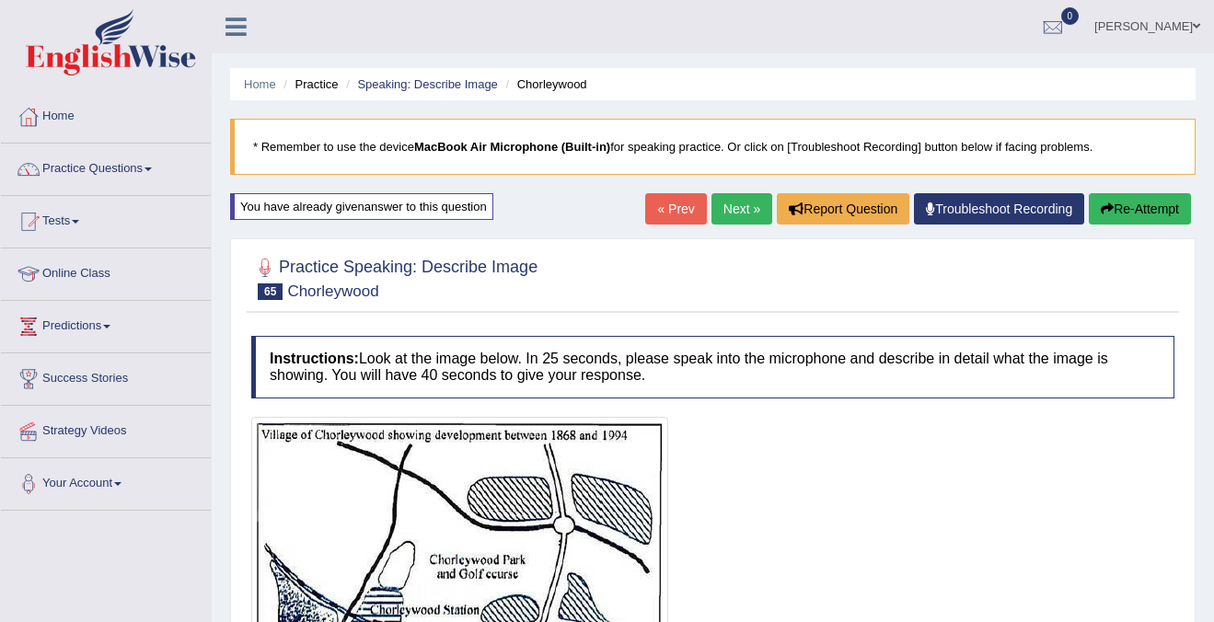
click at [723, 214] on link "Next »" at bounding box center [741, 208] width 61 height 31
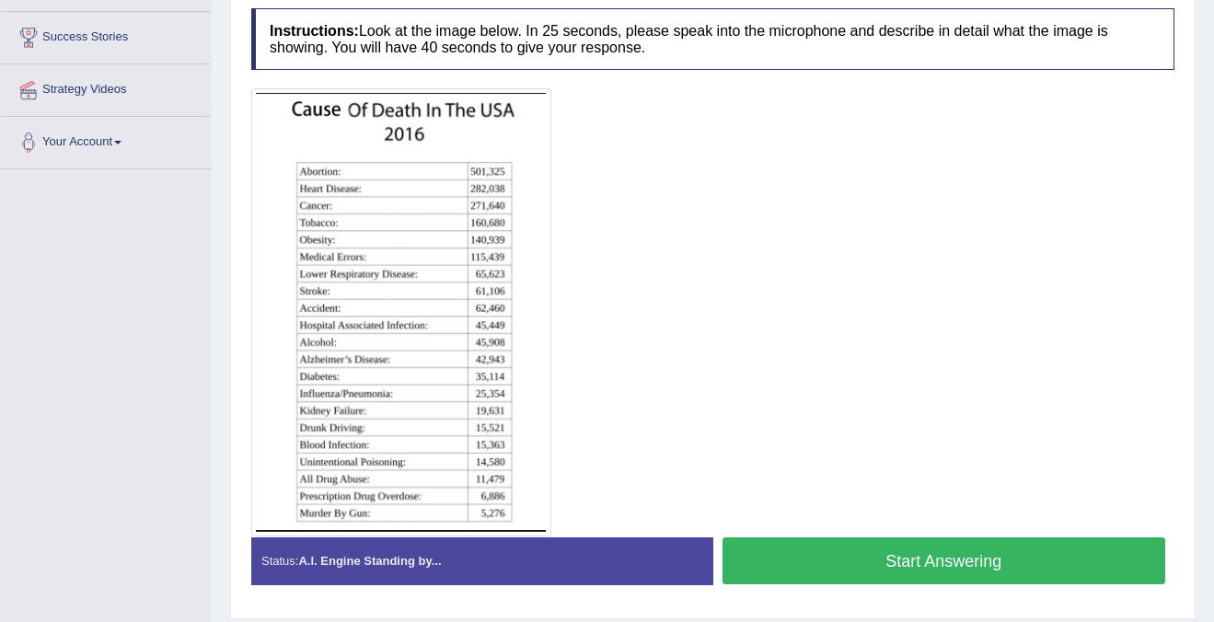
scroll to position [340, 0]
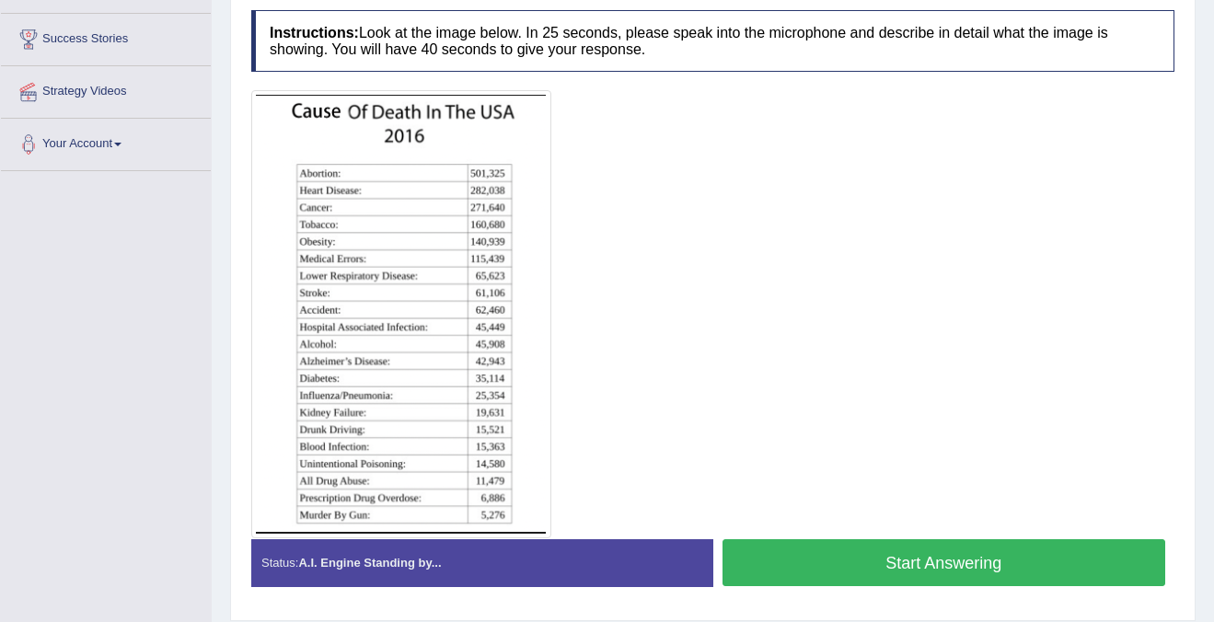
click at [847, 557] on button "Start Answering" at bounding box center [944, 562] width 444 height 47
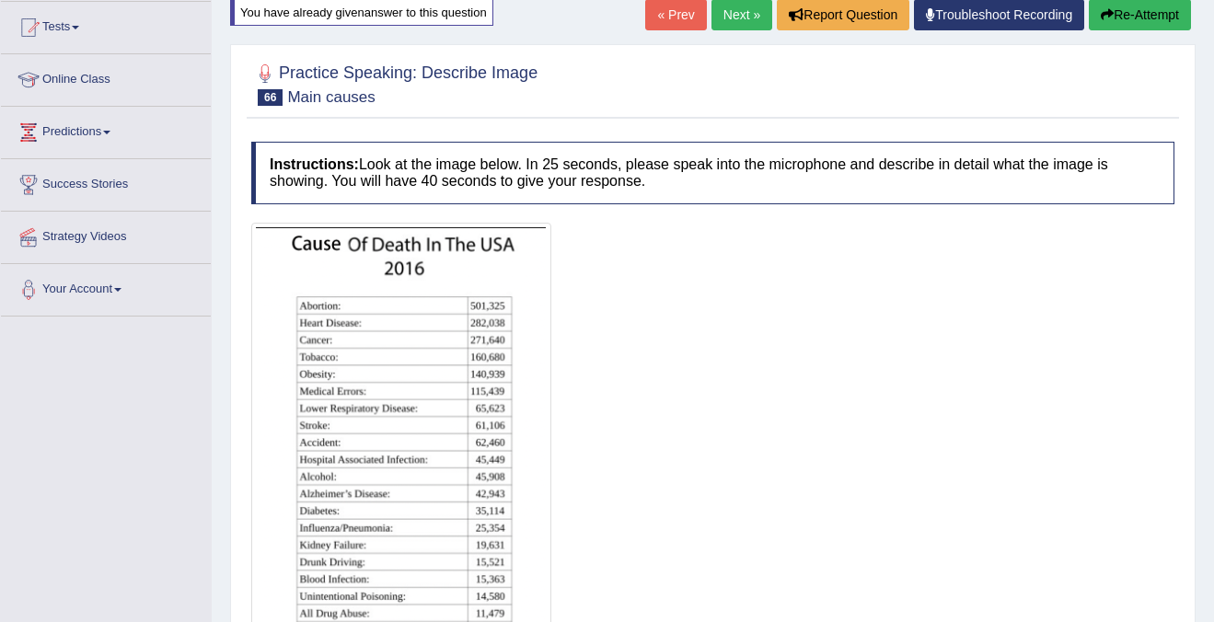
scroll to position [0, 0]
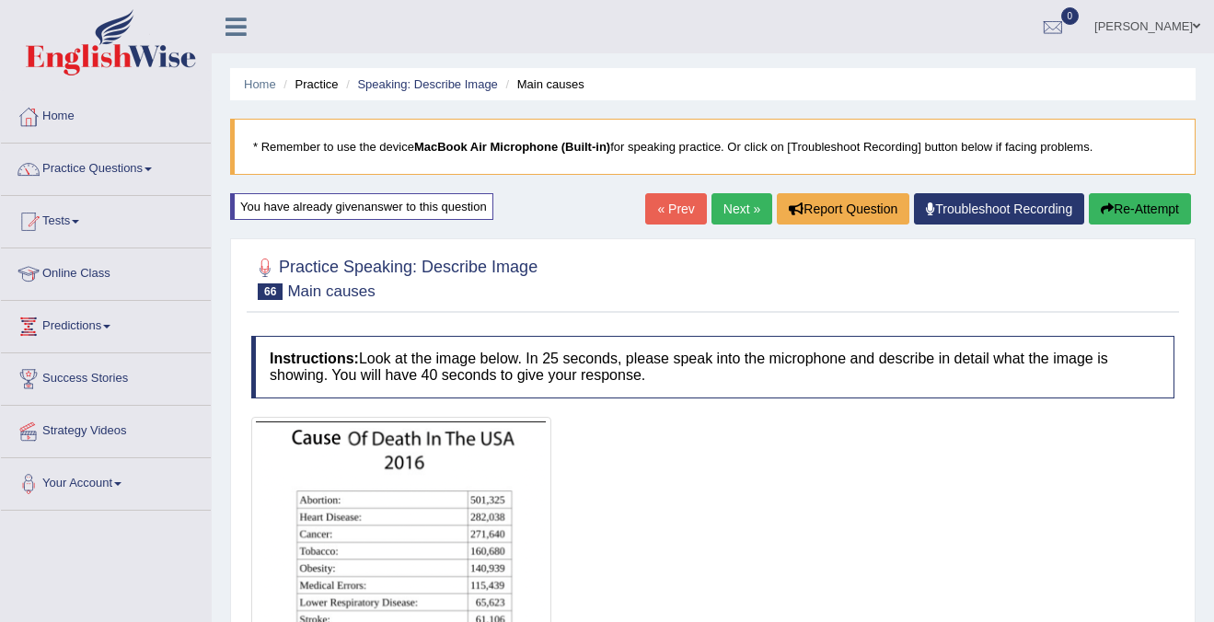
click at [728, 208] on link "Next »" at bounding box center [741, 208] width 61 height 31
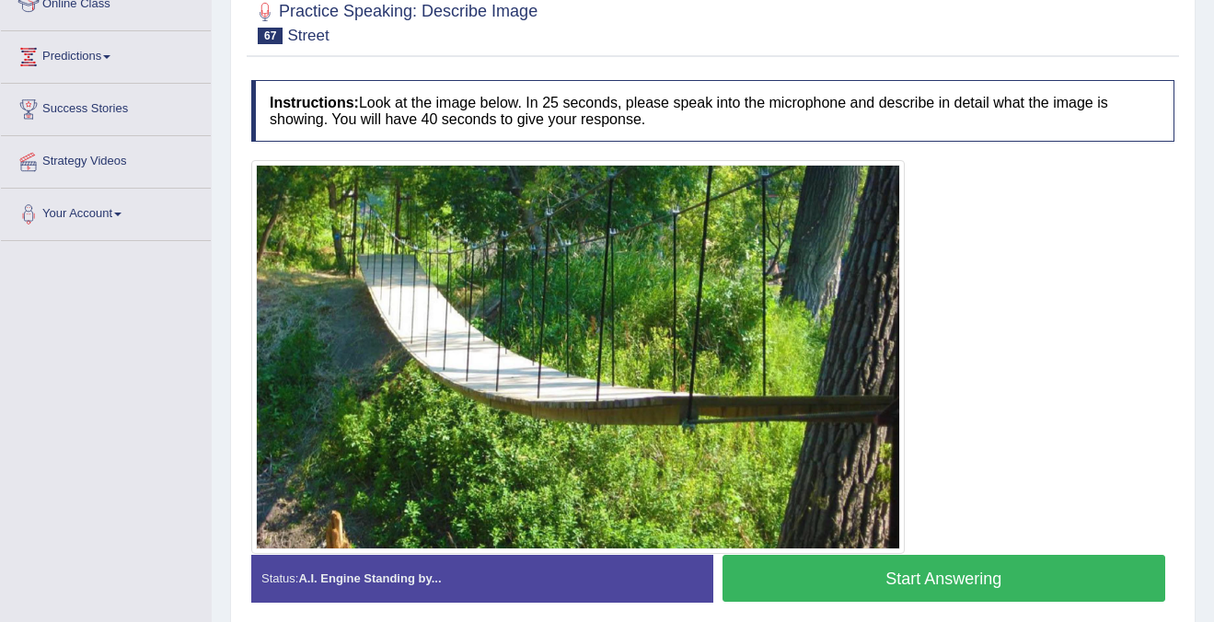
scroll to position [263, 0]
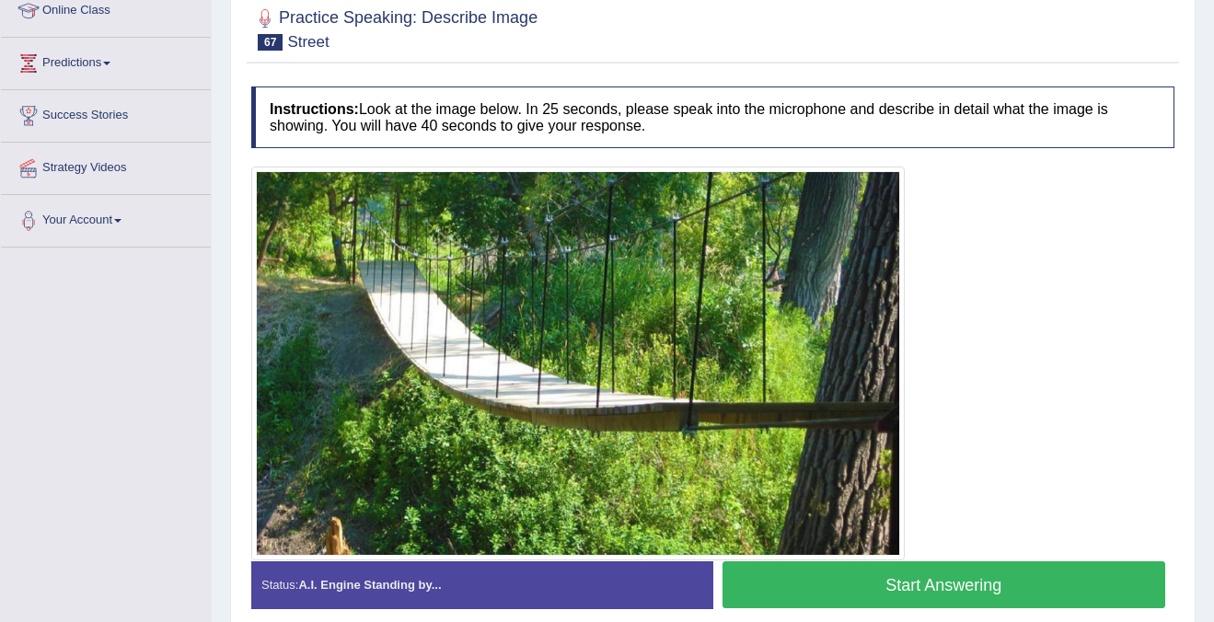
click at [960, 584] on button "Start Answering" at bounding box center [944, 584] width 444 height 47
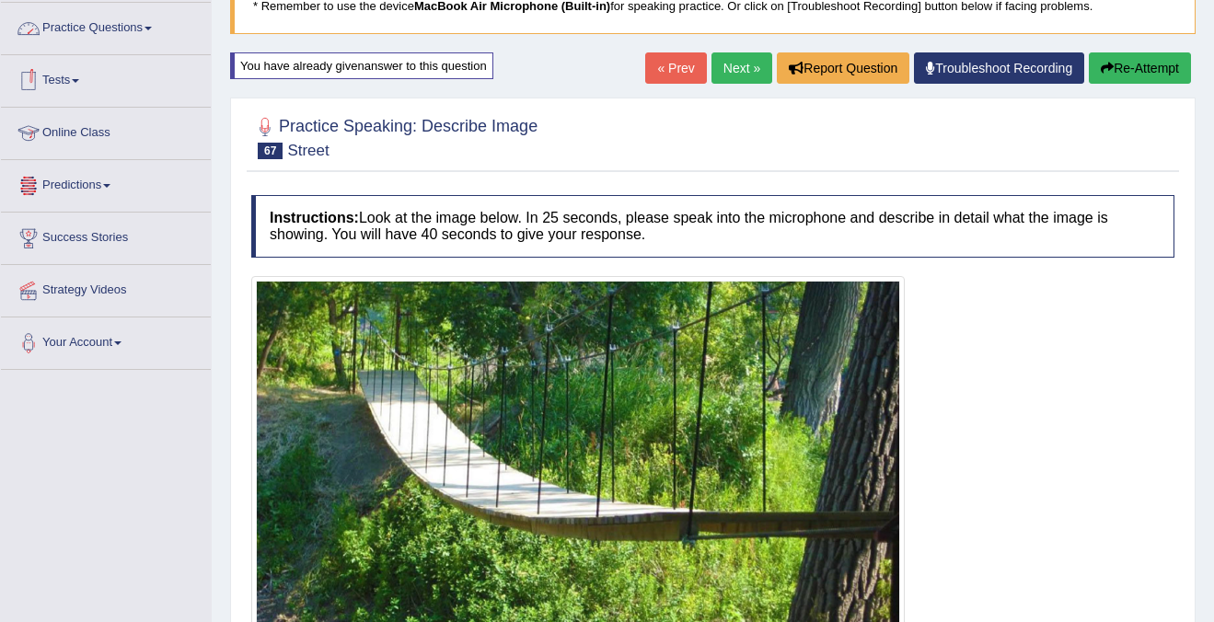
scroll to position [0, 0]
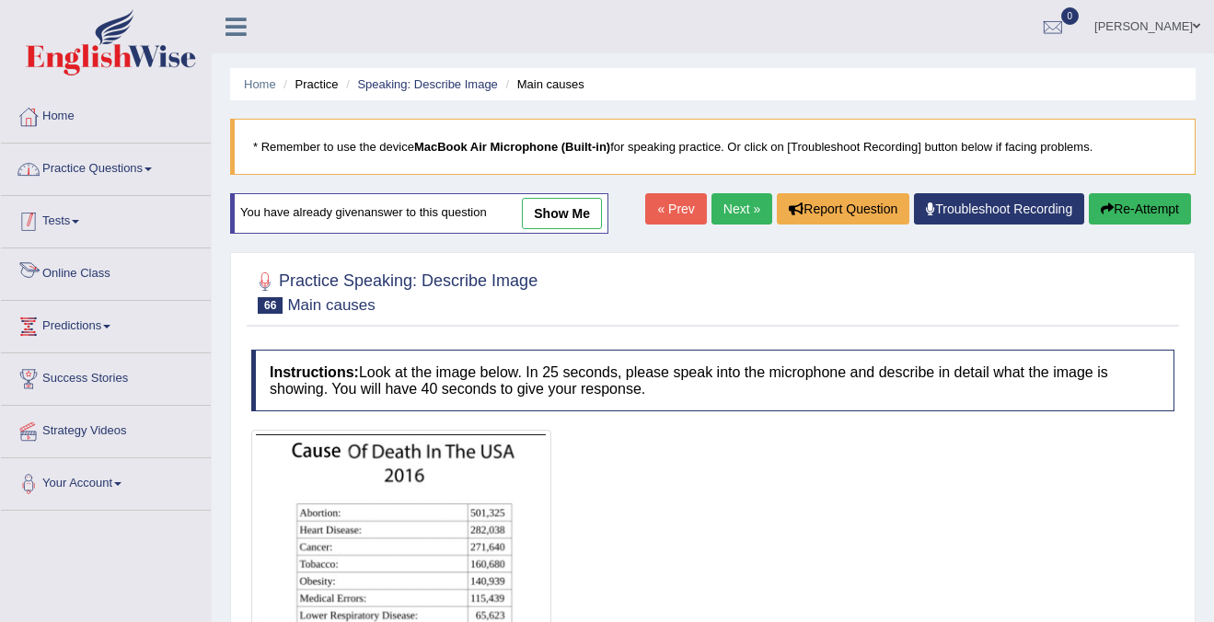
click at [82, 171] on link "Practice Questions" at bounding box center [106, 167] width 210 height 46
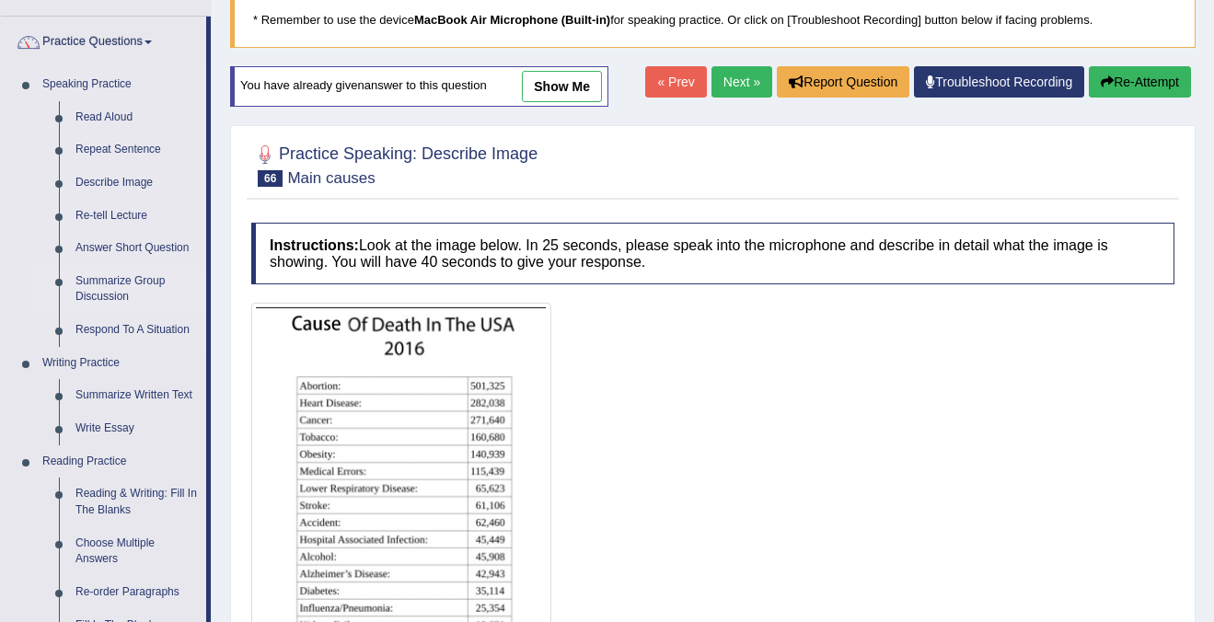
scroll to position [215, 0]
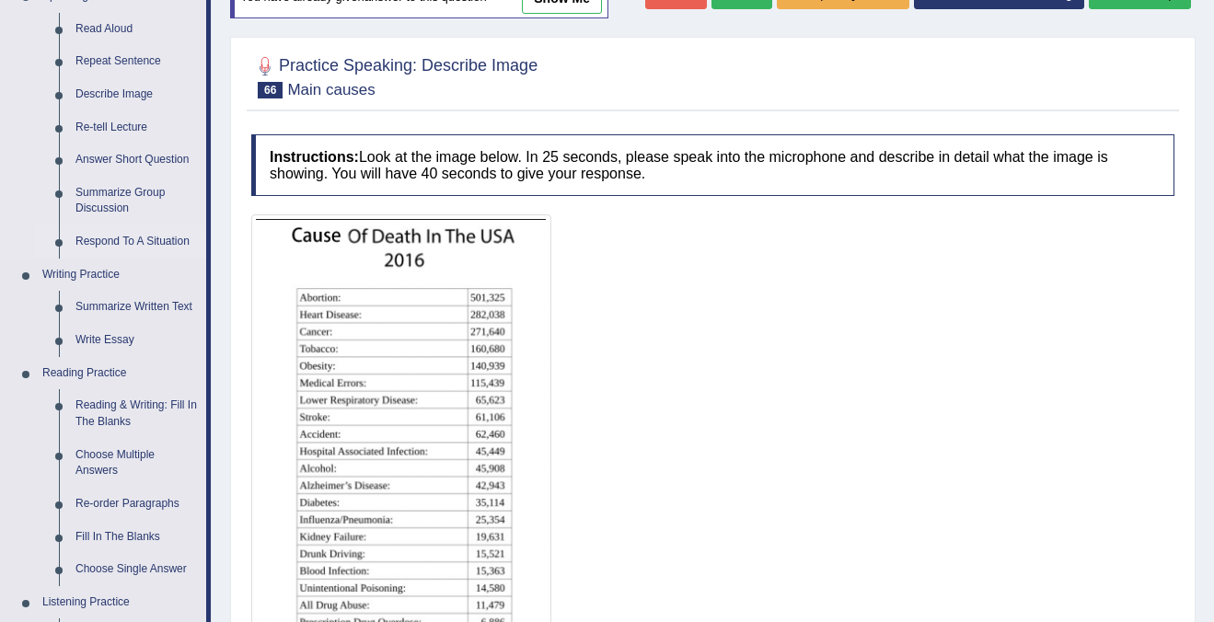
click at [119, 236] on link "Respond To A Situation" at bounding box center [136, 241] width 139 height 33
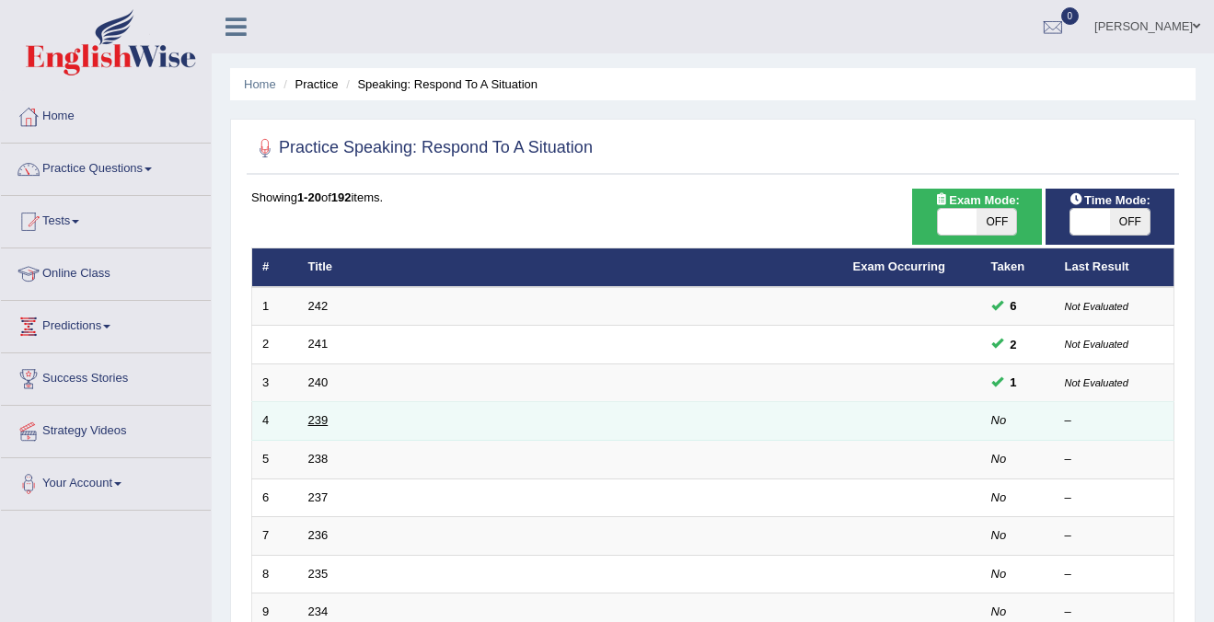
click at [320, 421] on link "239" at bounding box center [318, 420] width 20 height 14
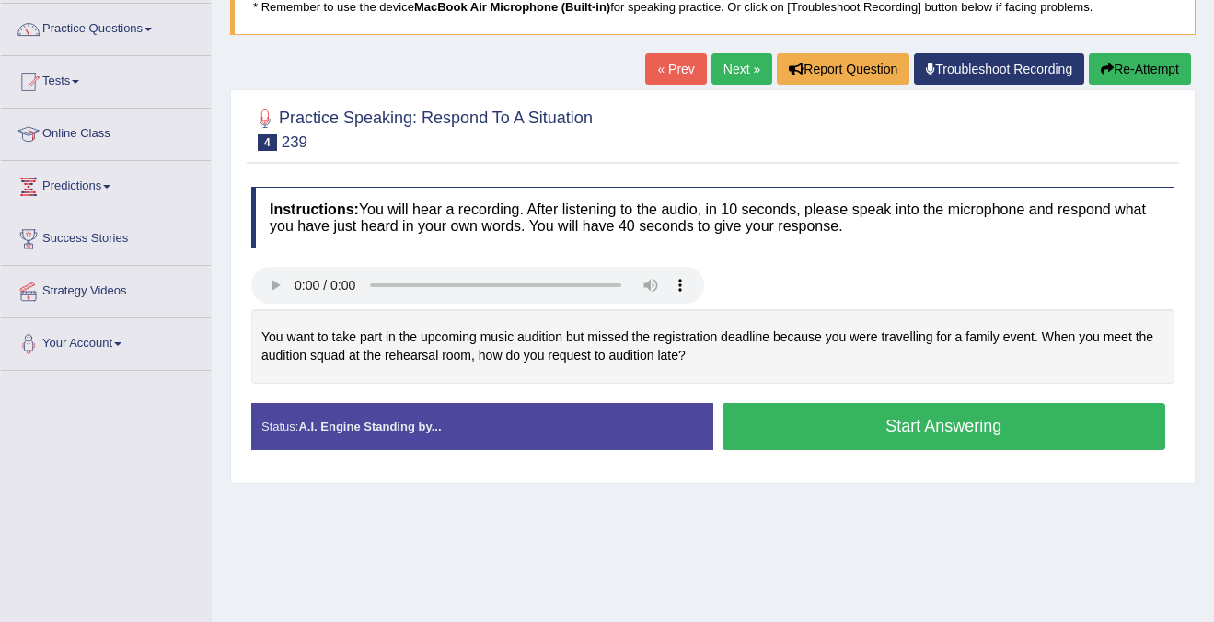
scroll to position [143, 0]
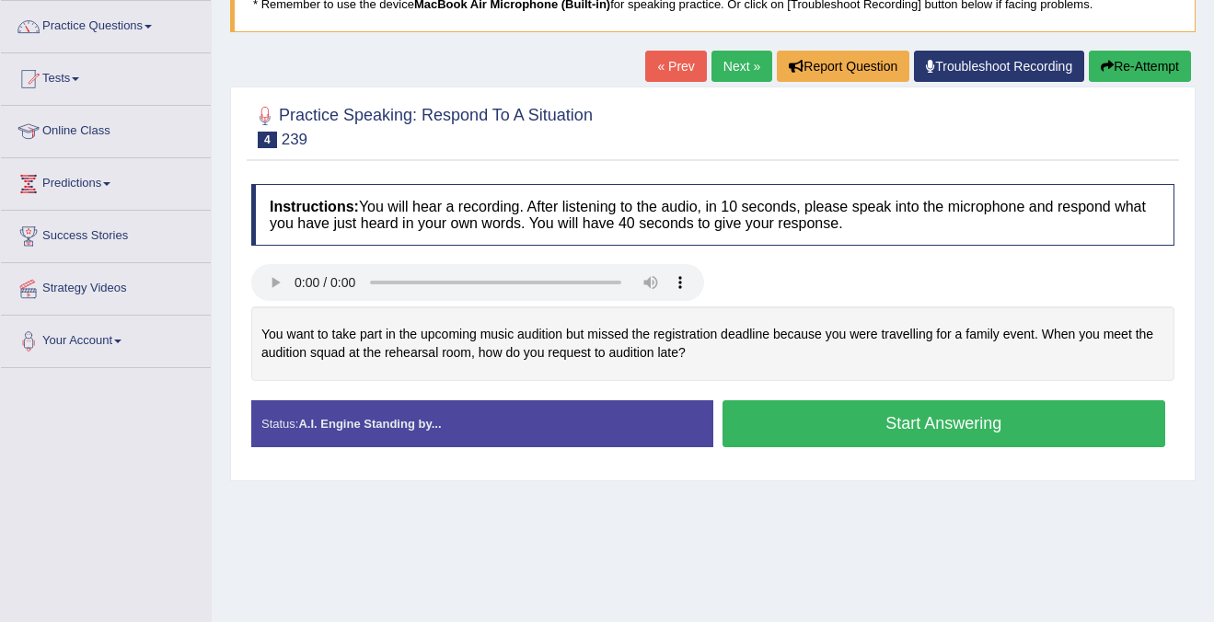
click at [937, 421] on button "Start Answering" at bounding box center [944, 423] width 444 height 47
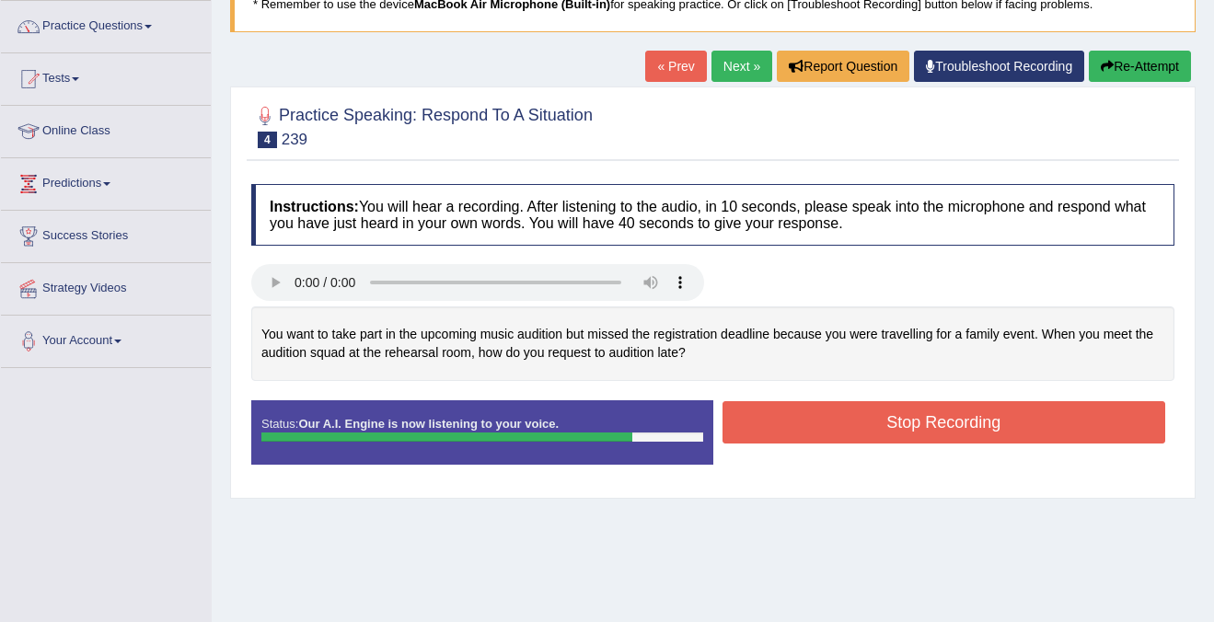
click at [937, 421] on button "Stop Recording" at bounding box center [944, 422] width 444 height 42
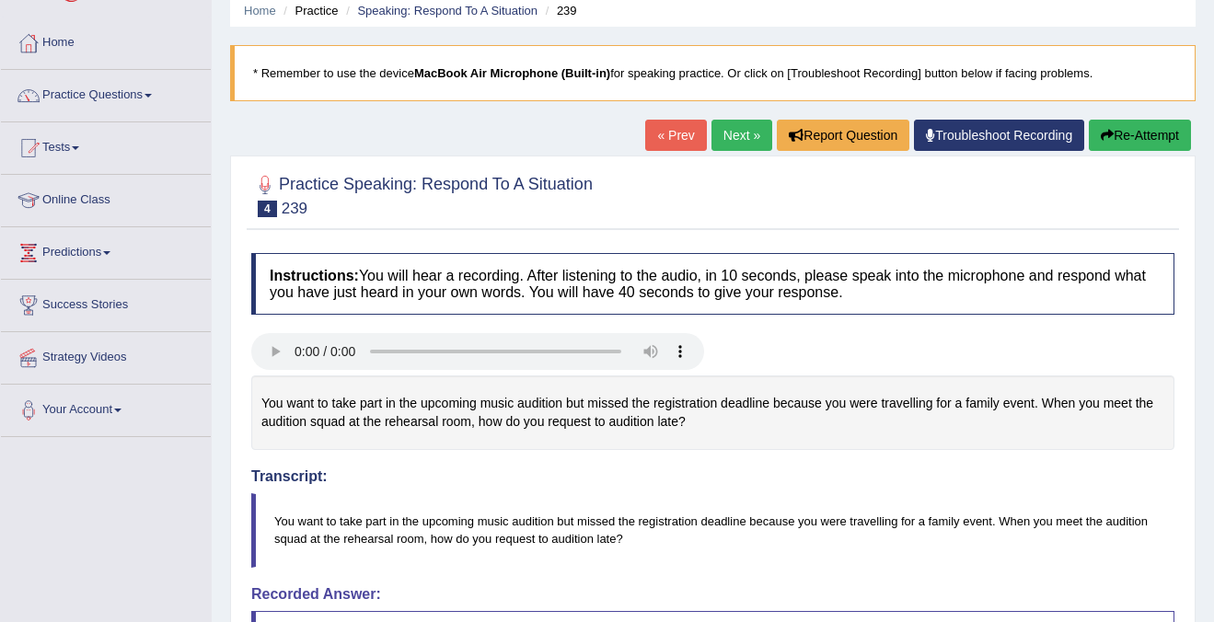
scroll to position [13, 0]
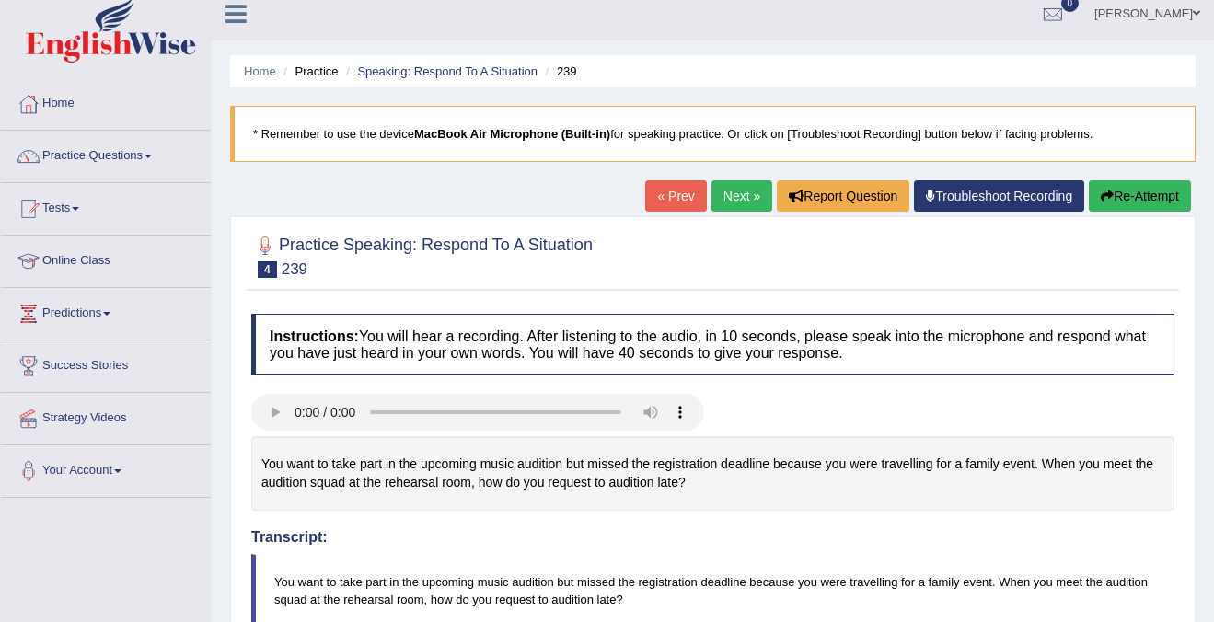
click at [729, 205] on link "Next »" at bounding box center [741, 195] width 61 height 31
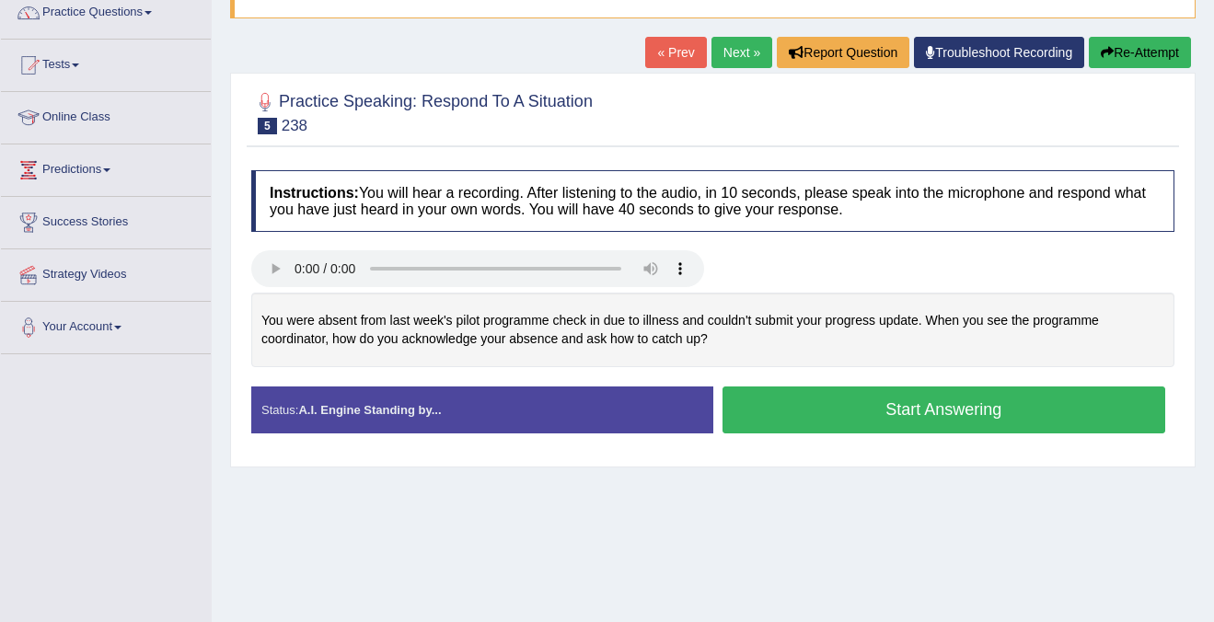
click at [926, 434] on div "Start Answering" at bounding box center [944, 413] width 462 height 52
click at [939, 410] on button "Start Answering" at bounding box center [944, 410] width 444 height 47
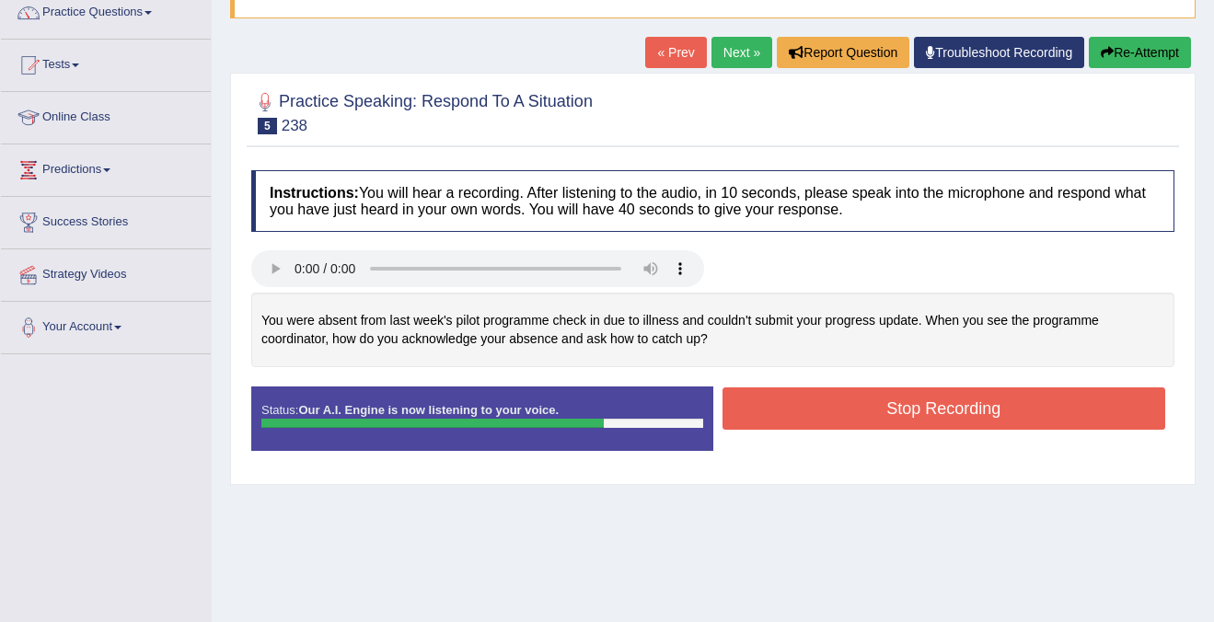
click at [939, 410] on button "Stop Recording" at bounding box center [944, 408] width 444 height 42
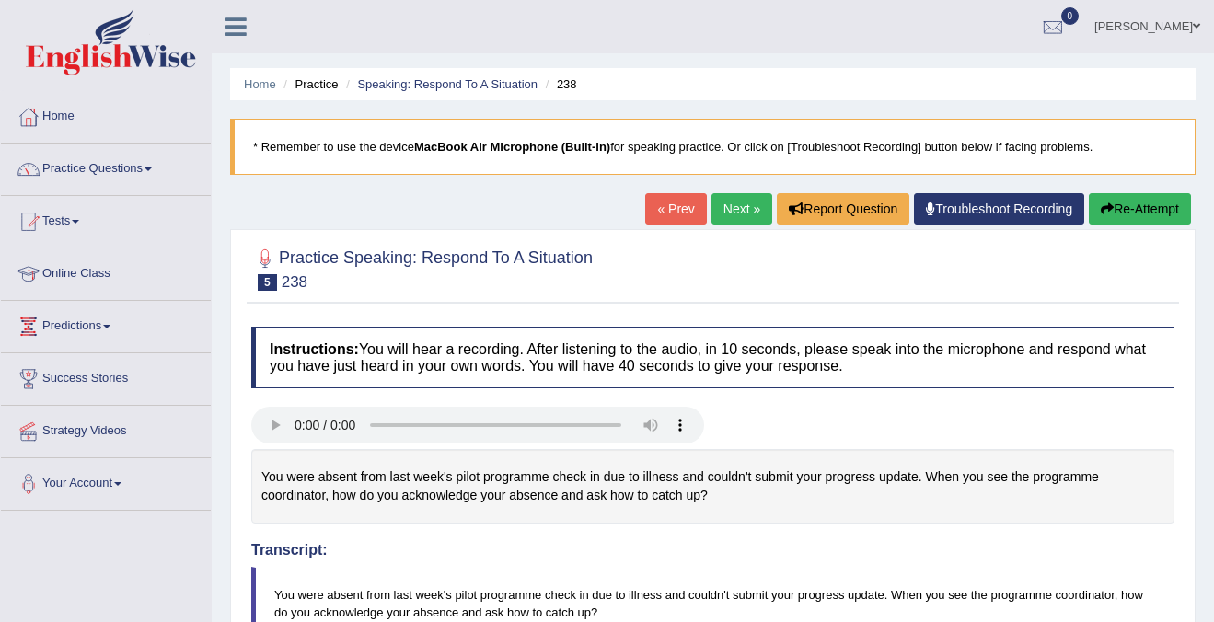
click at [720, 214] on link "Next »" at bounding box center [741, 208] width 61 height 31
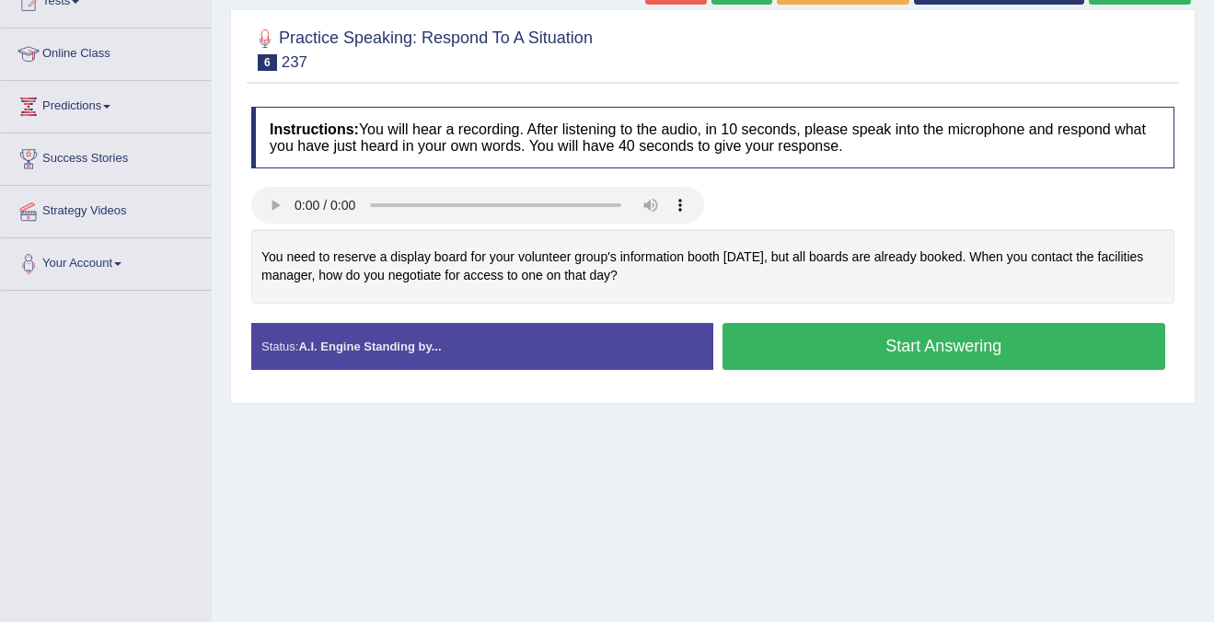
drag, startPoint x: 433, startPoint y: 253, endPoint x: 709, endPoint y: 265, distance: 275.4
click at [709, 265] on div "You need to reserve a display board for your volunteer group's information boot…" at bounding box center [712, 266] width 923 height 75
click at [881, 344] on button "Start Answering" at bounding box center [944, 346] width 444 height 47
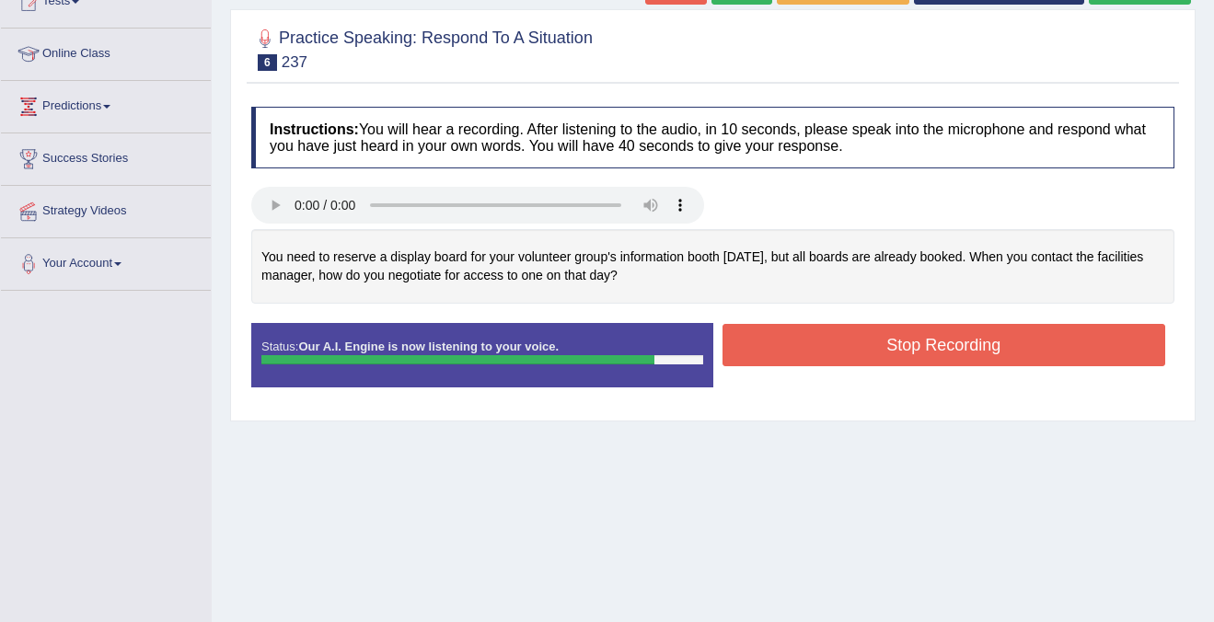
click at [881, 344] on button "Stop Recording" at bounding box center [944, 345] width 444 height 42
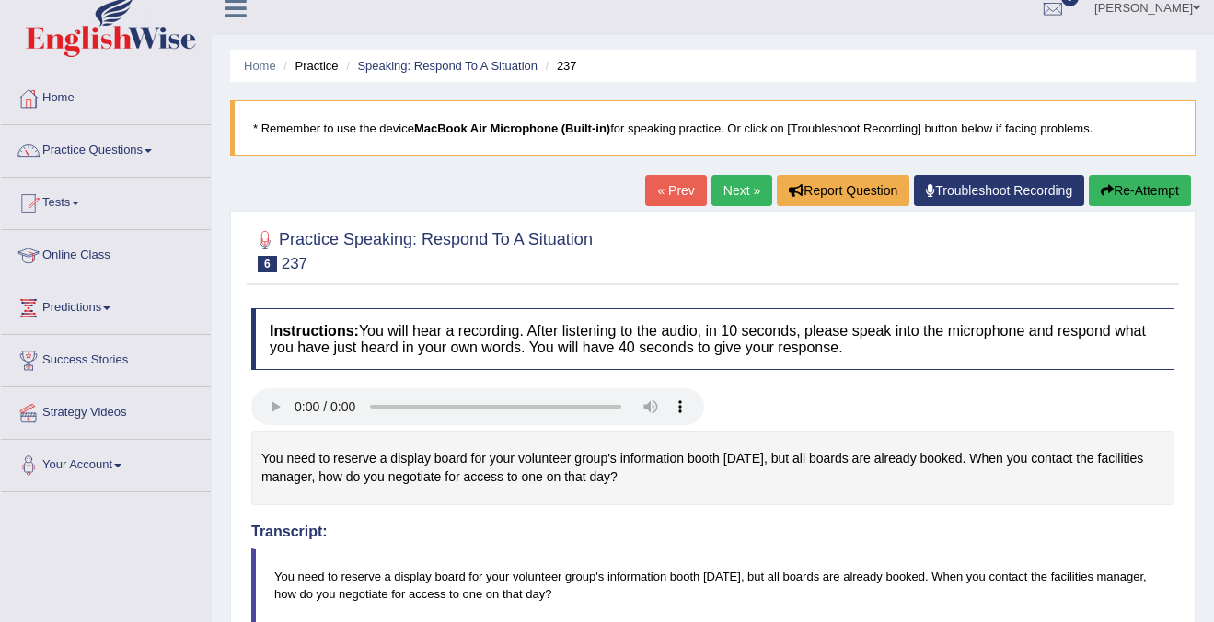
scroll to position [1, 0]
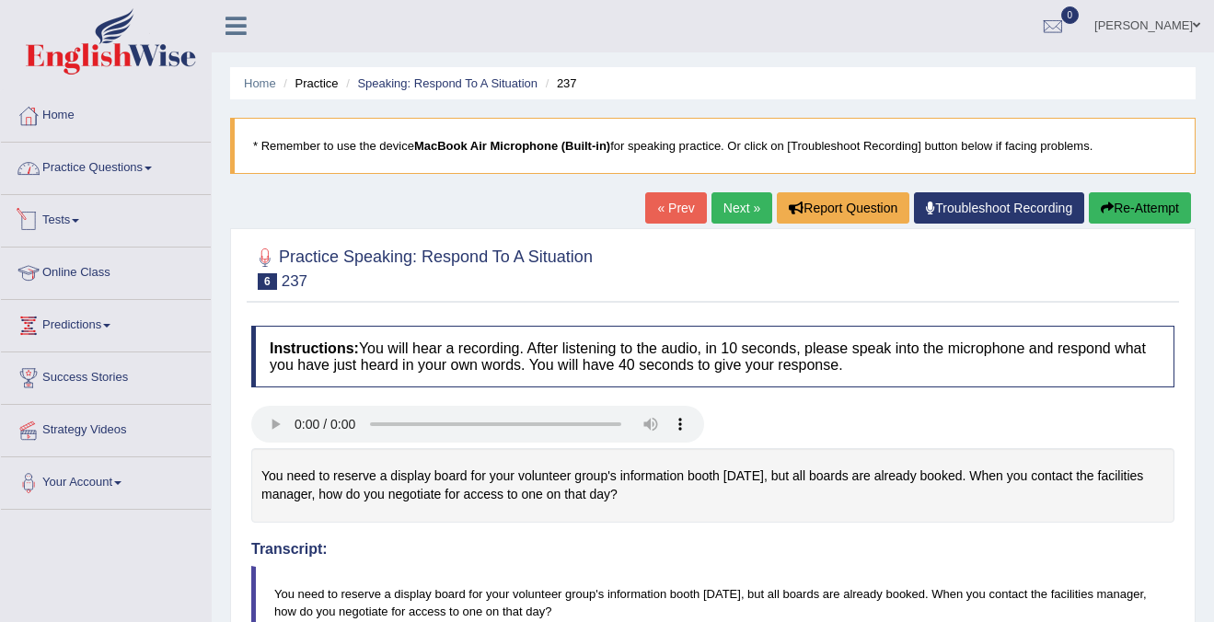
click at [123, 153] on link "Practice Questions" at bounding box center [106, 166] width 210 height 46
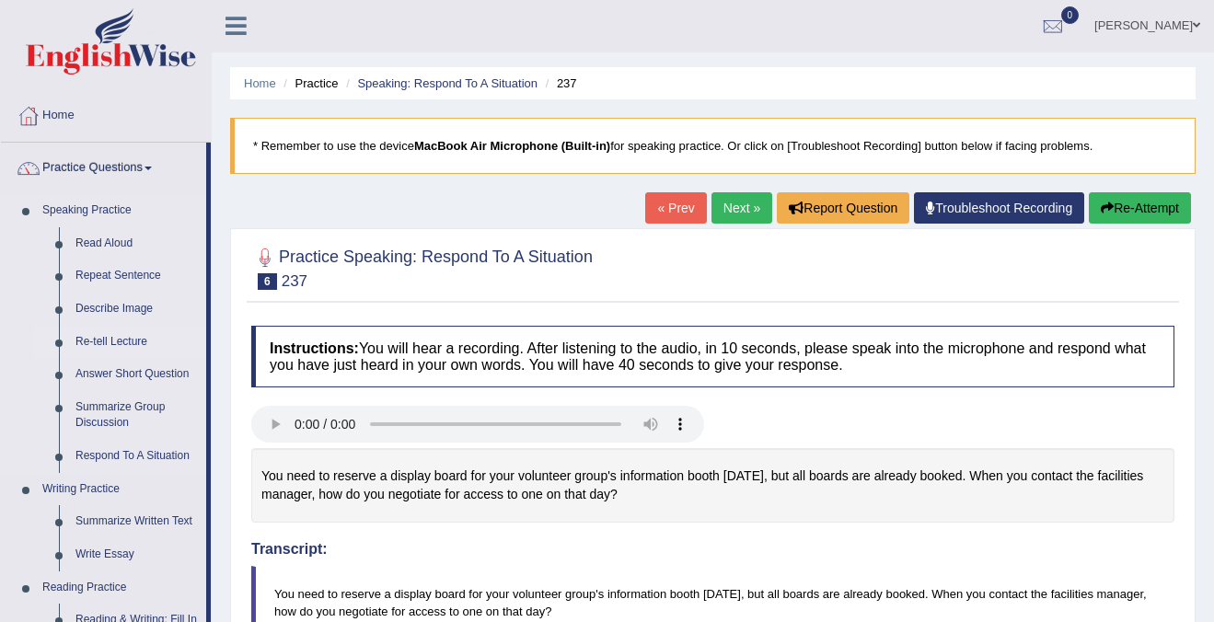
click at [106, 343] on link "Re-tell Lecture" at bounding box center [136, 342] width 139 height 33
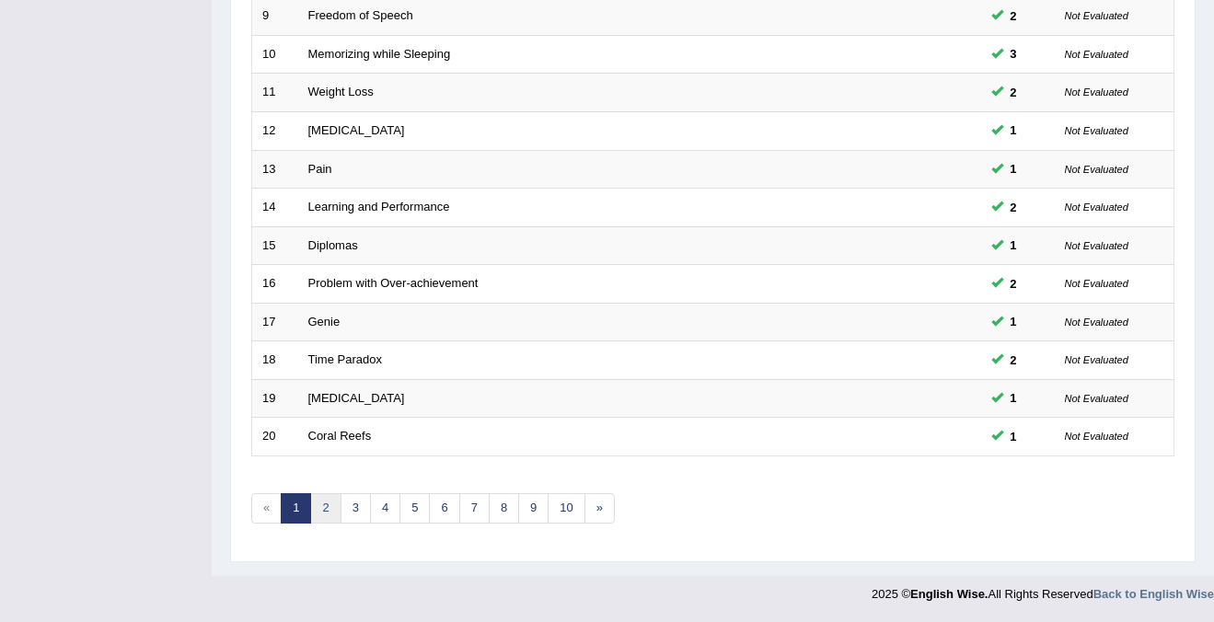
click at [324, 512] on link "2" at bounding box center [325, 508] width 30 height 30
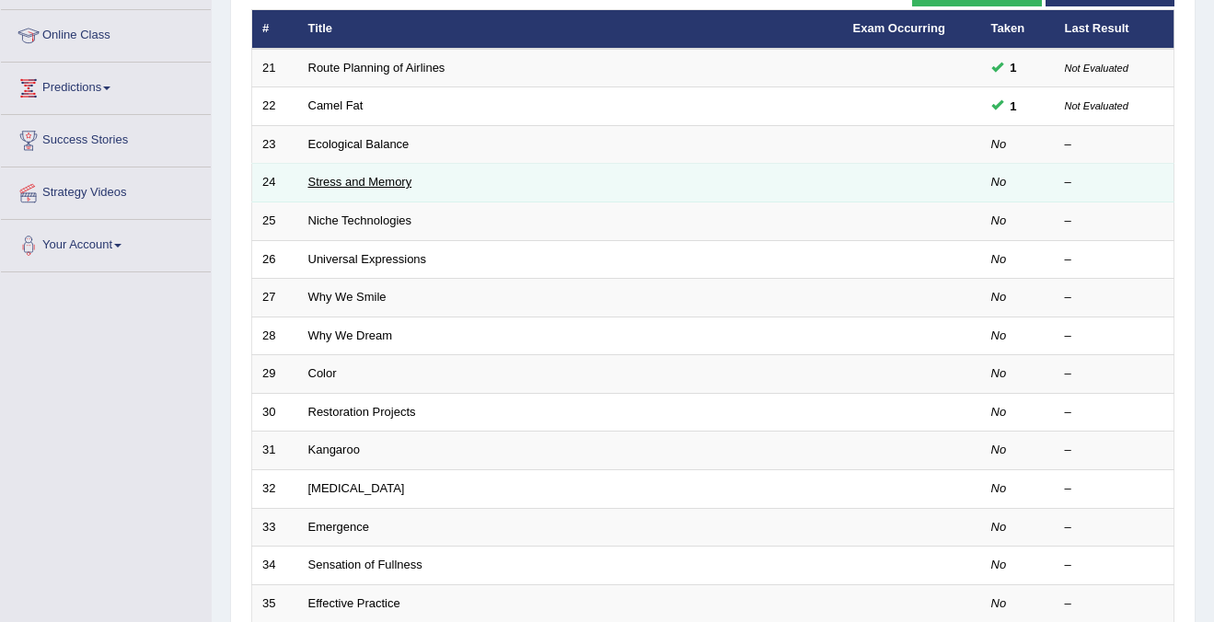
click at [357, 182] on link "Stress and Memory" at bounding box center [360, 182] width 104 height 14
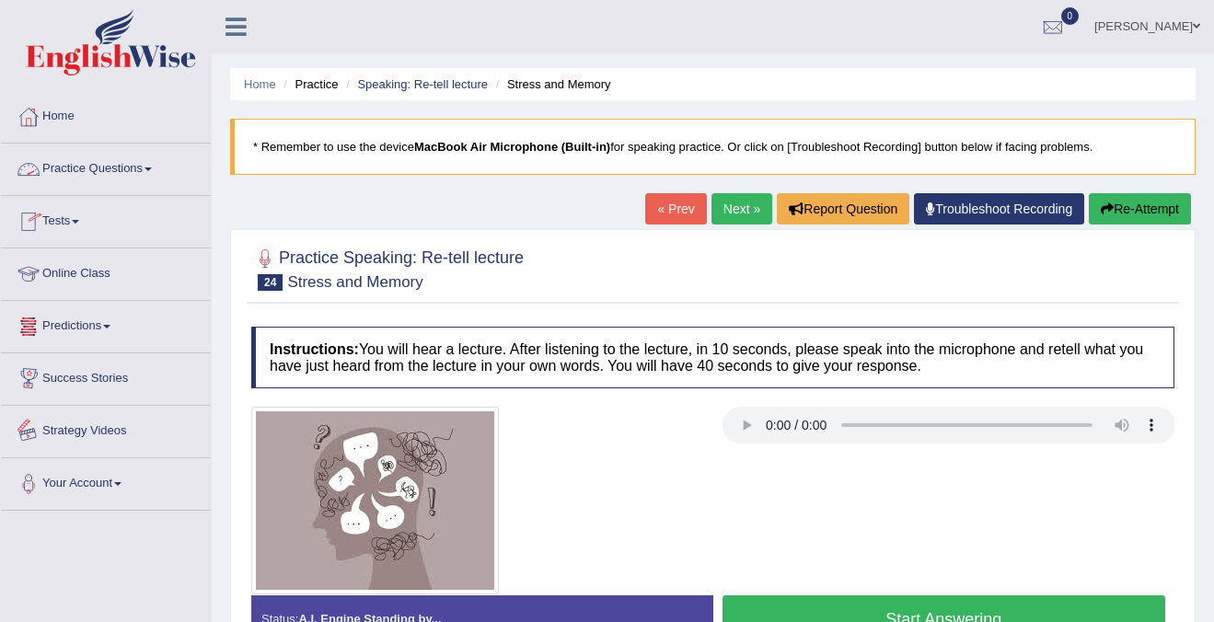
click at [63, 429] on link "Strategy Videos" at bounding box center [106, 429] width 210 height 46
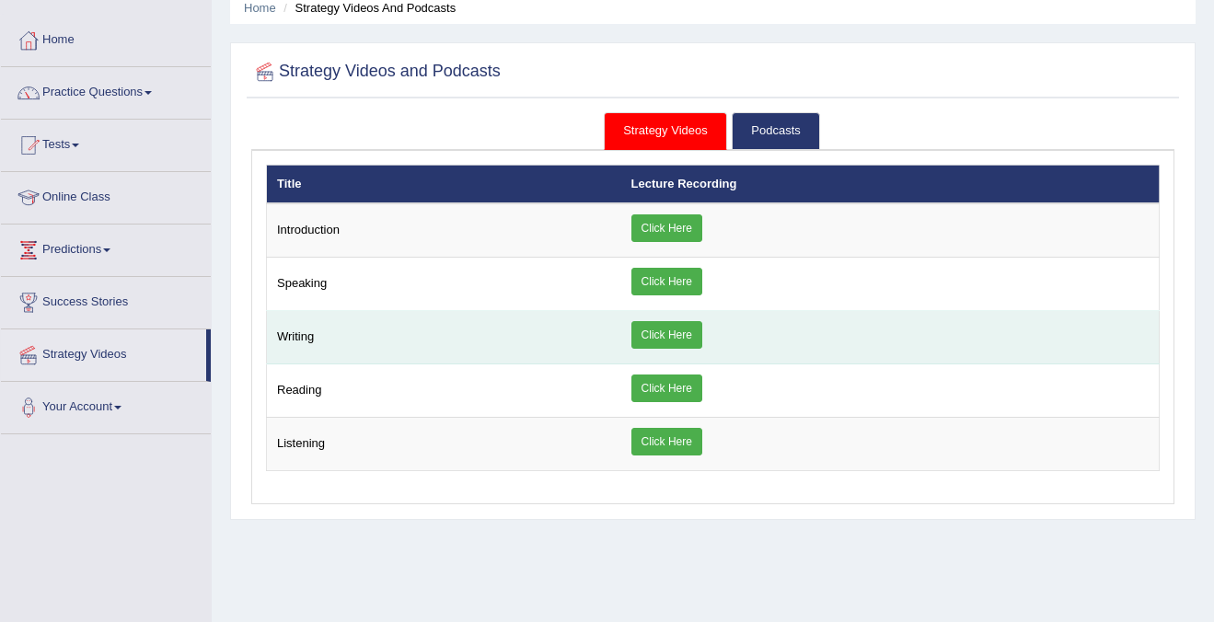
click at [672, 337] on link "Click Here" at bounding box center [666, 335] width 71 height 28
